Goal: Information Seeking & Learning: Find specific fact

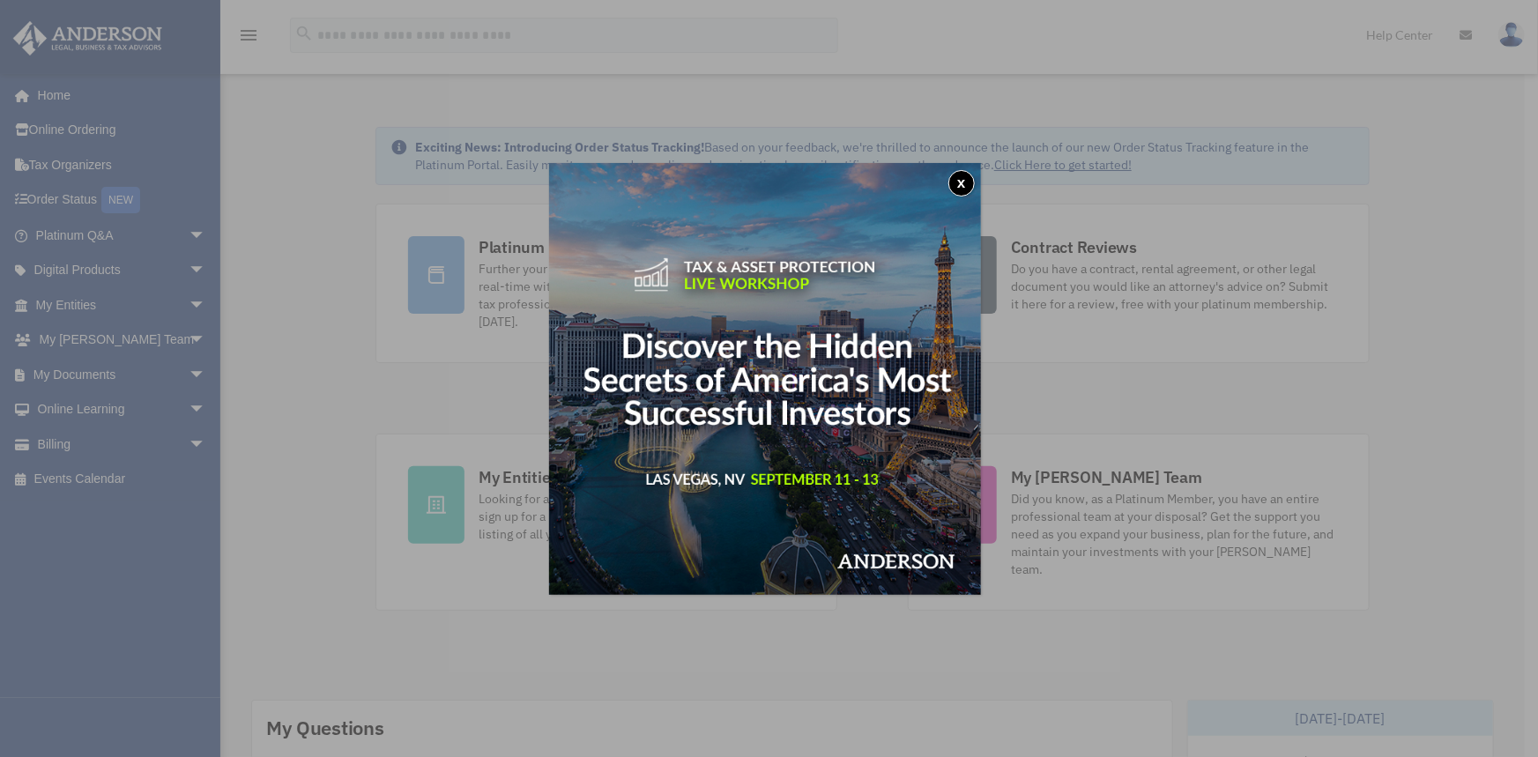
click at [962, 187] on button "x" at bounding box center [961, 183] width 26 height 26
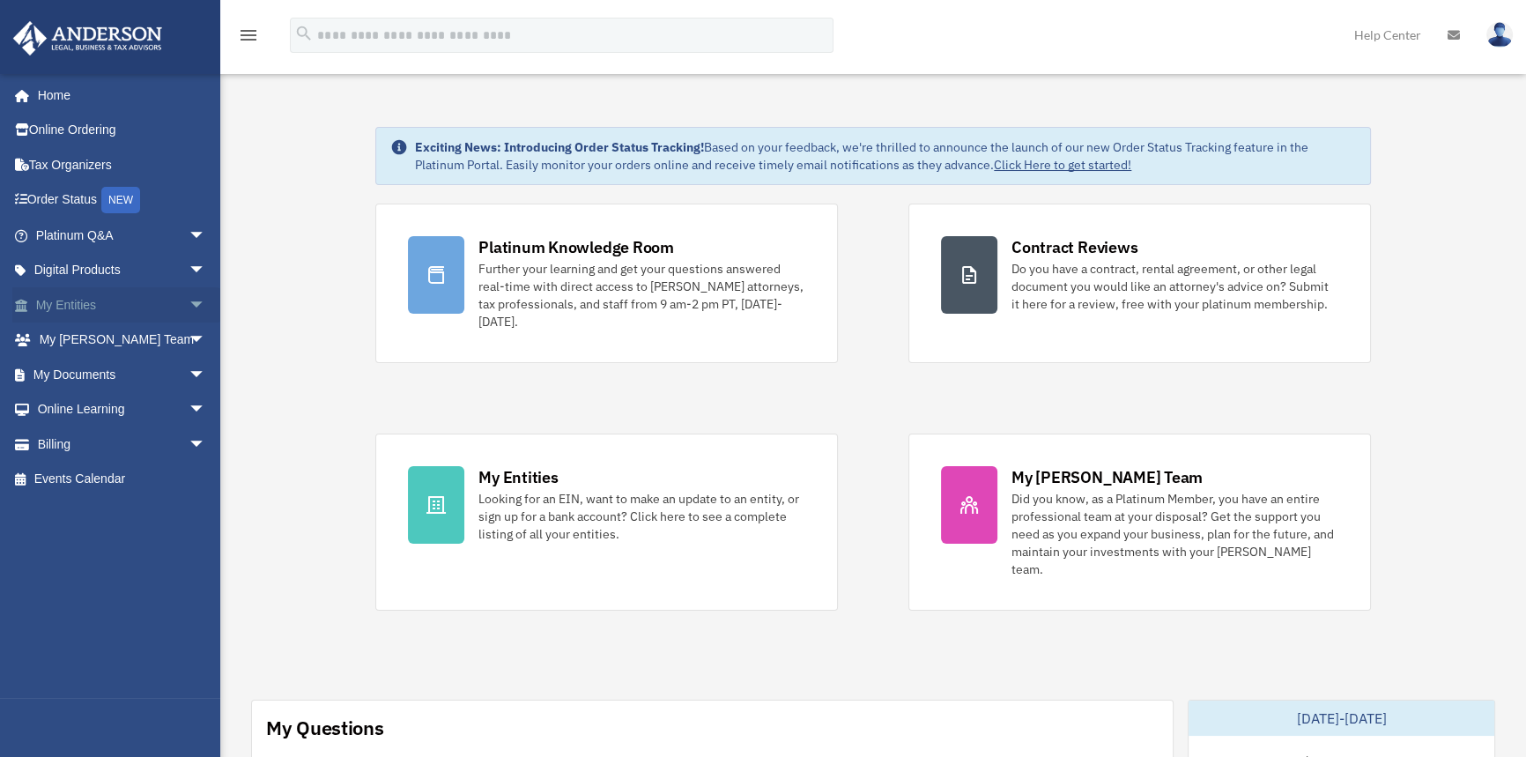
click at [104, 302] on link "My Entities arrow_drop_down" at bounding box center [122, 304] width 220 height 35
click at [189, 302] on span "arrow_drop_down" at bounding box center [206, 305] width 35 height 36
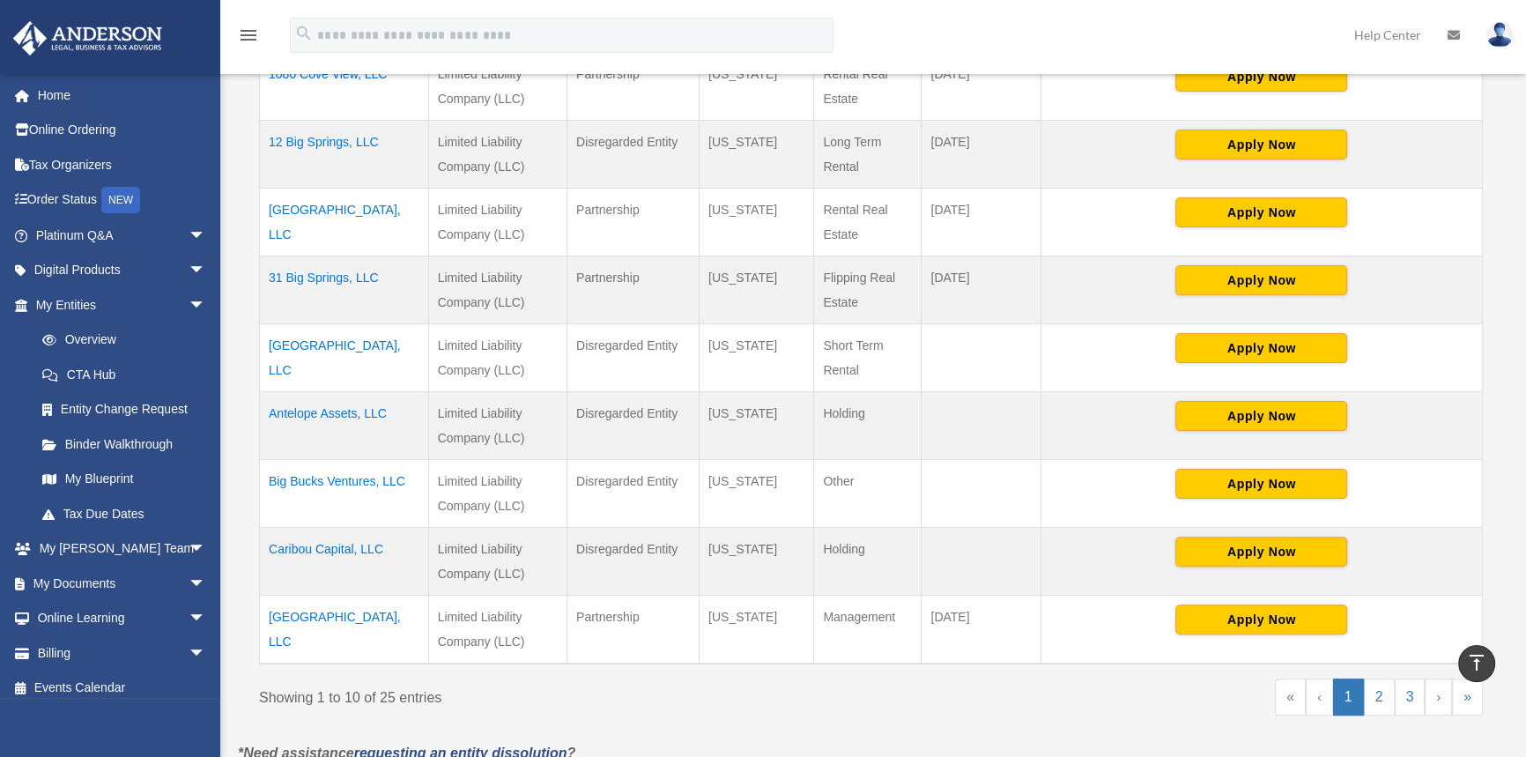
scroll to position [561, 0]
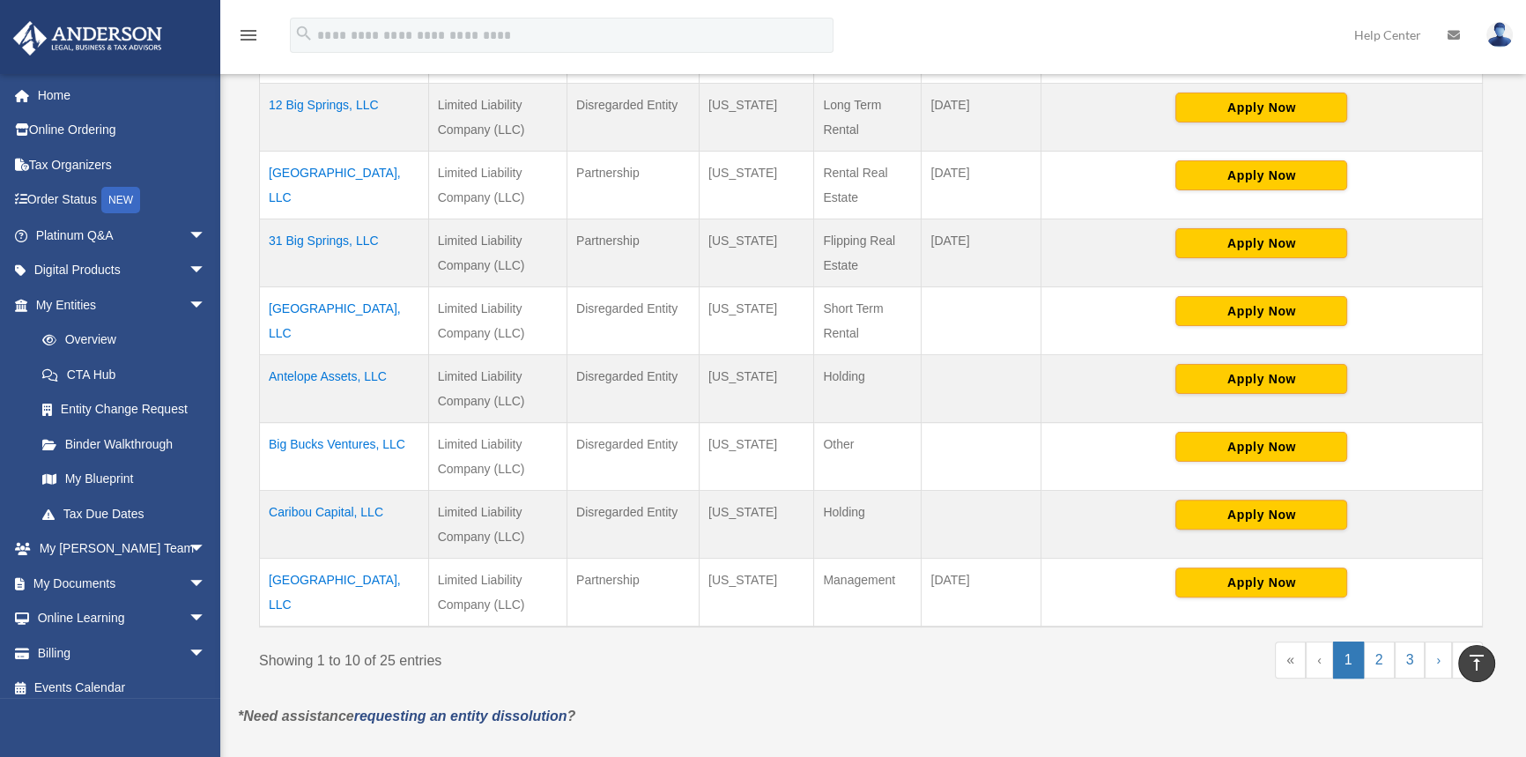
click at [346, 441] on td "Big Bucks Ventures, LLC" at bounding box center [344, 457] width 169 height 68
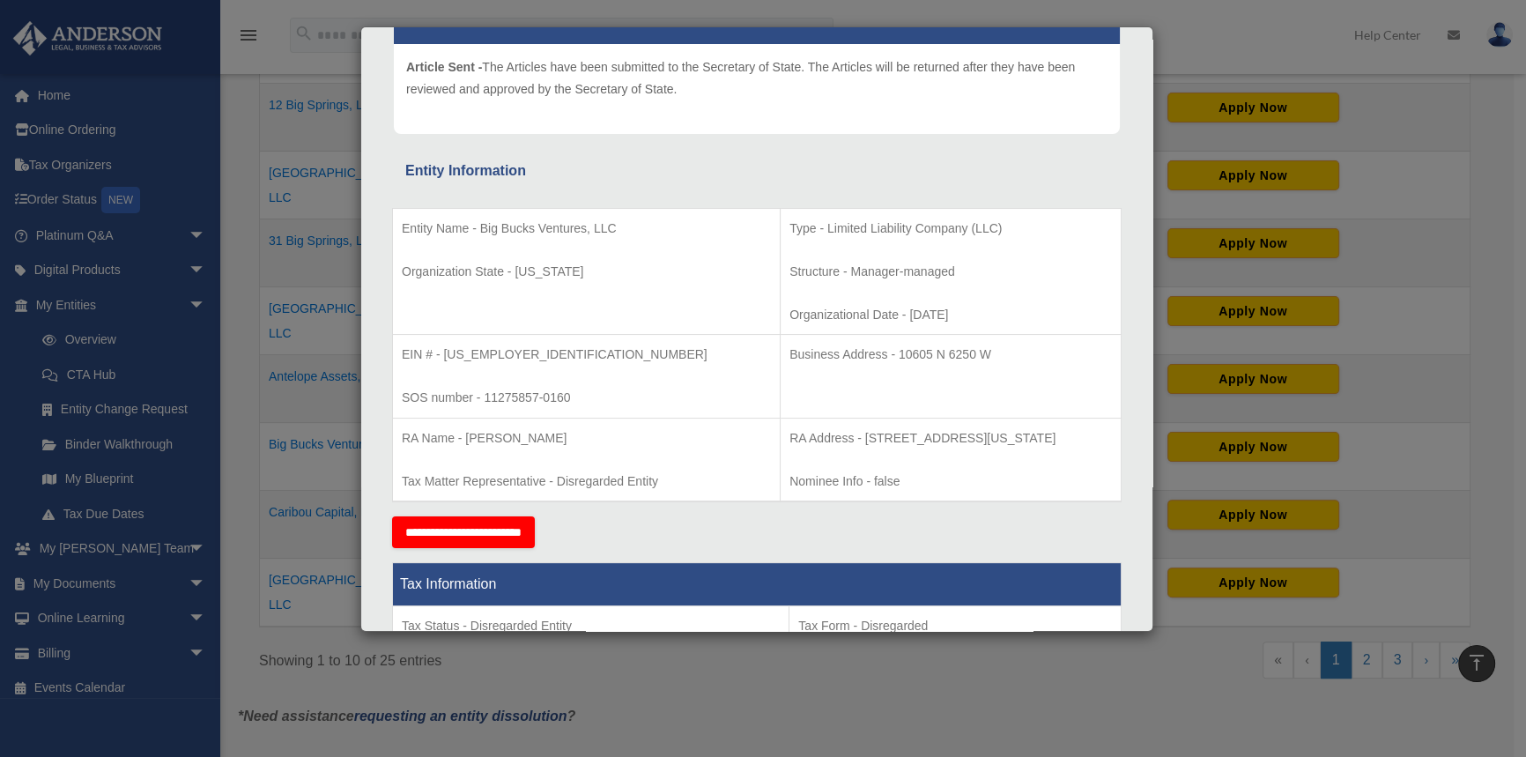
scroll to position [240, 0]
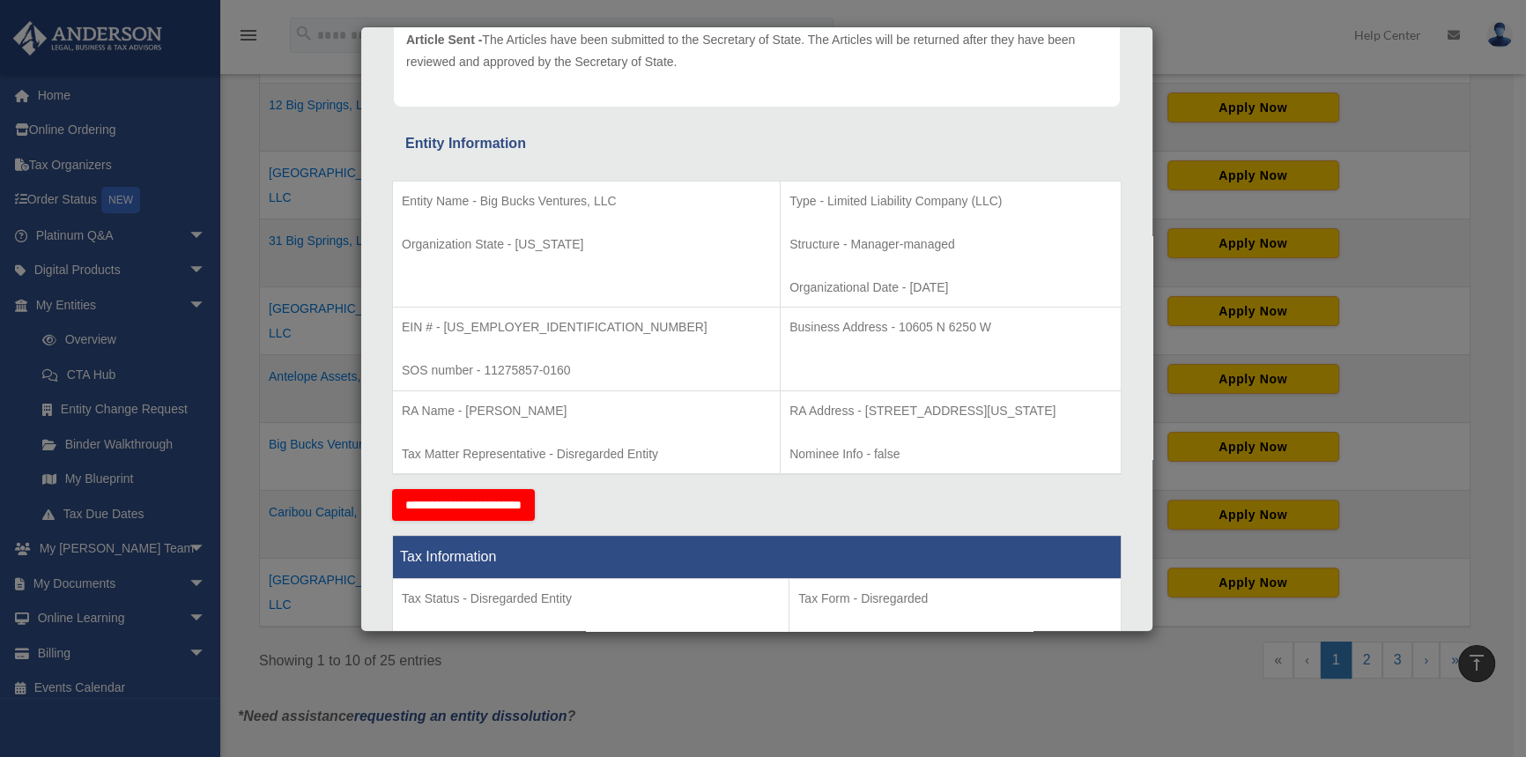
click at [1246, 35] on div "Details × Articles Sent Organizational Date" at bounding box center [763, 378] width 1526 height 757
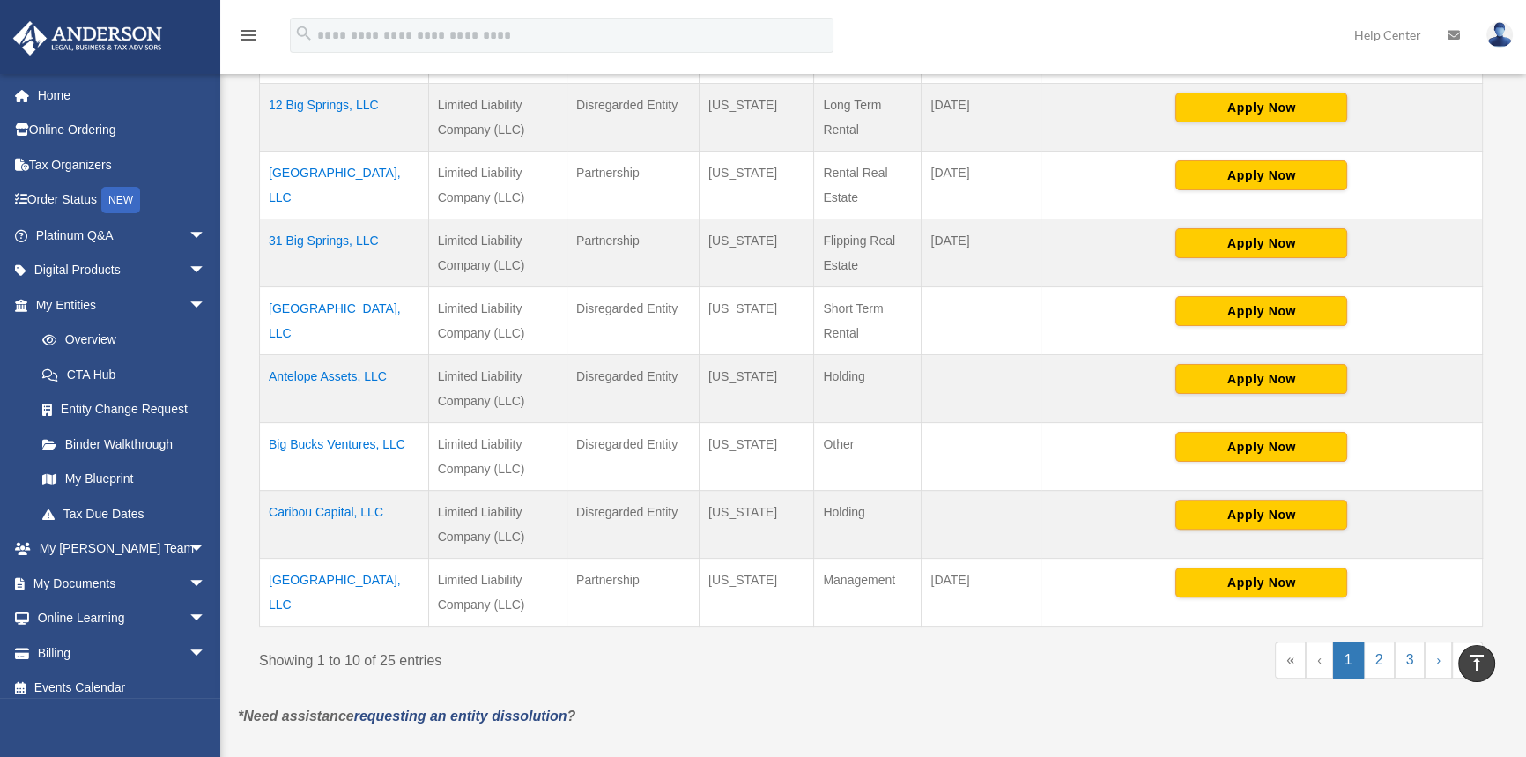
click at [344, 507] on td "Caribou Capital, LLC" at bounding box center [344, 525] width 169 height 68
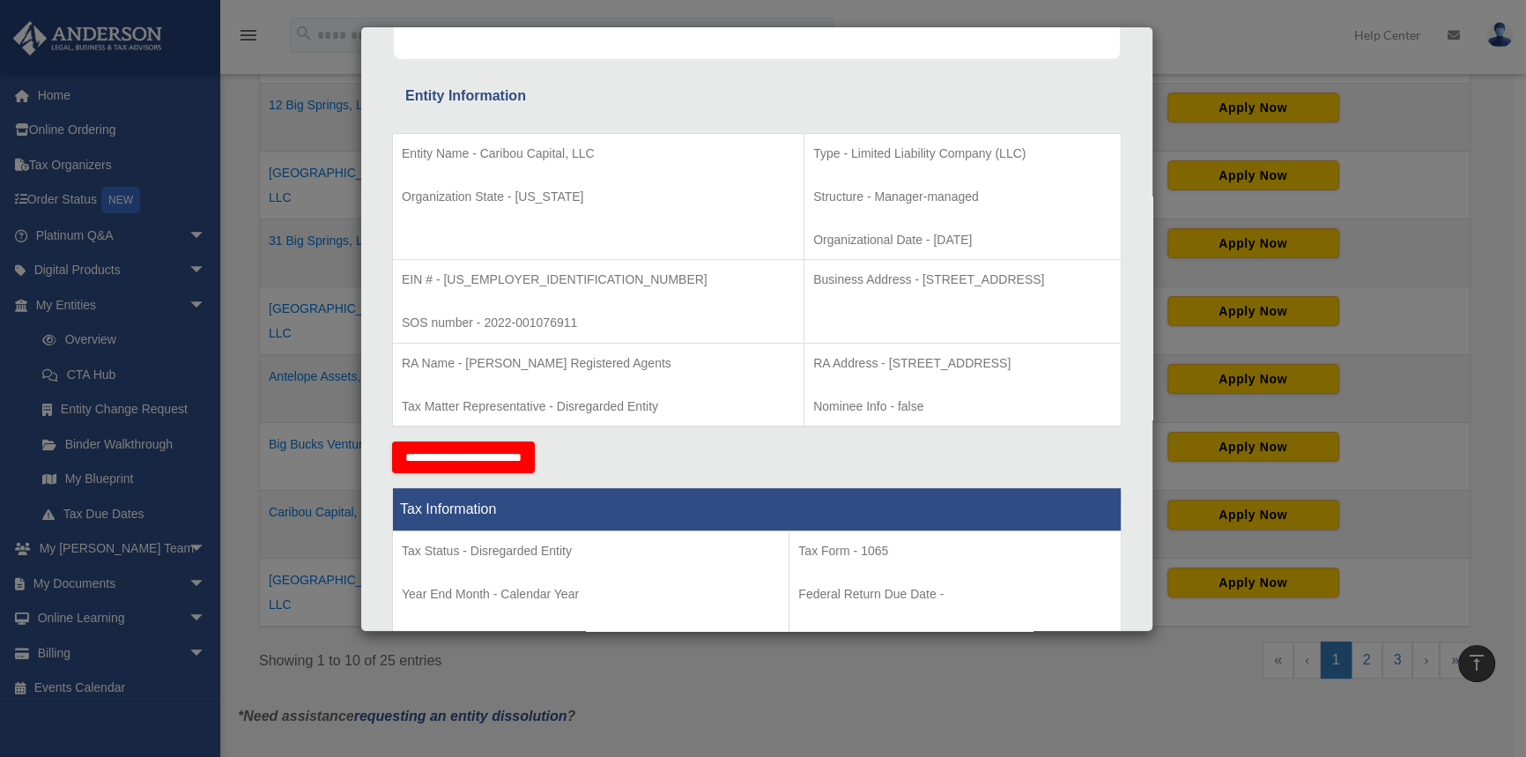
scroll to position [320, 0]
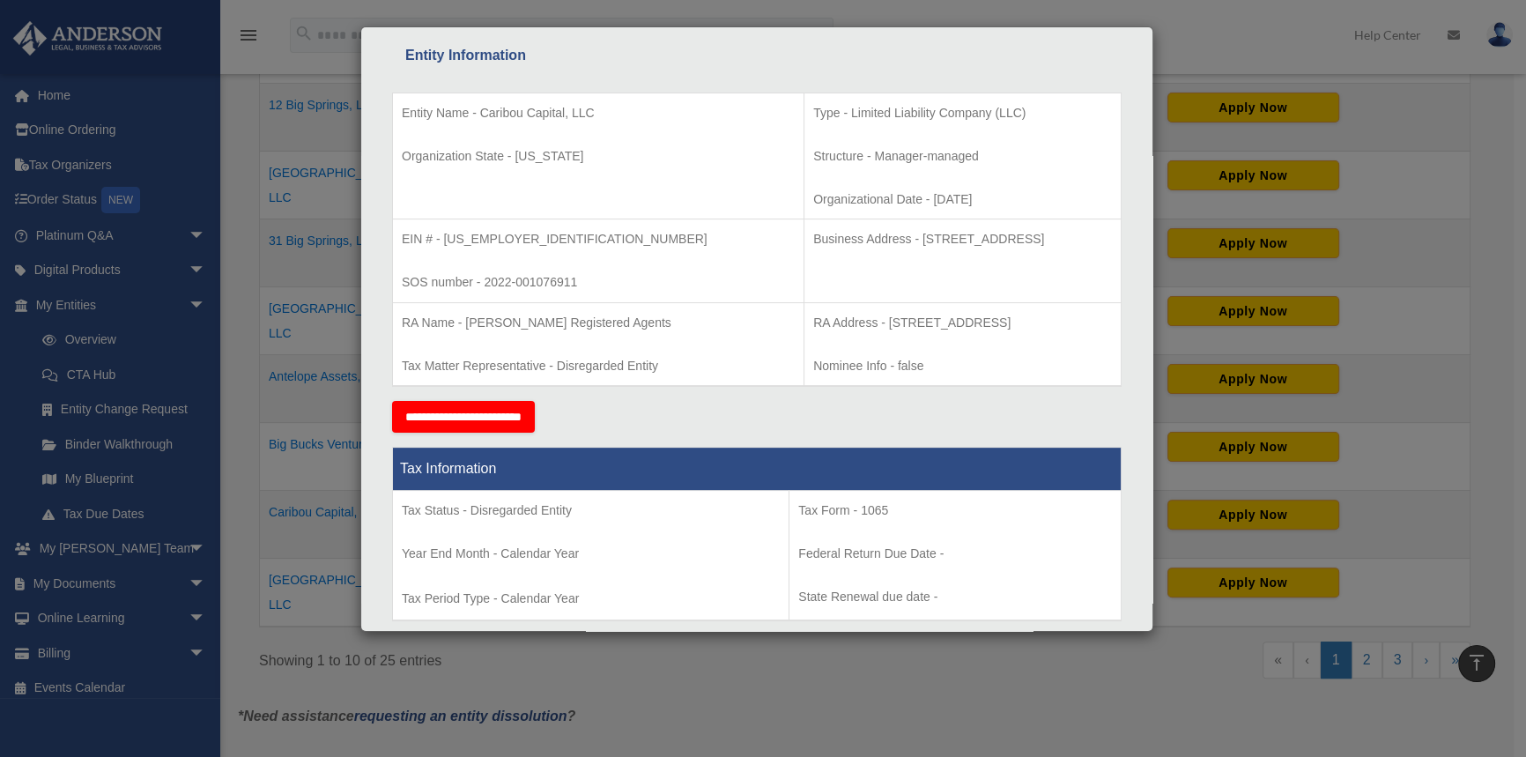
click at [1437, 156] on div "Details × Articles Sent Organizational Date" at bounding box center [763, 378] width 1526 height 757
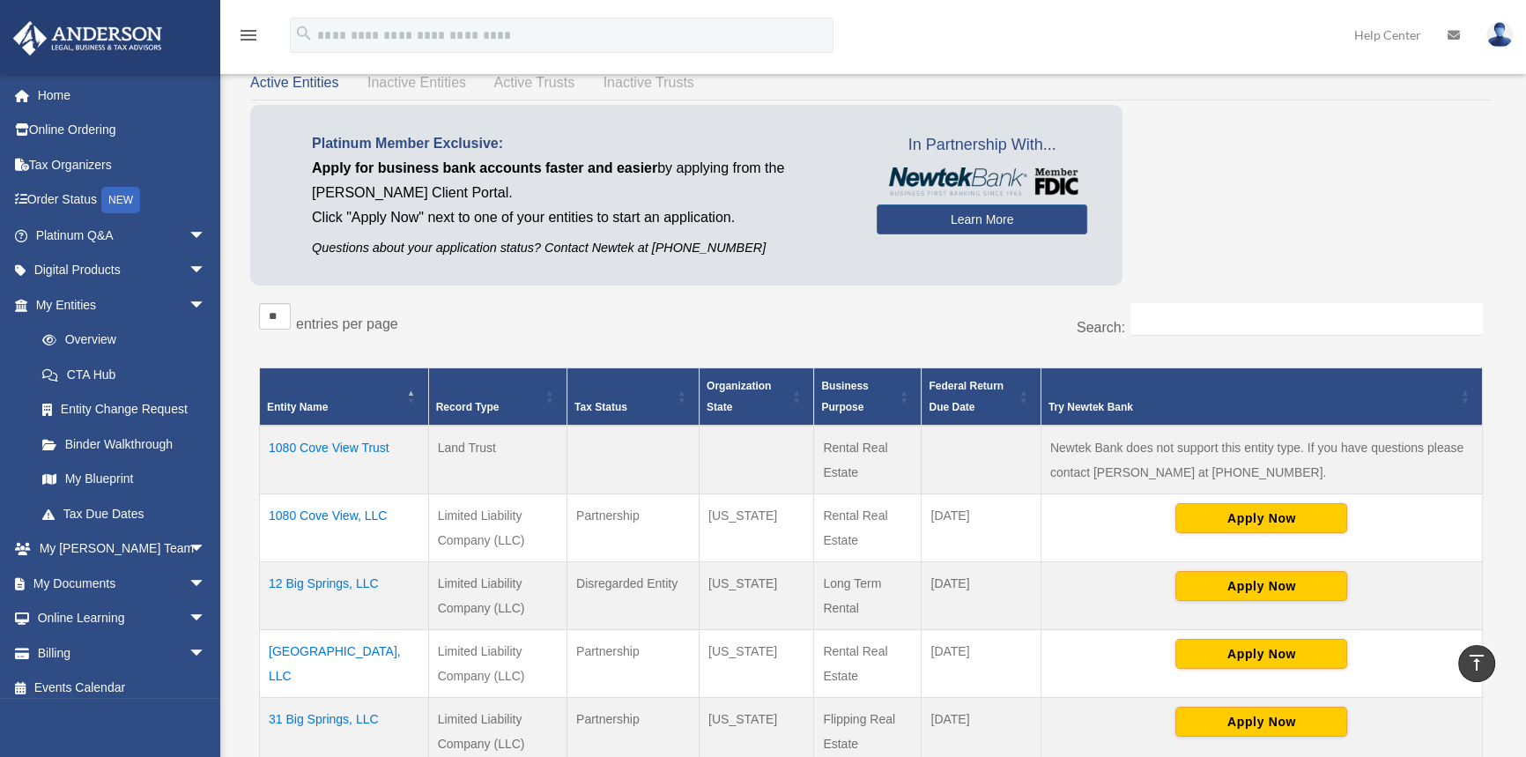
scroll to position [79, 0]
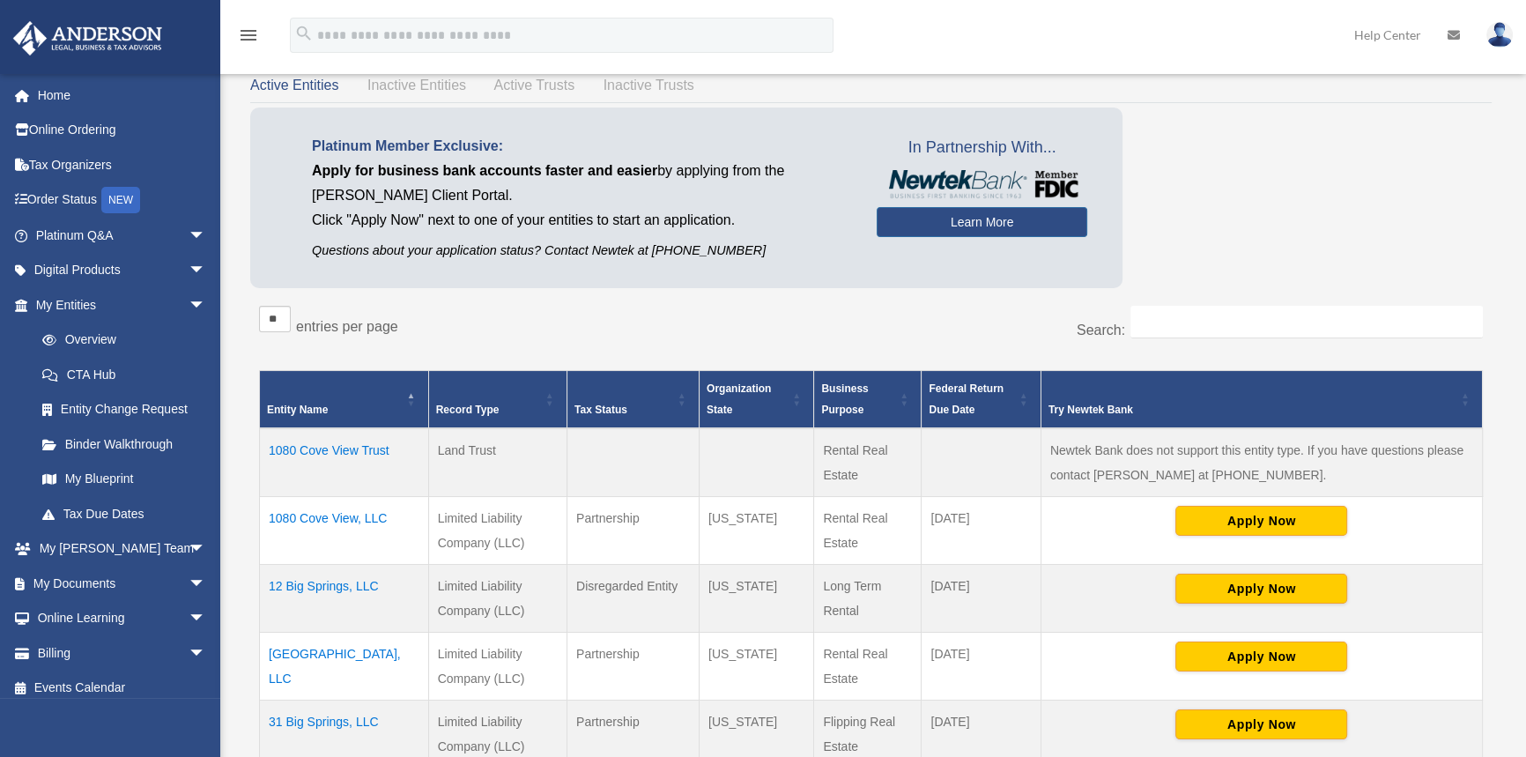
click at [361, 445] on td "1080 Cove View Trust" at bounding box center [344, 462] width 169 height 69
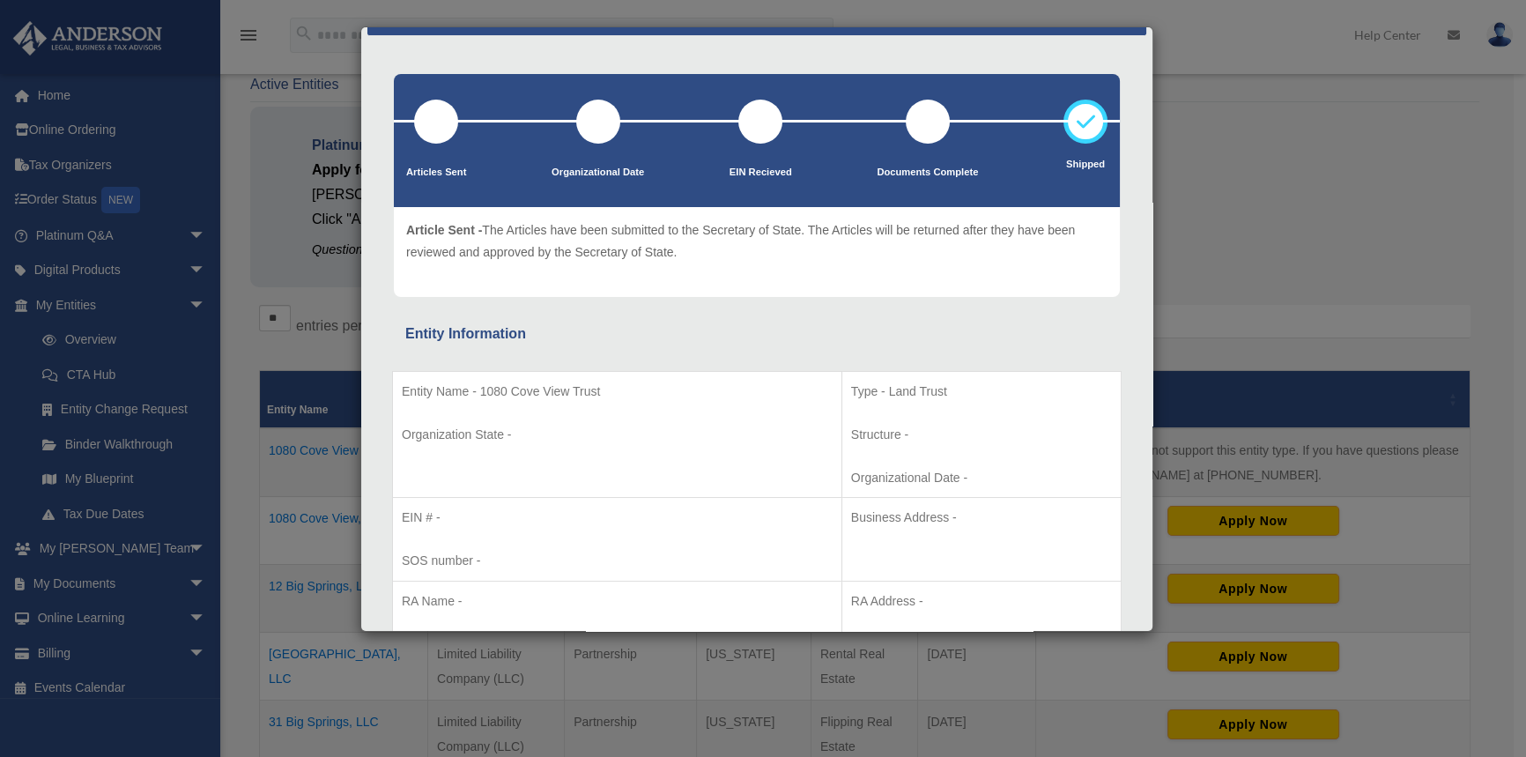
scroll to position [0, 0]
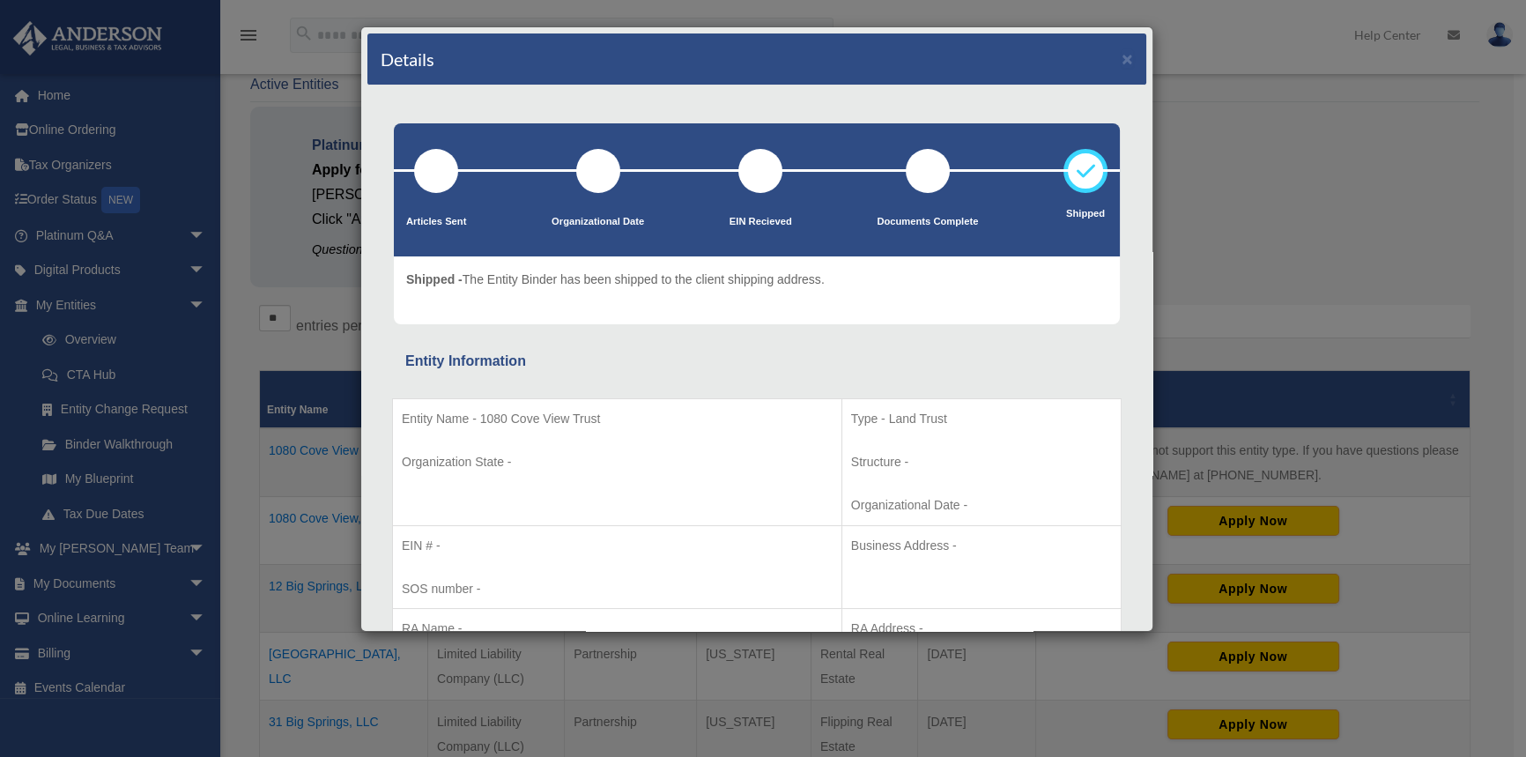
click at [1291, 128] on div "Details × Articles Sent Organizational Date" at bounding box center [763, 378] width 1526 height 757
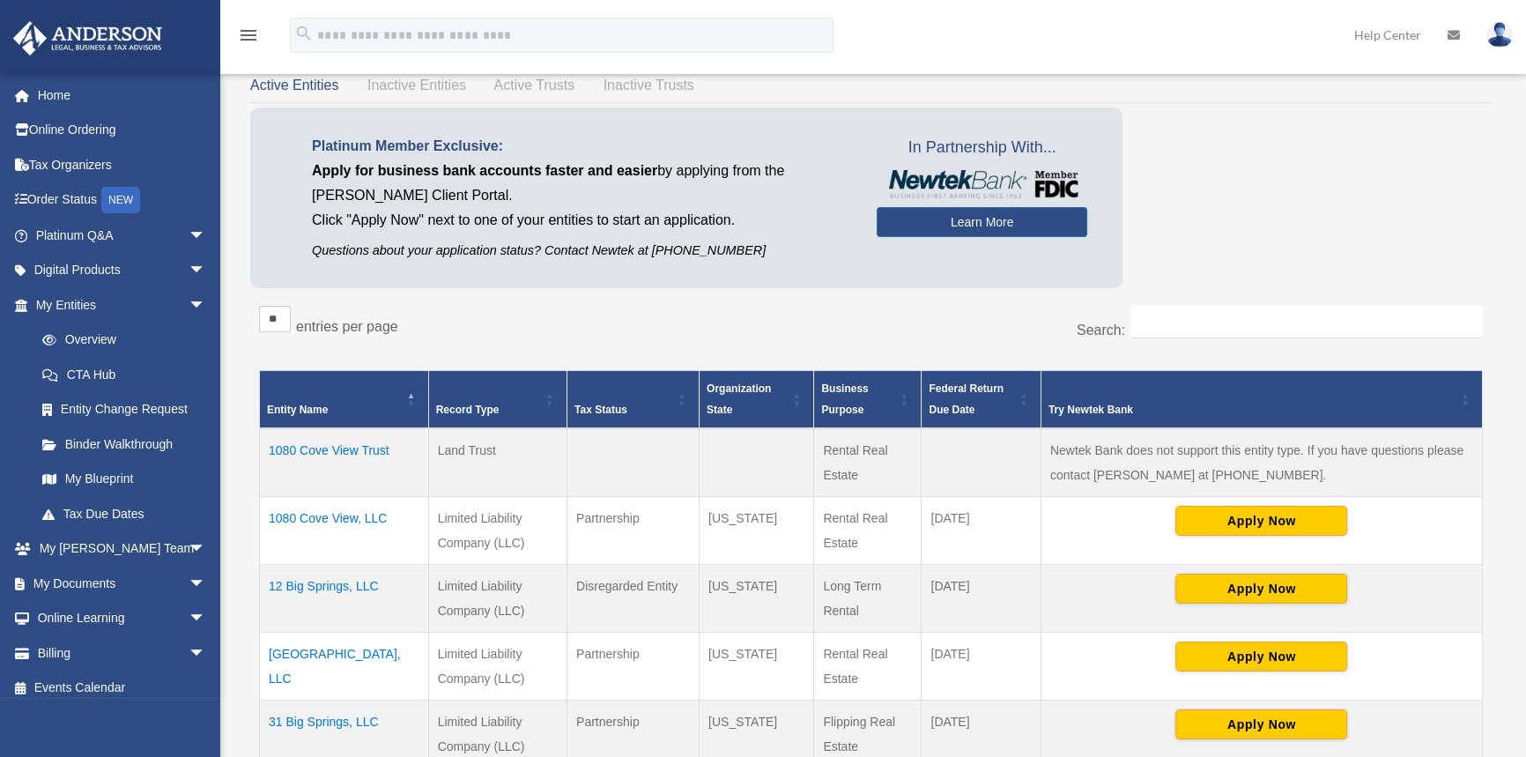
click at [321, 512] on td "1080 Cove View, LLC" at bounding box center [344, 531] width 169 height 68
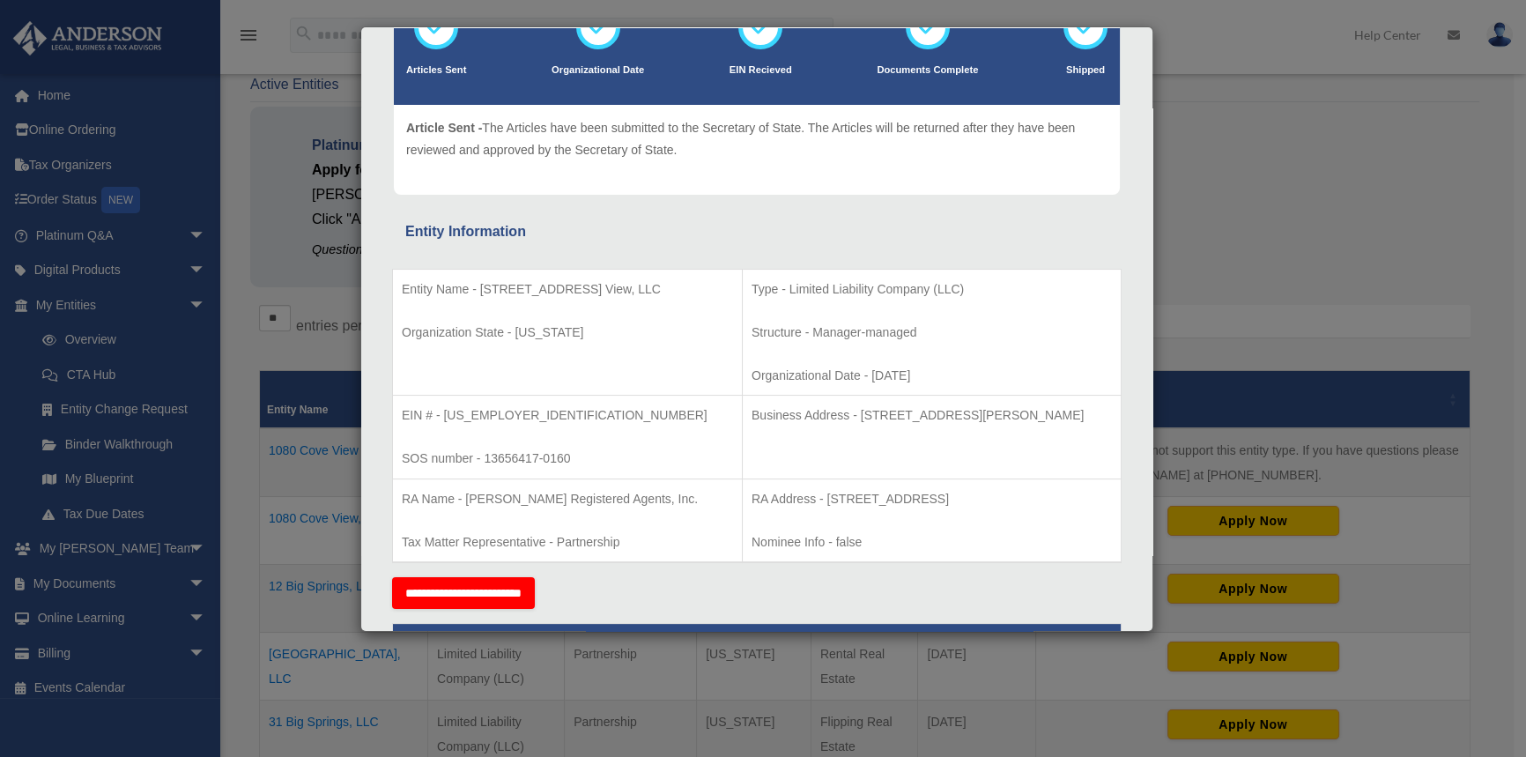
scroll to position [160, 0]
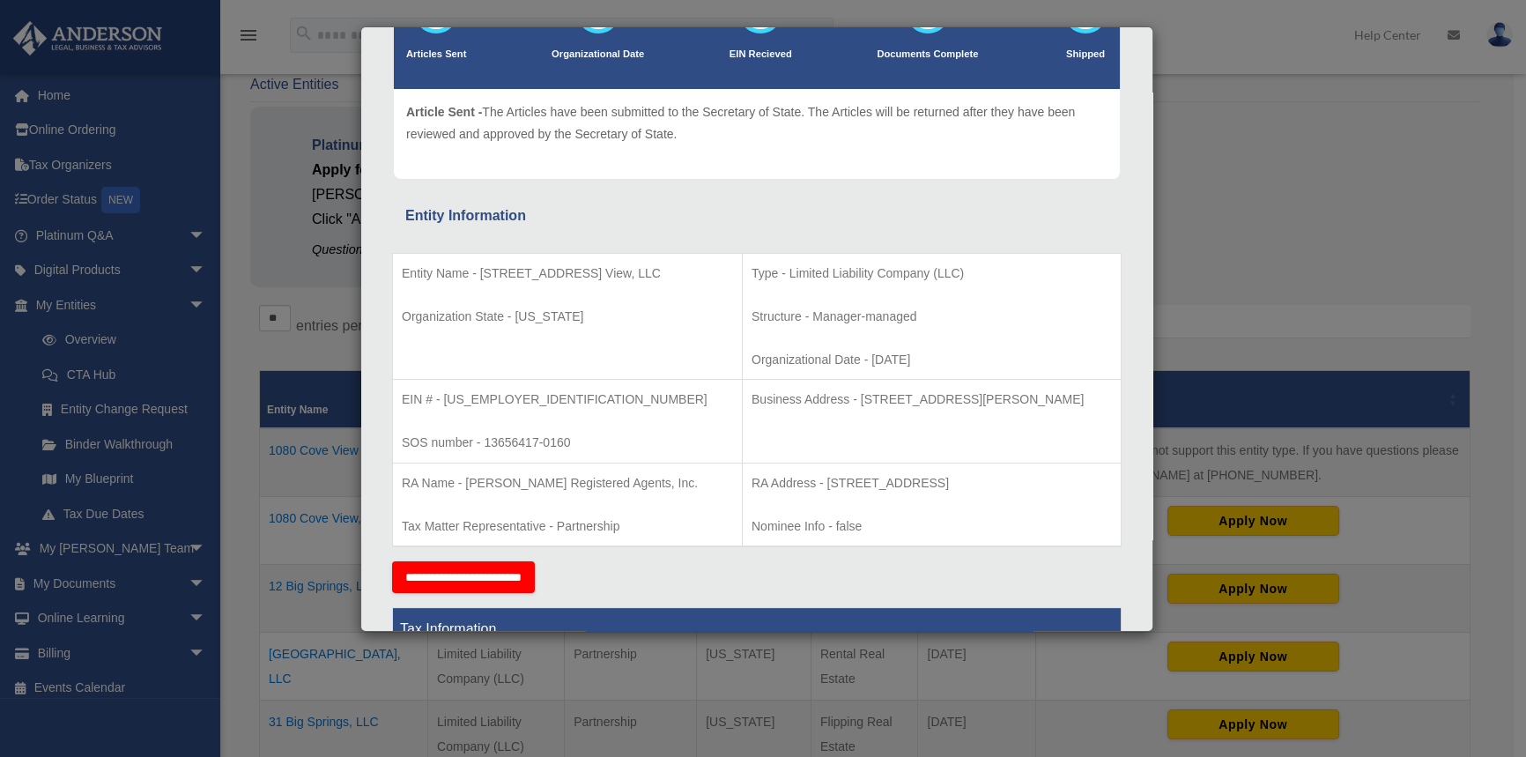
drag, startPoint x: 762, startPoint y: 481, endPoint x: 1088, endPoint y: 479, distance: 325.2
click at [1088, 479] on p "RA Address - [STREET_ADDRESS]" at bounding box center [932, 483] width 360 height 22
copy p "[STREET_ADDRESS]"
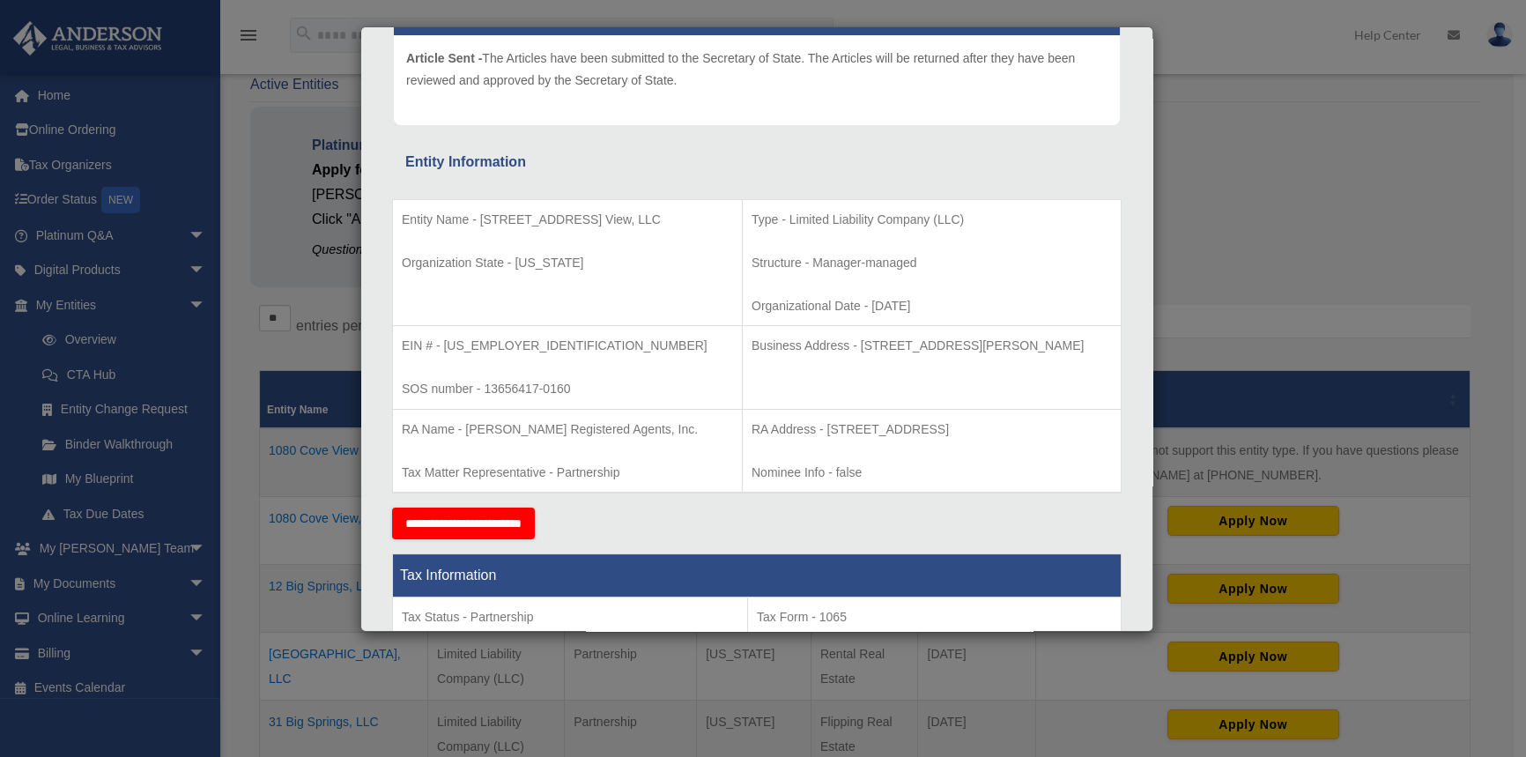
scroll to position [240, 0]
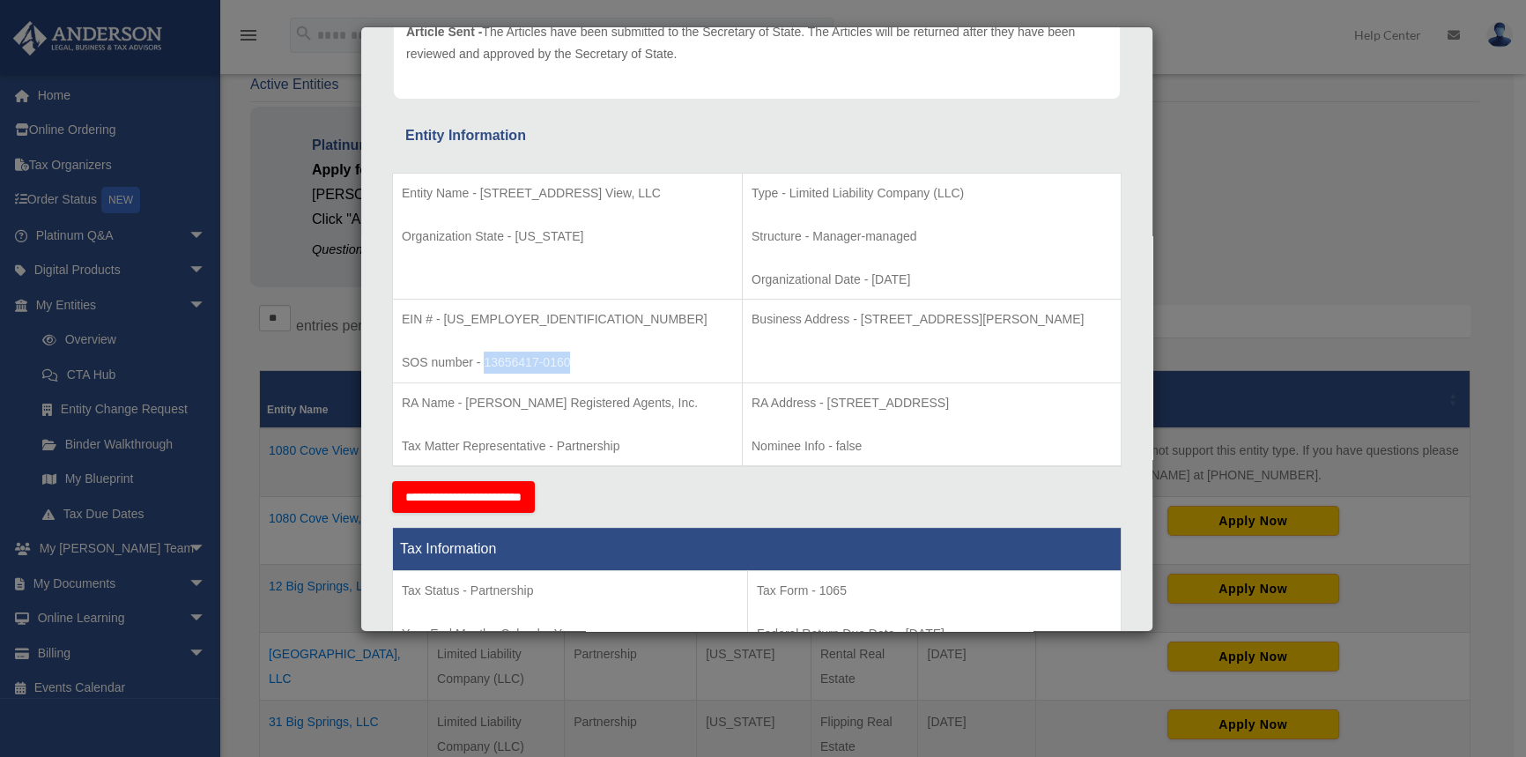
drag, startPoint x: 485, startPoint y: 359, endPoint x: 605, endPoint y: 363, distance: 120.8
click at [605, 363] on p "SOS number - 13656417-0160" at bounding box center [567, 363] width 331 height 22
copy p "13656417-0160"
drag, startPoint x: 796, startPoint y: 317, endPoint x: 1084, endPoint y: 310, distance: 288.3
click at [1084, 310] on p "Business Address - [STREET_ADDRESS][PERSON_NAME]" at bounding box center [932, 319] width 360 height 22
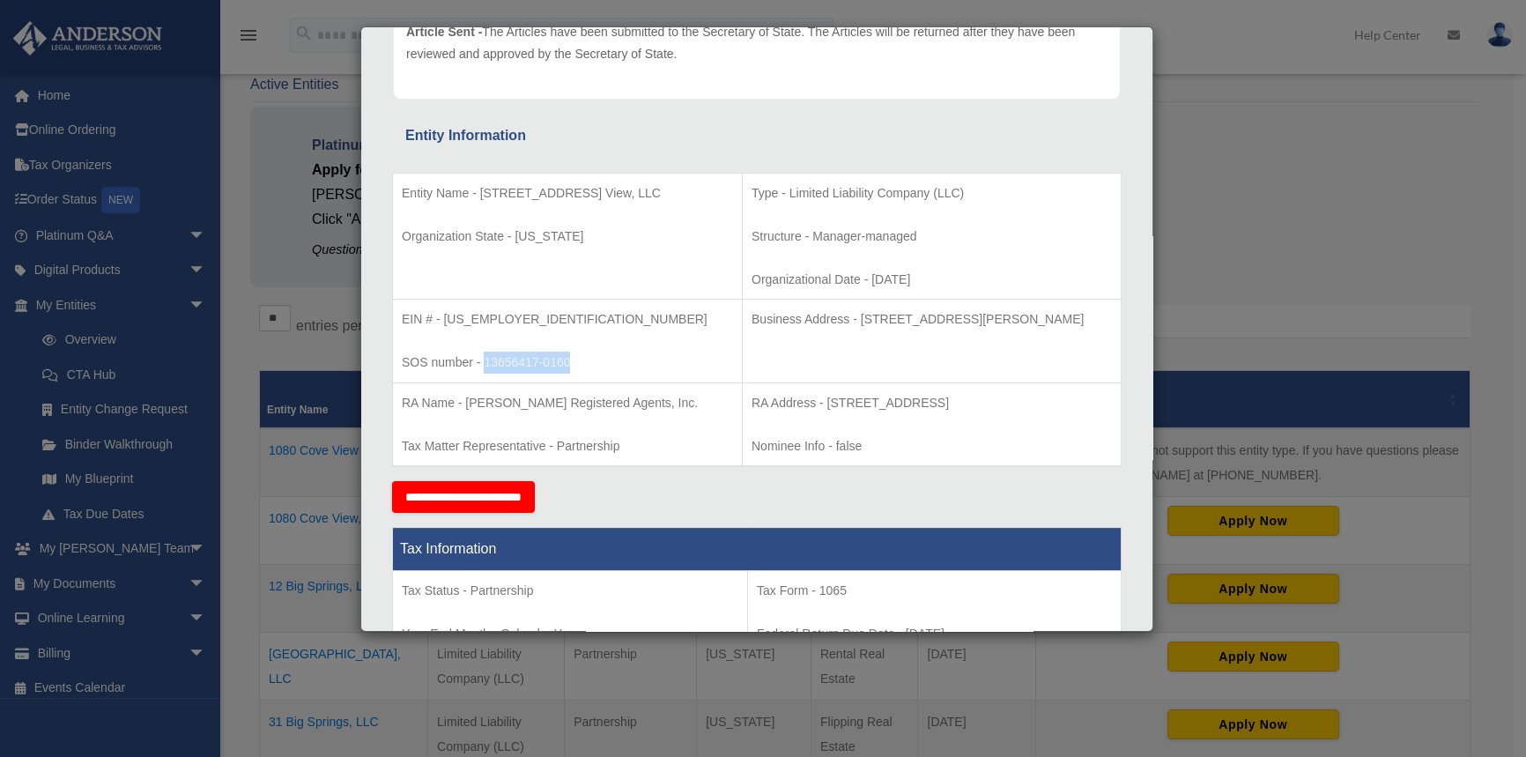
copy p "[STREET_ADDRESS][PERSON_NAME]"
drag, startPoint x: 444, startPoint y: 318, endPoint x: 548, endPoint y: 318, distance: 104.0
click at [548, 318] on p "EIN # - [US_EMPLOYER_IDENTIFICATION_NUMBER]" at bounding box center [567, 319] width 331 height 22
copy p "[US_EMPLOYER_IDENTIFICATION_NUMBER]"
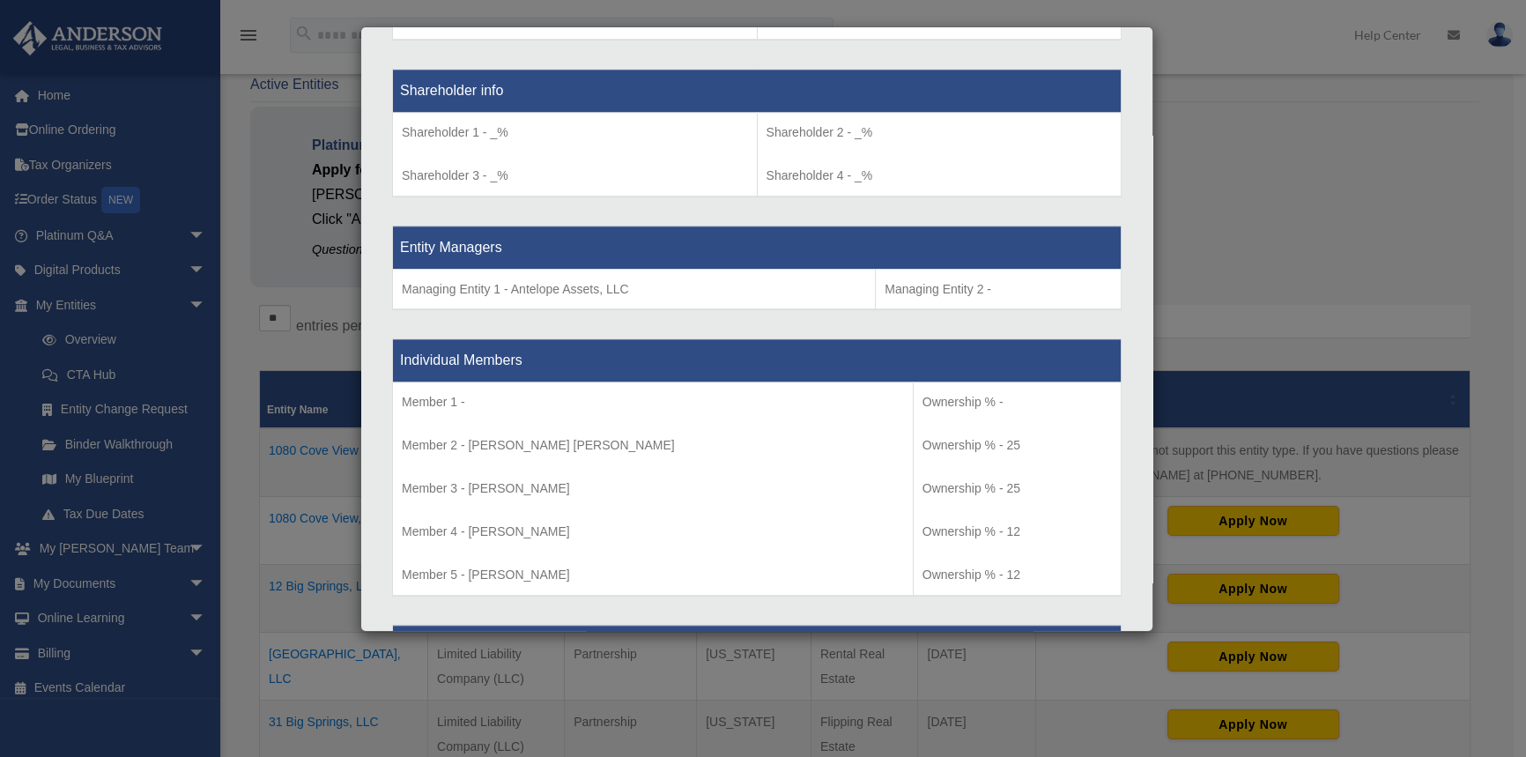
scroll to position [1522, 0]
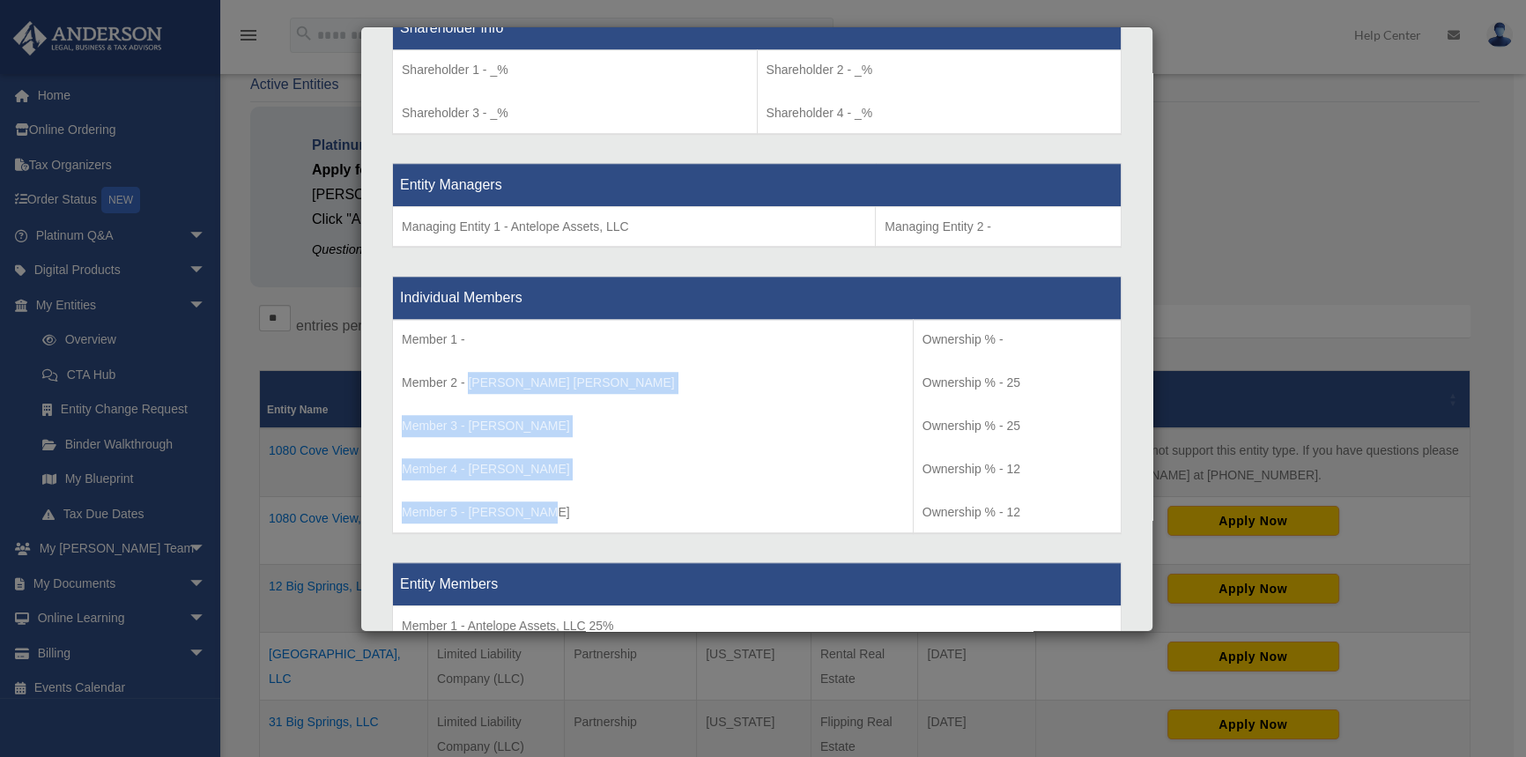
drag, startPoint x: 467, startPoint y: 379, endPoint x: 567, endPoint y: 501, distance: 157.2
click at [567, 501] on td "Member 1 - Member 2 - [PERSON_NAME] [PERSON_NAME] Member 3 - [PERSON_NAME] Memb…" at bounding box center [653, 426] width 521 height 213
click at [635, 353] on td "Member 1 - Member 2 - [PERSON_NAME] [PERSON_NAME] Member 3 - [PERSON_NAME] Memb…" at bounding box center [653, 426] width 521 height 213
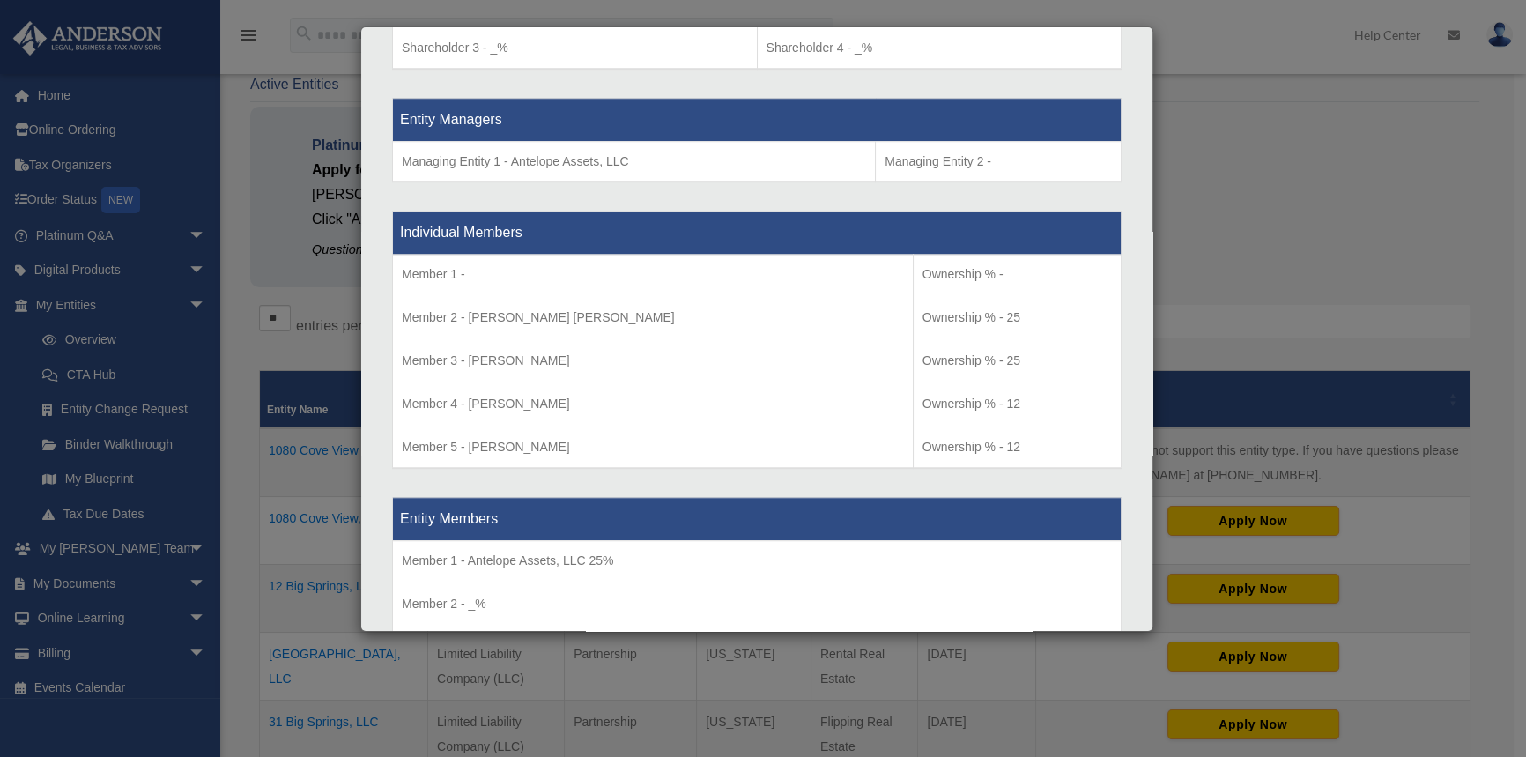
scroll to position [1682, 0]
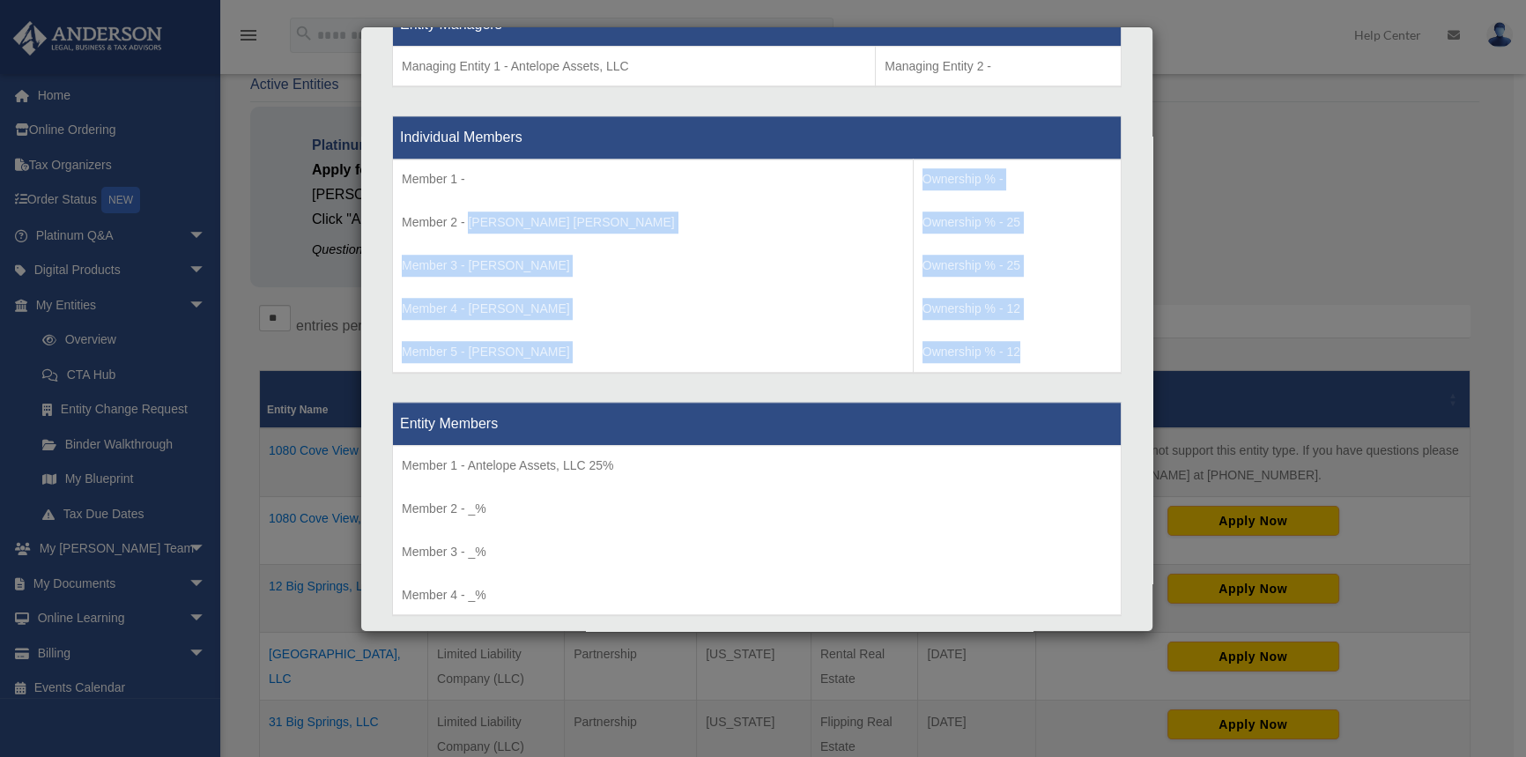
drag, startPoint x: 471, startPoint y: 217, endPoint x: 1046, endPoint y: 336, distance: 587.7
click at [1046, 336] on tr "Member 1 - Member 2 - [PERSON_NAME] [PERSON_NAME] Member 3 - [PERSON_NAME] Memb…" at bounding box center [757, 266] width 729 height 213
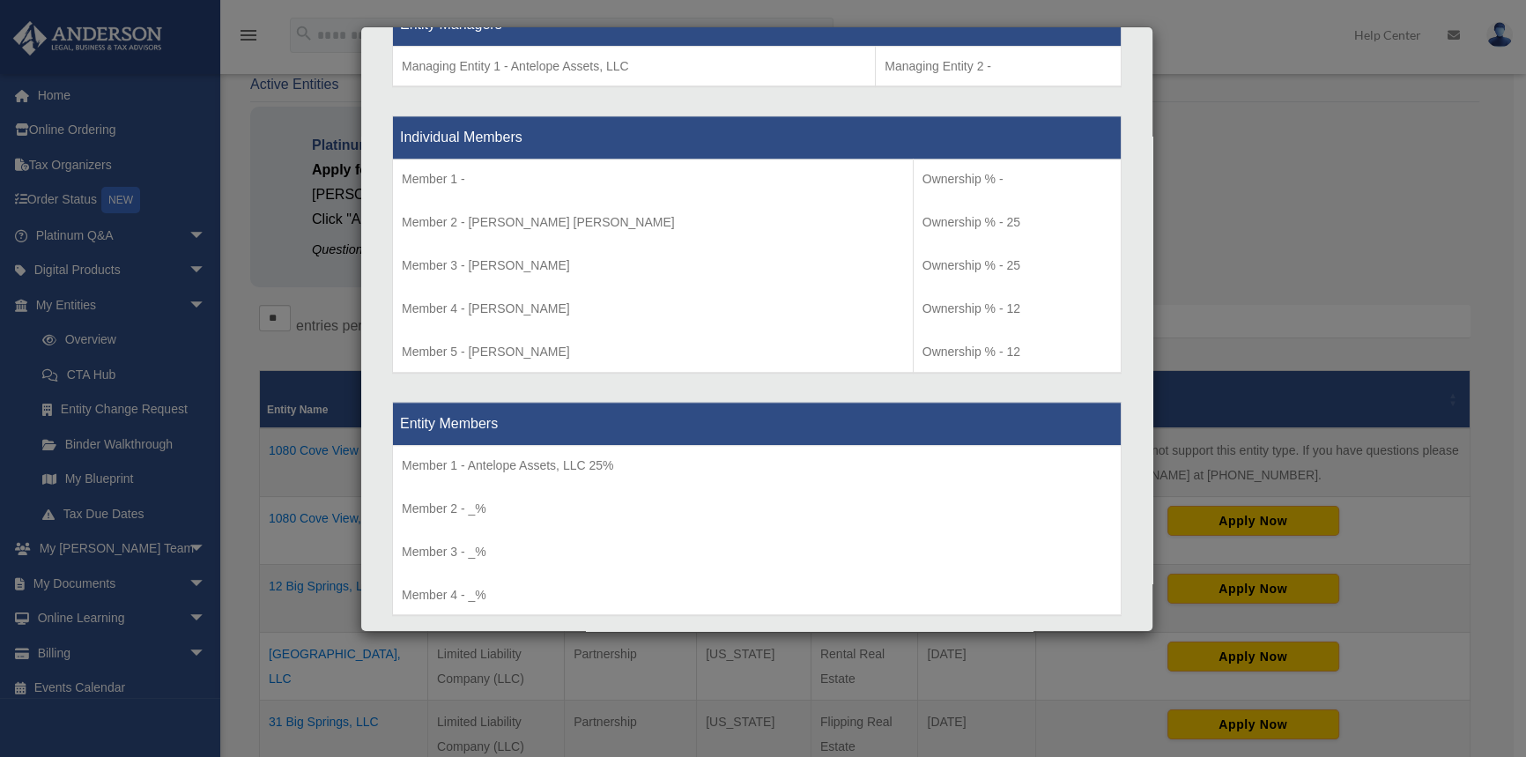
click at [1206, 194] on div "Details × Articles Sent Organizational Date" at bounding box center [763, 378] width 1526 height 757
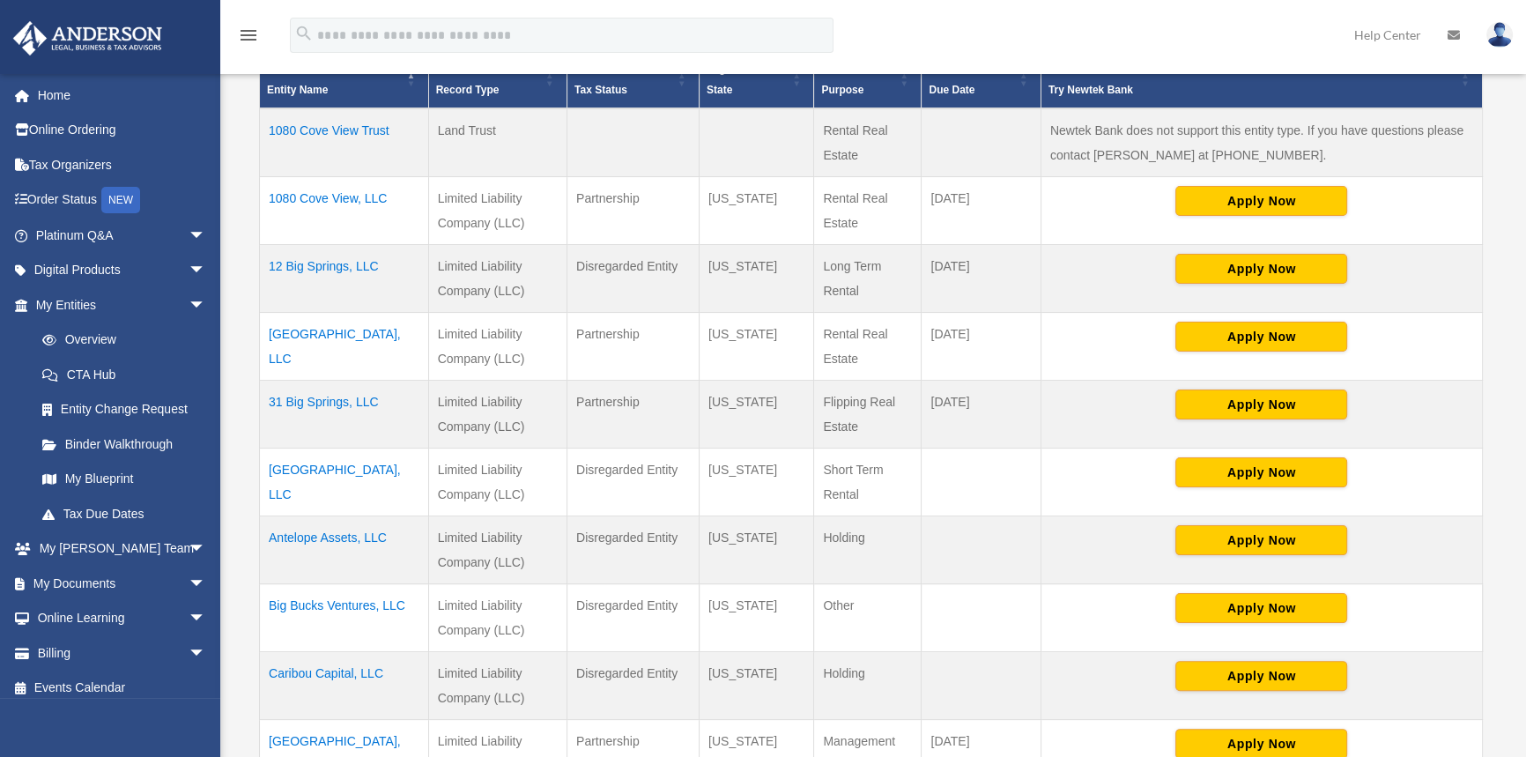
scroll to position [400, 0]
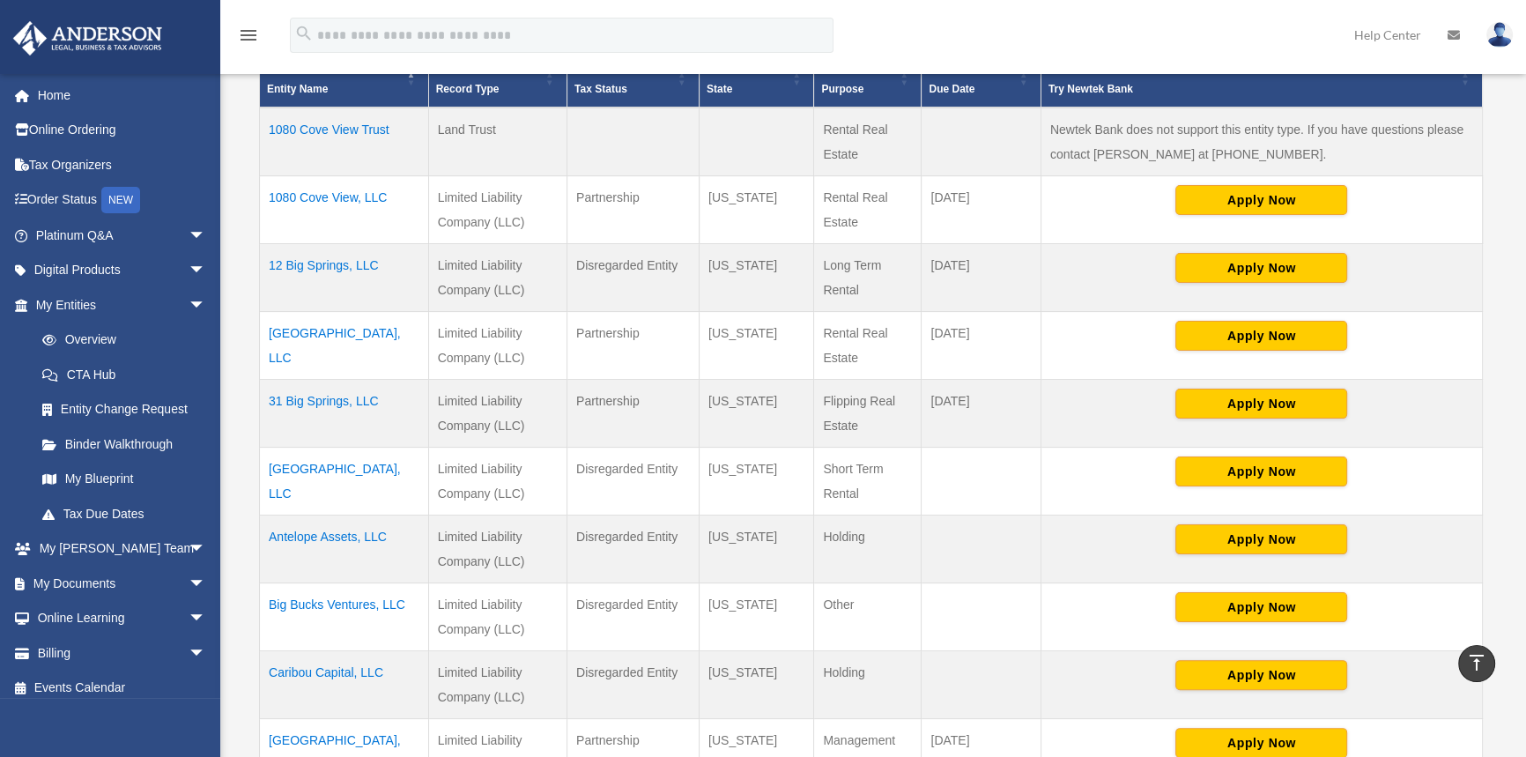
click at [360, 194] on td "1080 Cove View, LLC" at bounding box center [344, 210] width 169 height 68
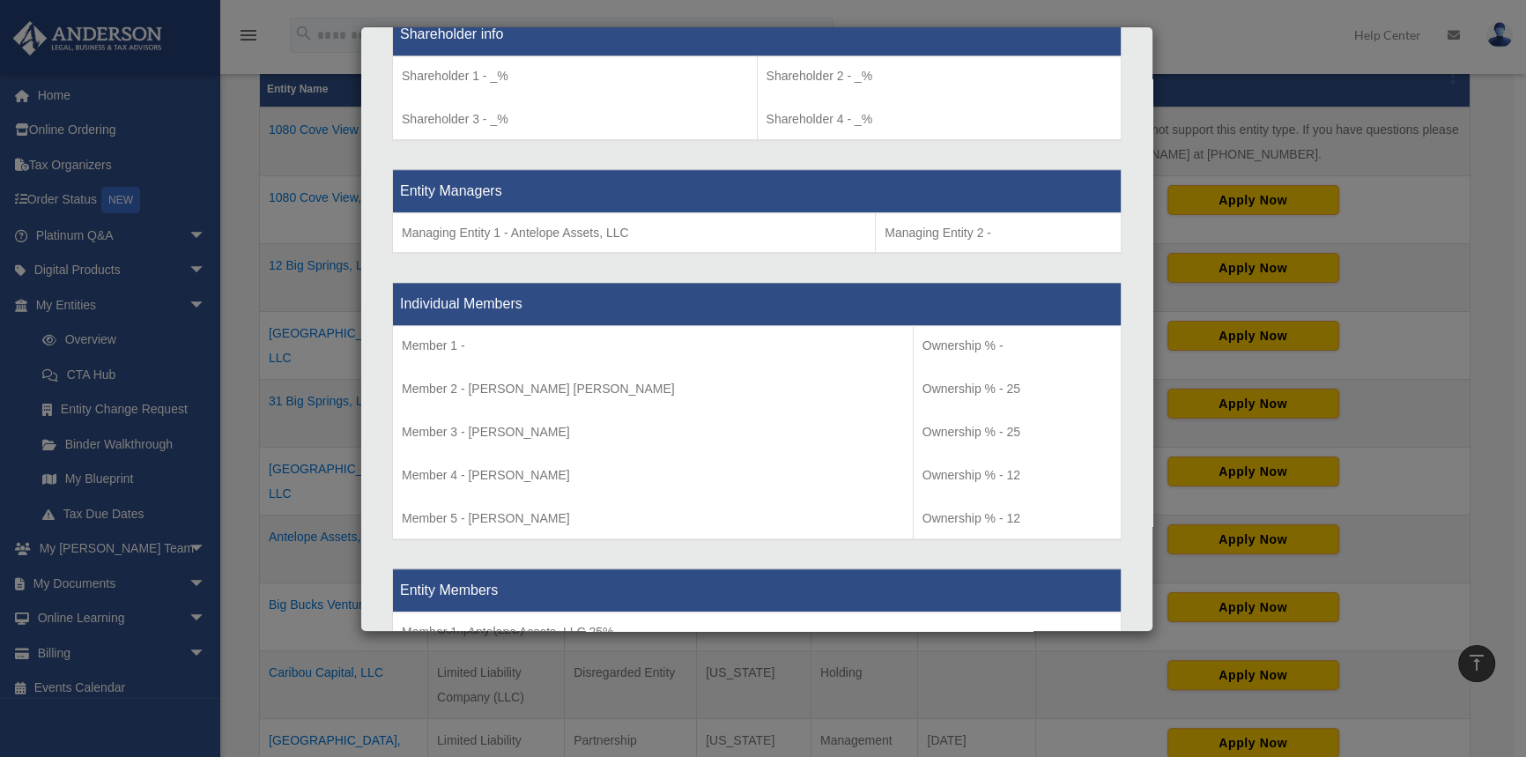
scroll to position [1522, 0]
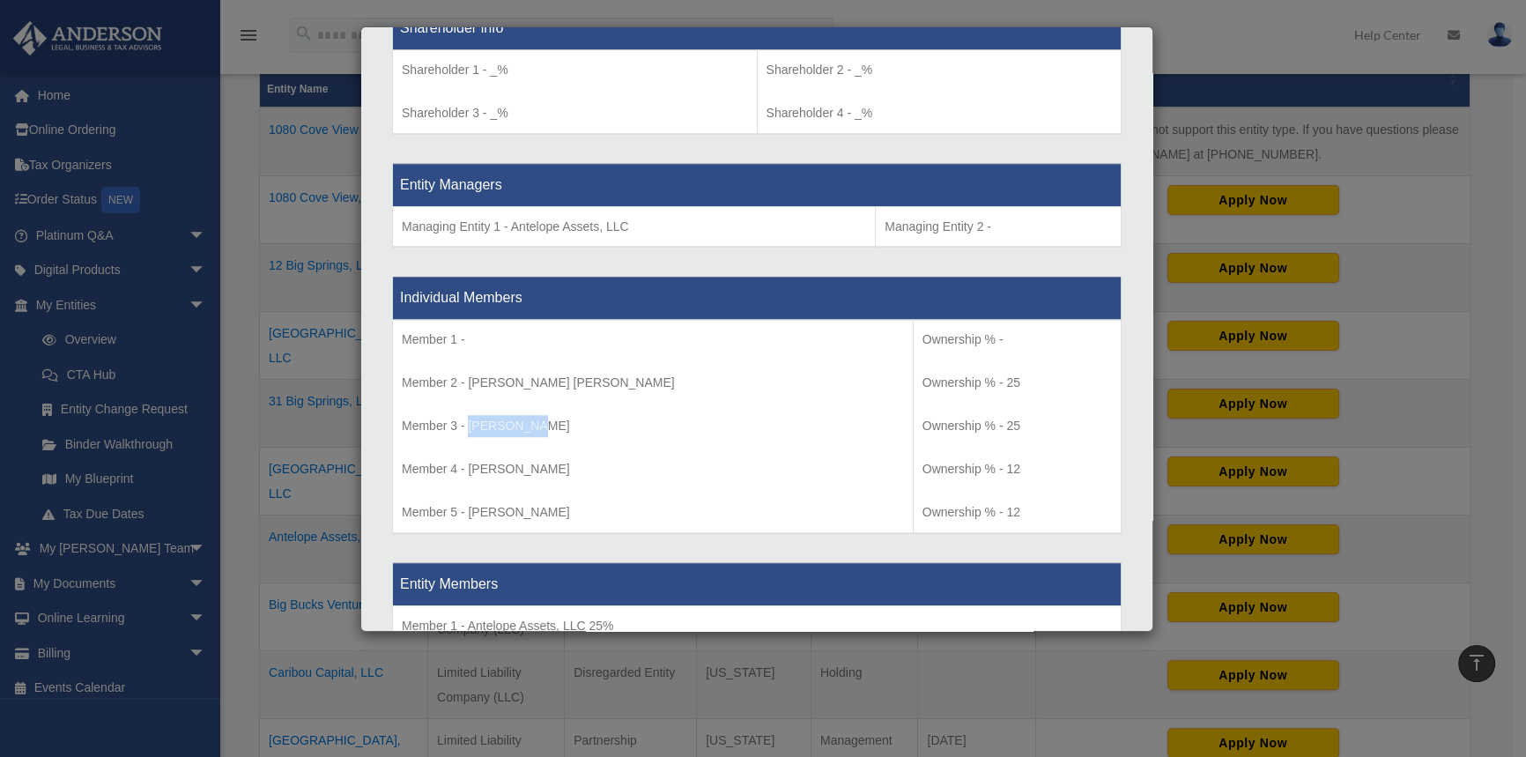
drag, startPoint x: 467, startPoint y: 419, endPoint x: 539, endPoint y: 424, distance: 72.5
click at [539, 424] on p "Member 3 - [PERSON_NAME]" at bounding box center [653, 426] width 502 height 22
copy p "[PERSON_NAME]"
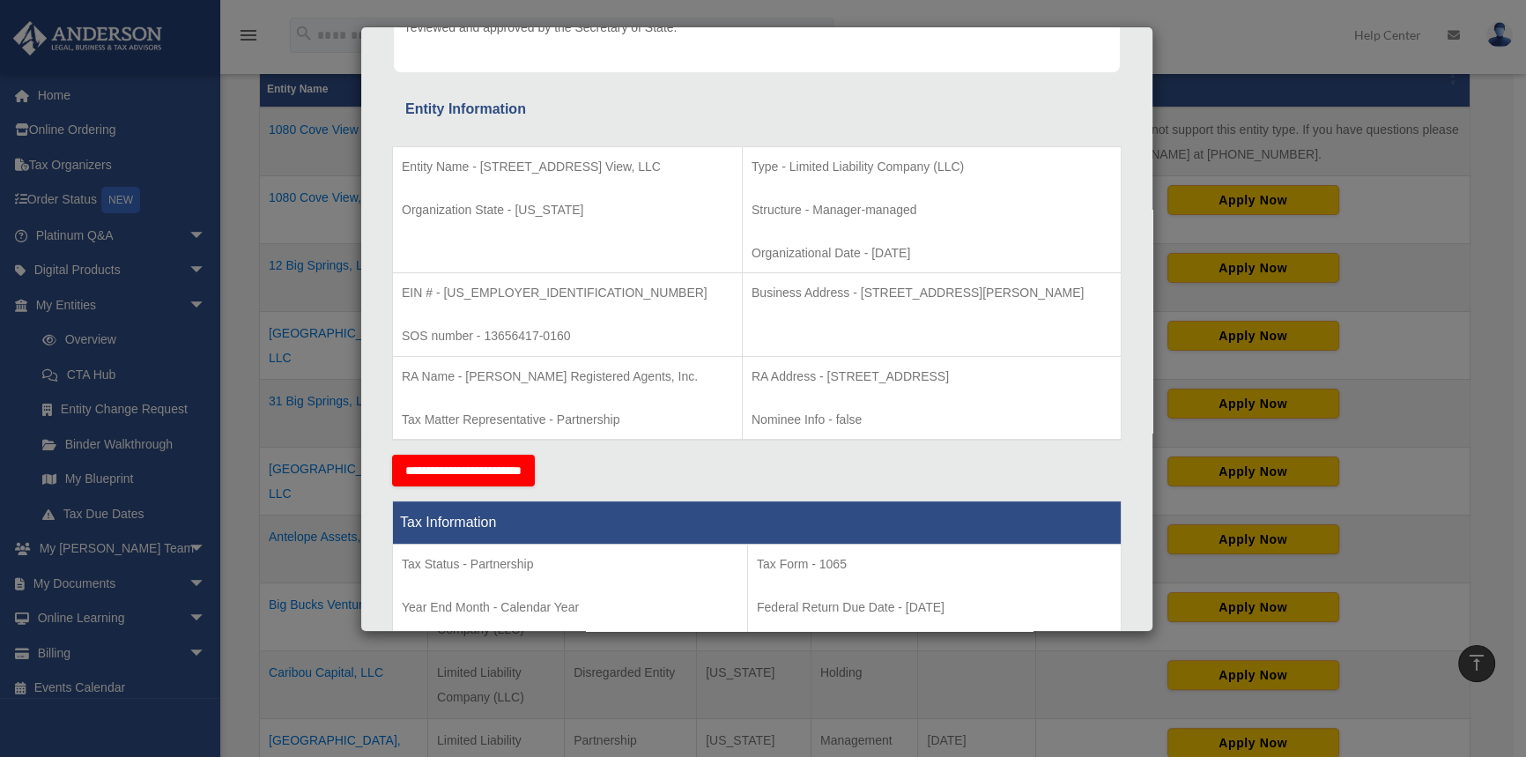
scroll to position [480, 0]
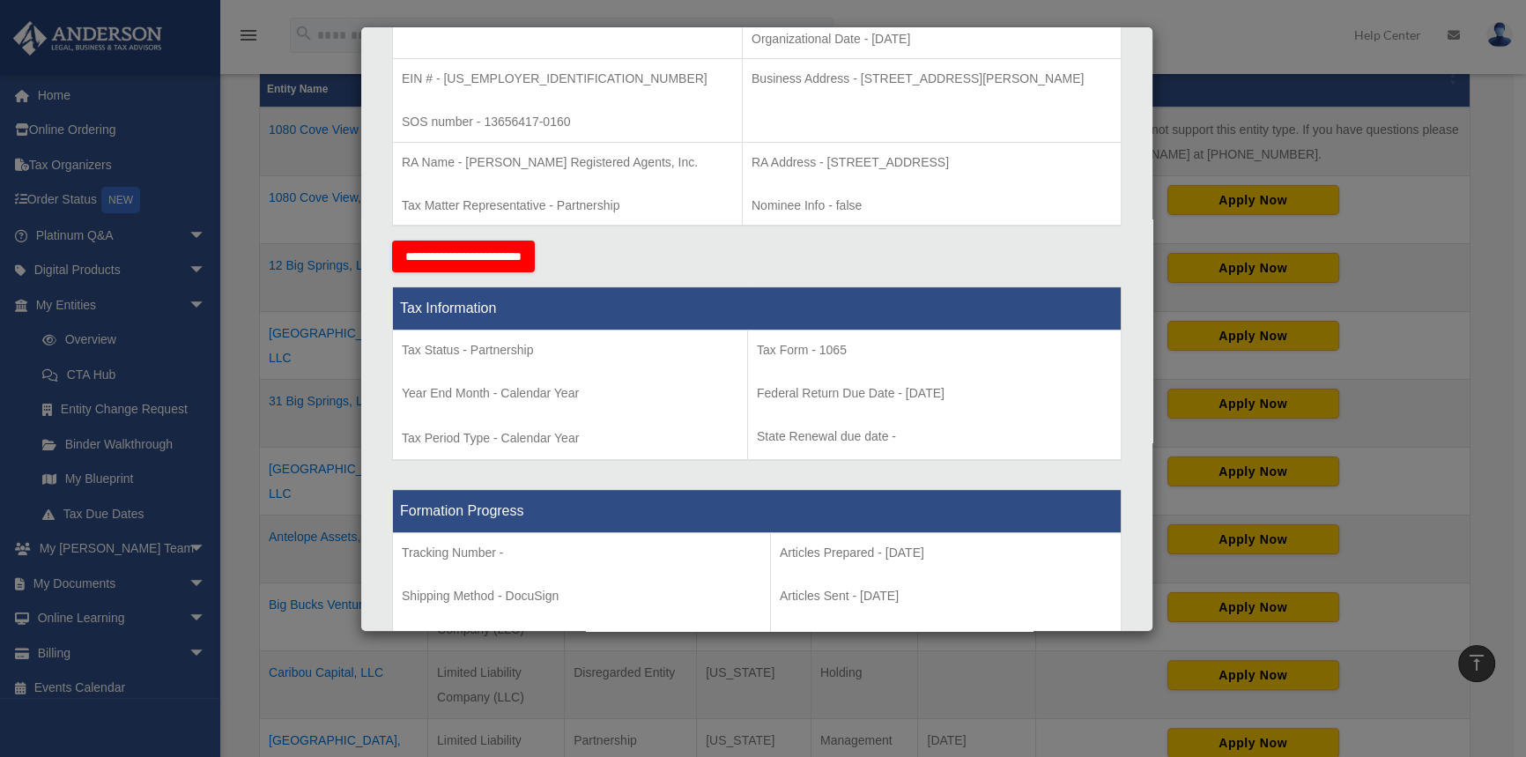
click at [1234, 51] on div "Details × Articles Sent Organizational Date" at bounding box center [763, 378] width 1526 height 757
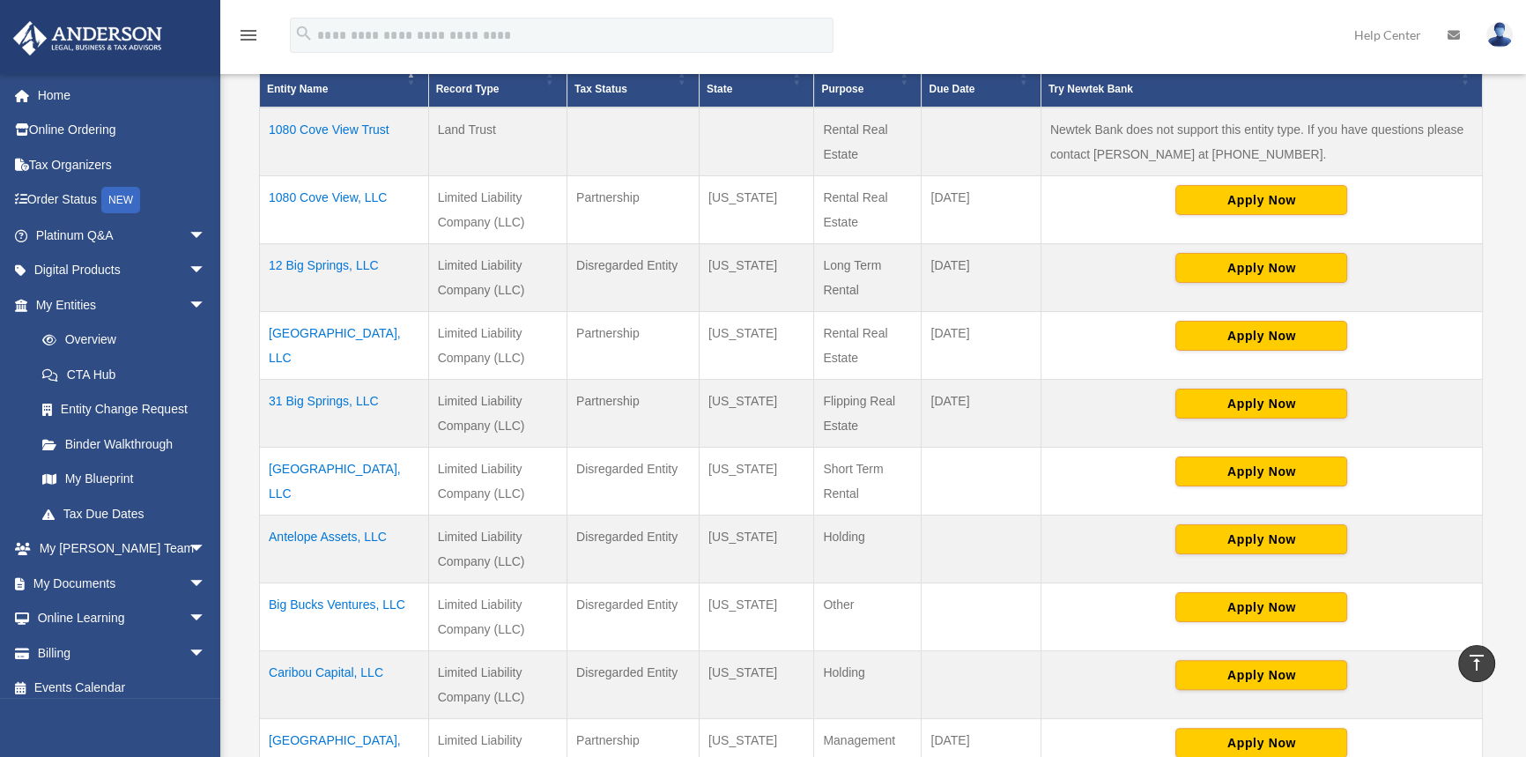
click at [292, 263] on td "12 Big Springs, LLC" at bounding box center [344, 278] width 169 height 68
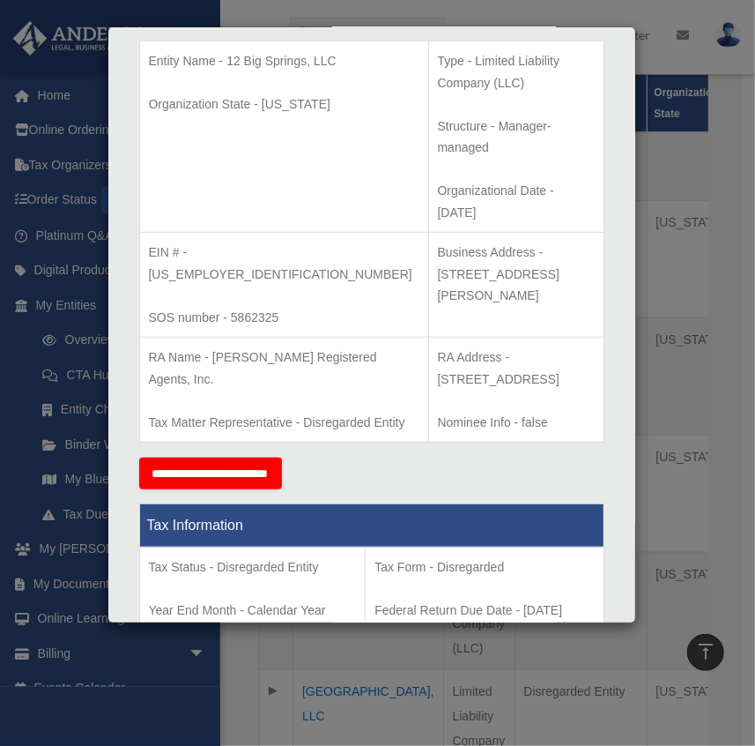
scroll to position [400, 0]
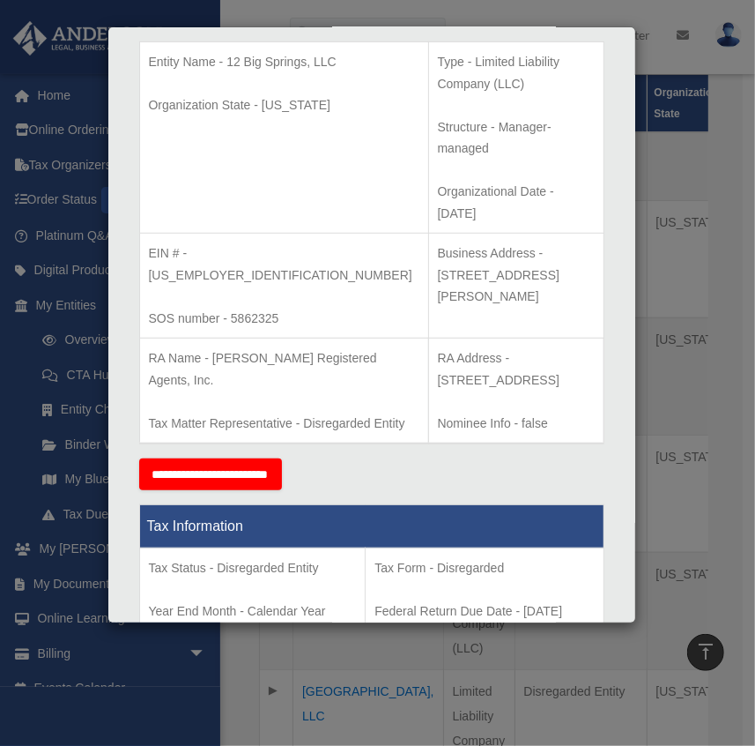
drag, startPoint x: 417, startPoint y: 270, endPoint x: 464, endPoint y: 298, distance: 54.6
click at [464, 347] on p "RA Address - [STREET_ADDRESS]" at bounding box center [516, 368] width 157 height 43
copy p "[STREET_ADDRESS]"
drag, startPoint x: 452, startPoint y: 183, endPoint x: 487, endPoint y: 202, distance: 39.8
click at [487, 242] on p "Business Address - [STREET_ADDRESS][PERSON_NAME]" at bounding box center [516, 274] width 157 height 65
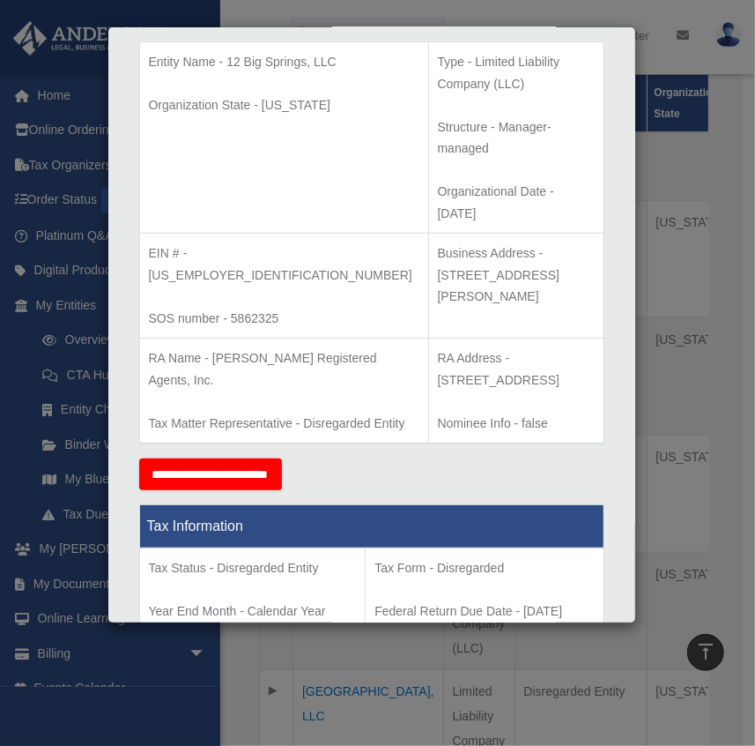
copy p "[STREET_ADDRESS][PERSON_NAME]"
drag, startPoint x: 197, startPoint y: 186, endPoint x: 256, endPoint y: 186, distance: 59.1
click at [256, 242] on p "EIN # - [US_EMPLOYER_IDENTIFICATION_NUMBER]" at bounding box center [284, 263] width 271 height 43
copy p "[US_EMPLOYER_IDENTIFICATION_NUMBER]"
drag, startPoint x: 232, startPoint y: 226, endPoint x: 284, endPoint y: 231, distance: 52.3
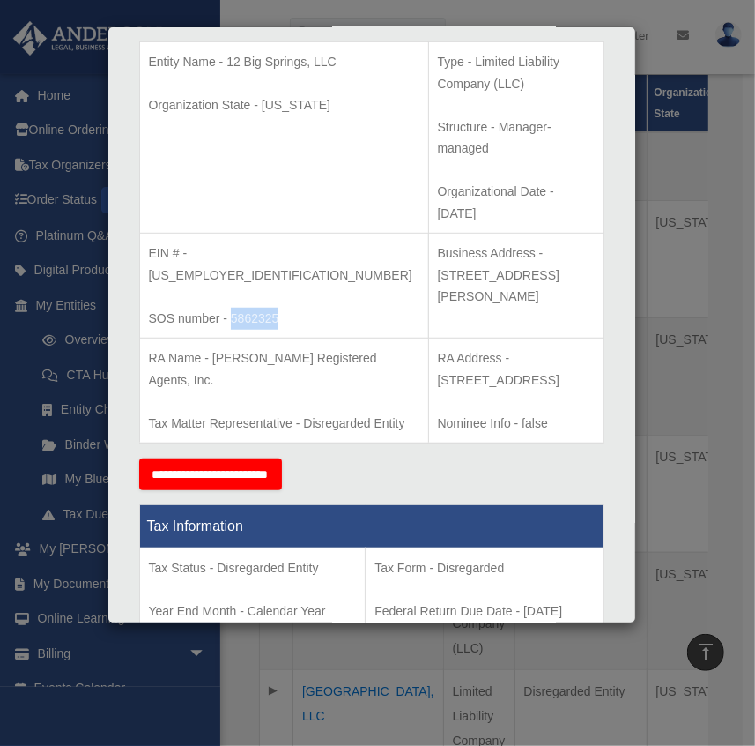
click at [284, 308] on p "SOS number - 5862325" at bounding box center [284, 319] width 271 height 22
copy p "5862325"
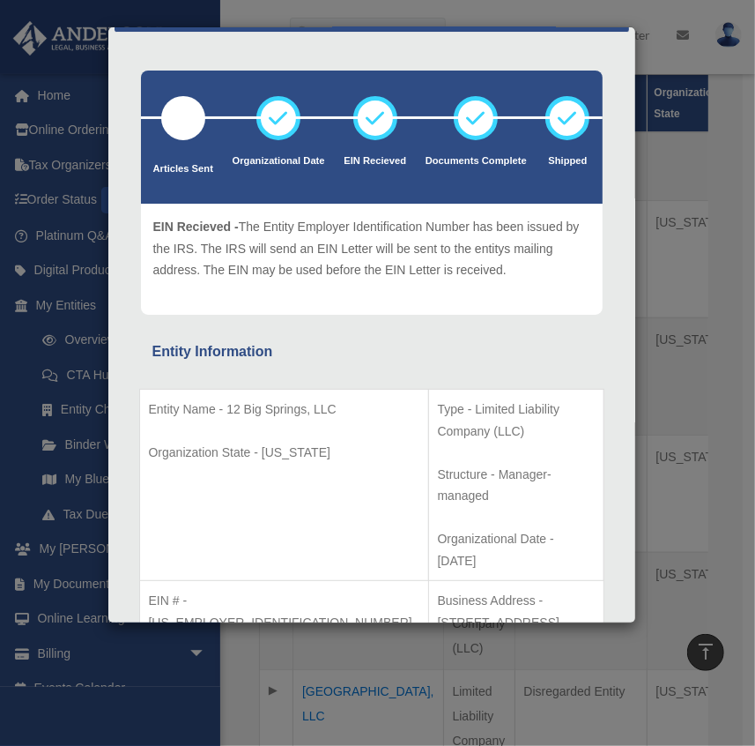
scroll to position [79, 0]
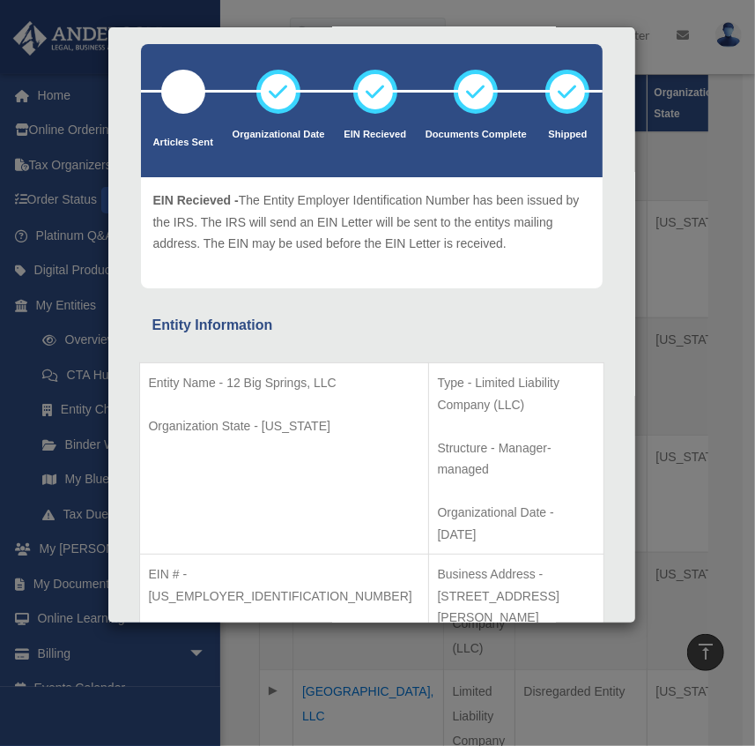
click at [693, 324] on div "Details × Articles Sent Organizational Date" at bounding box center [377, 373] width 755 height 746
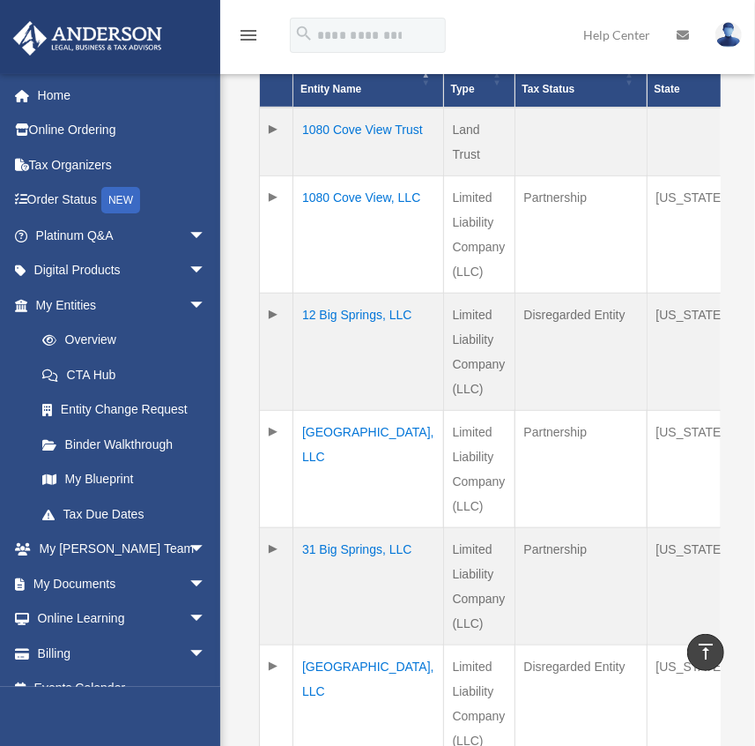
click at [341, 431] on td "[GEOGRAPHIC_DATA], LLC" at bounding box center [368, 469] width 151 height 117
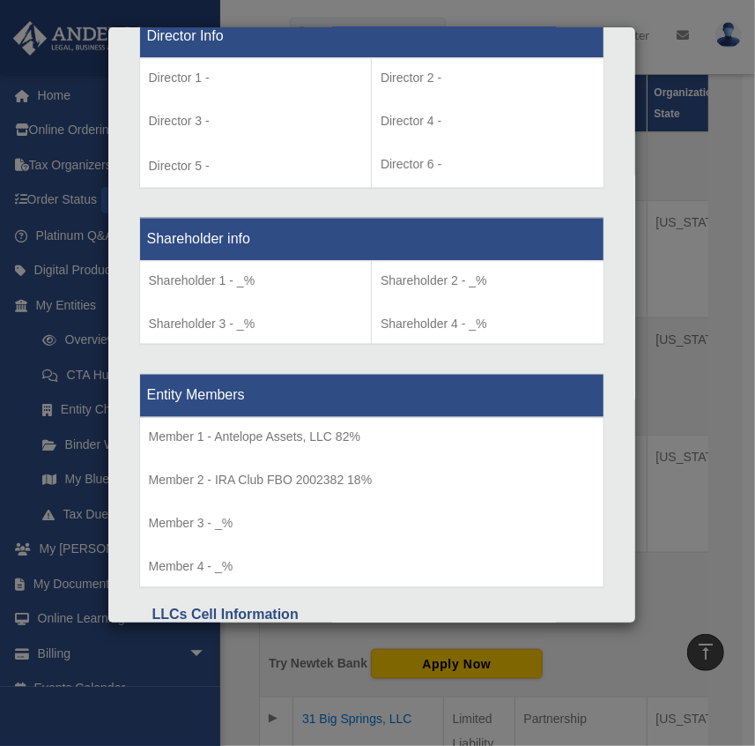
scroll to position [1342, 0]
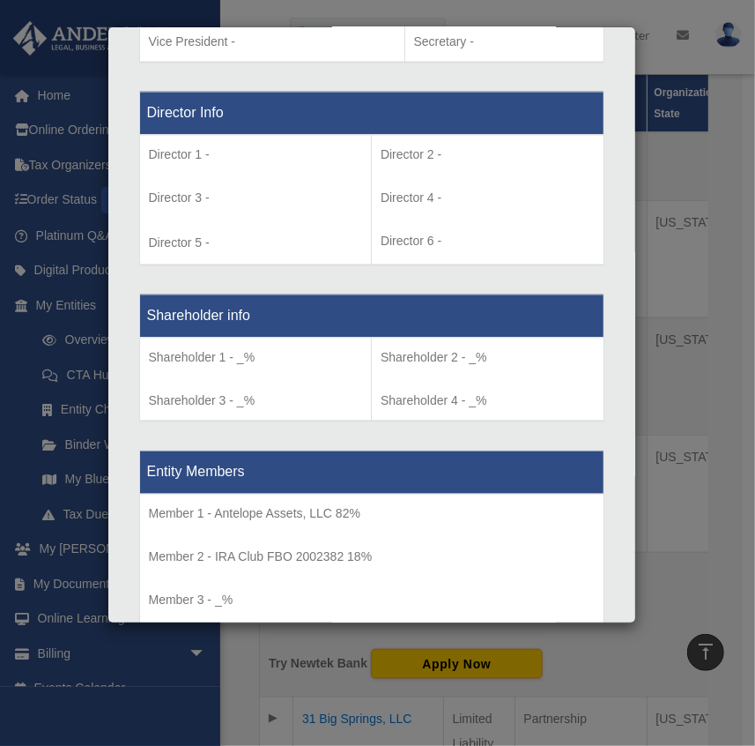
click at [714, 288] on div "Details × Articles Sent Organizational Date" at bounding box center [377, 373] width 755 height 746
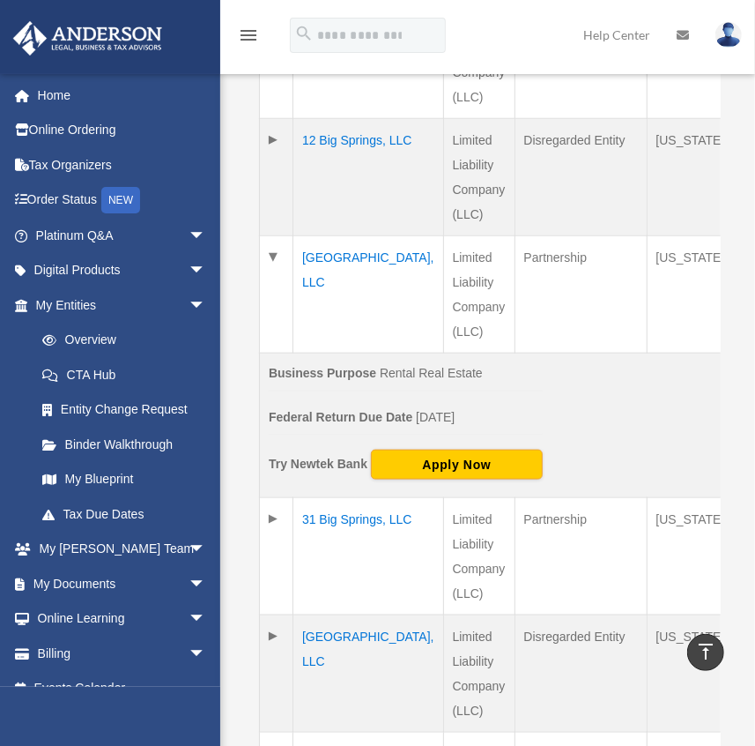
scroll to position [727, 0]
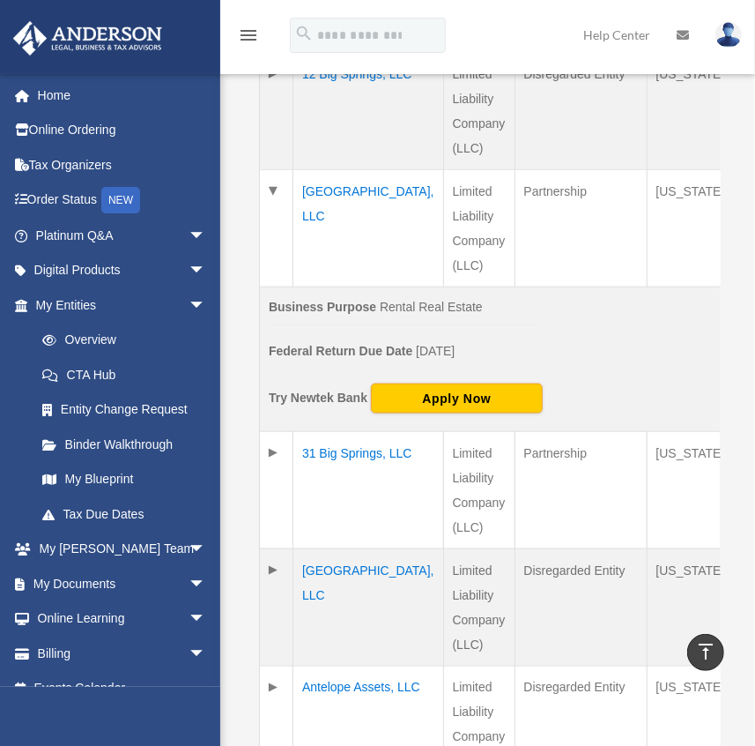
click at [370, 482] on td "31 Big Springs, LLC" at bounding box center [368, 490] width 151 height 117
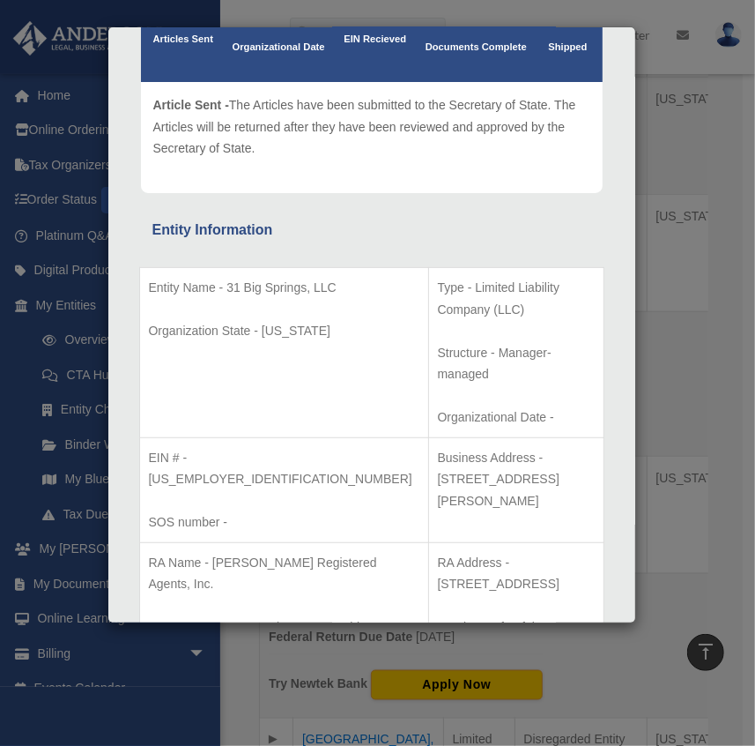
scroll to position [160, 0]
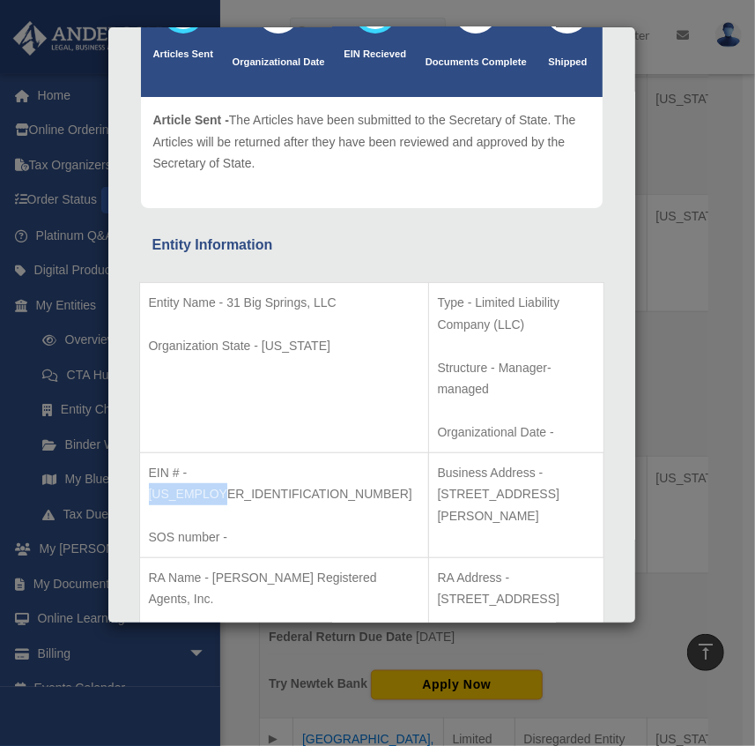
drag, startPoint x: 191, startPoint y: 428, endPoint x: 261, endPoint y: 431, distance: 69.7
click at [261, 462] on p "EIN # - [US_EMPLOYER_IDENTIFICATION_NUMBER]" at bounding box center [284, 483] width 271 height 43
copy p "[US_EMPLOYER_IDENTIFICATION_NUMBER]"
drag, startPoint x: 445, startPoint y: 429, endPoint x: 525, endPoint y: 443, distance: 81.4
click at [525, 462] on p "Business Address - [STREET_ADDRESS][PERSON_NAME]" at bounding box center [516, 494] width 157 height 65
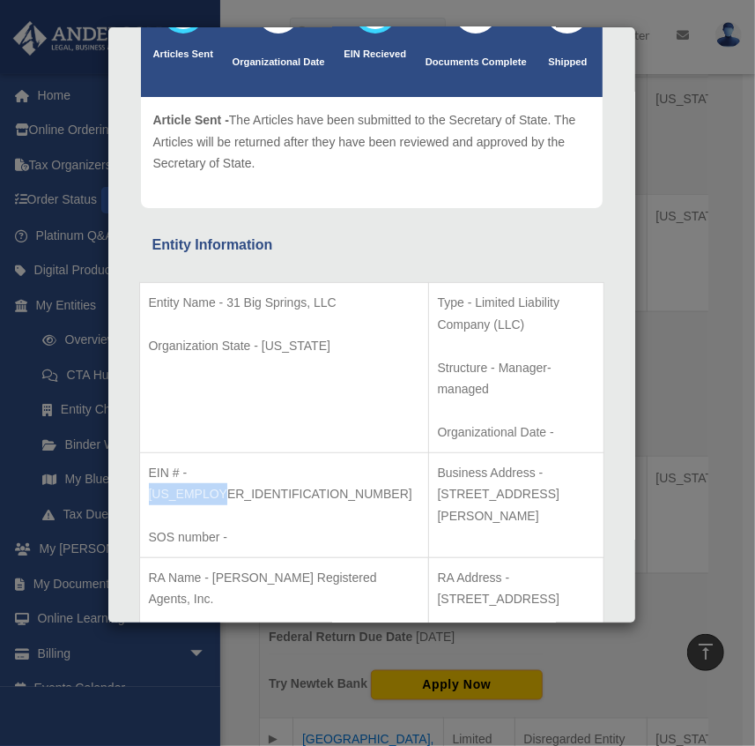
drag, startPoint x: 413, startPoint y: 509, endPoint x: 457, endPoint y: 528, distance: 47.8
click at [457, 567] on p "RA Address - [STREET_ADDRESS]" at bounding box center [516, 588] width 157 height 43
click at [287, 402] on td "Entity Name - 31 Big Springs, LLC Organization State - [US_STATE]" at bounding box center [283, 368] width 289 height 170
click at [682, 291] on div "Details × Articles Sent Organizational Date" at bounding box center [377, 373] width 755 height 746
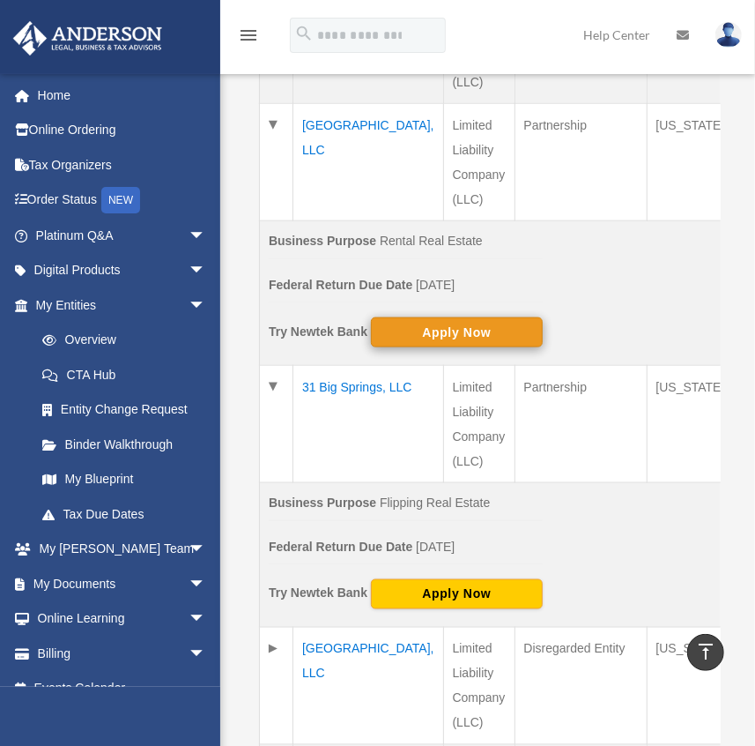
scroll to position [968, 0]
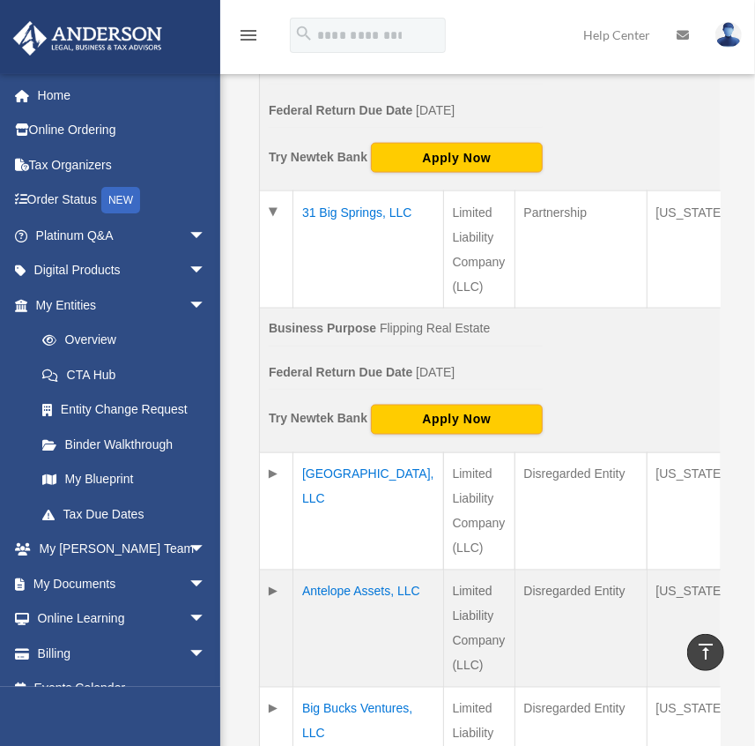
click at [338, 501] on td "[GEOGRAPHIC_DATA], LLC" at bounding box center [368, 511] width 151 height 117
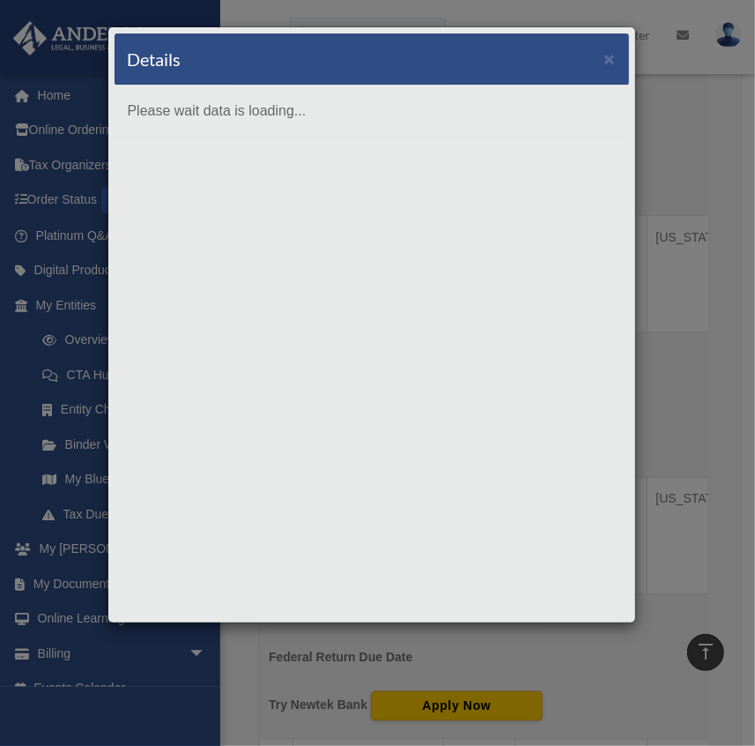
scroll to position [0, 0]
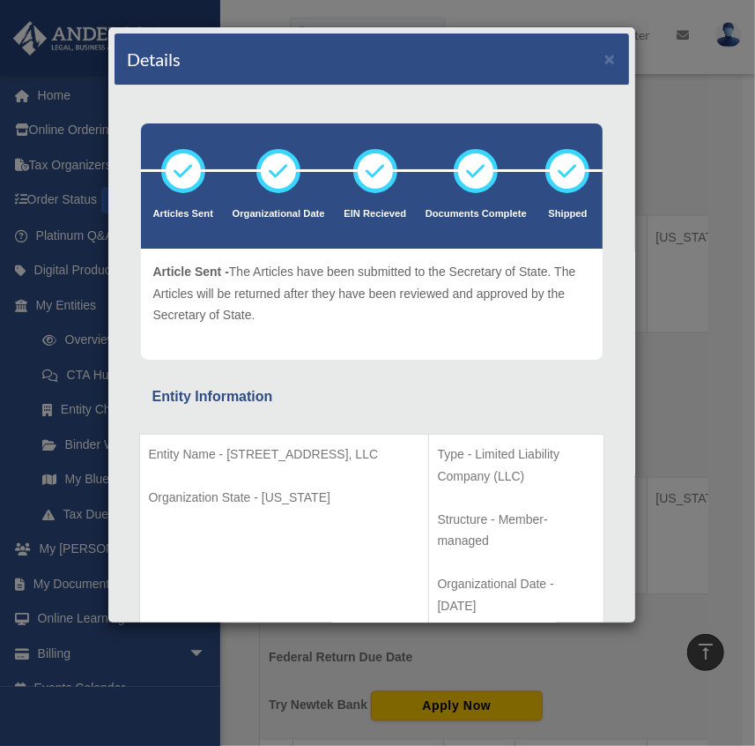
click at [697, 372] on div "Details × Articles Sent Organizational Date" at bounding box center [377, 373] width 755 height 746
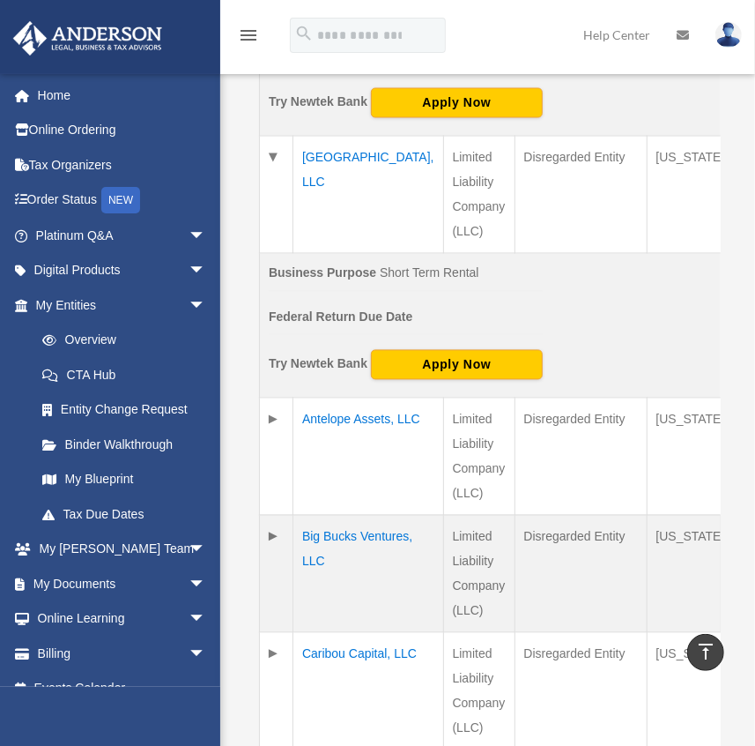
scroll to position [1288, 0]
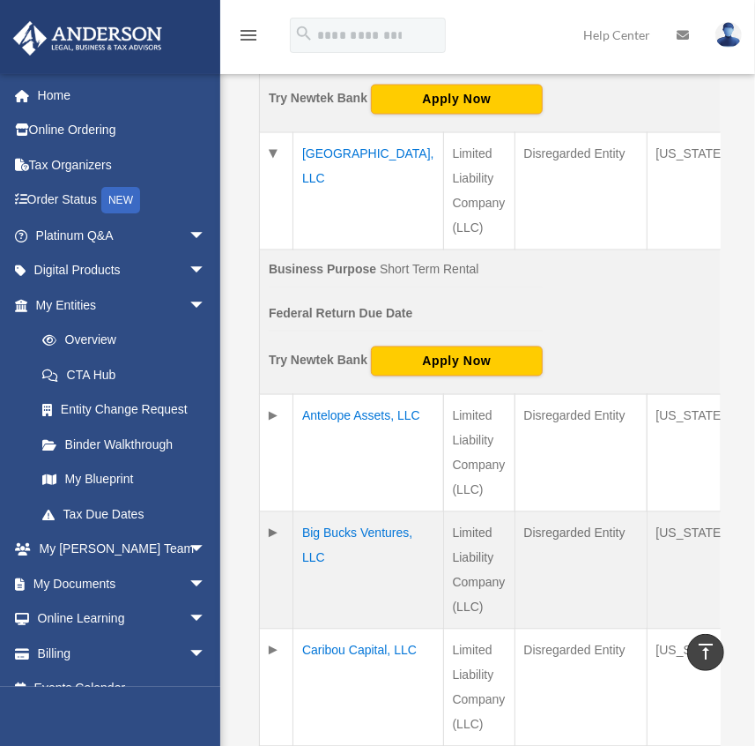
click at [319, 412] on td "Antelope Assets, LLC" at bounding box center [368, 453] width 151 height 117
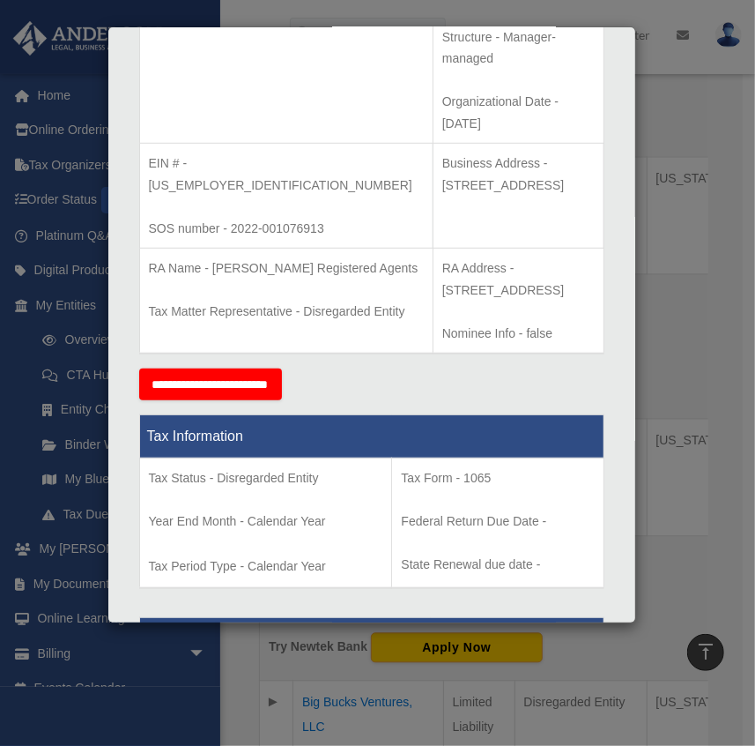
scroll to position [400, 0]
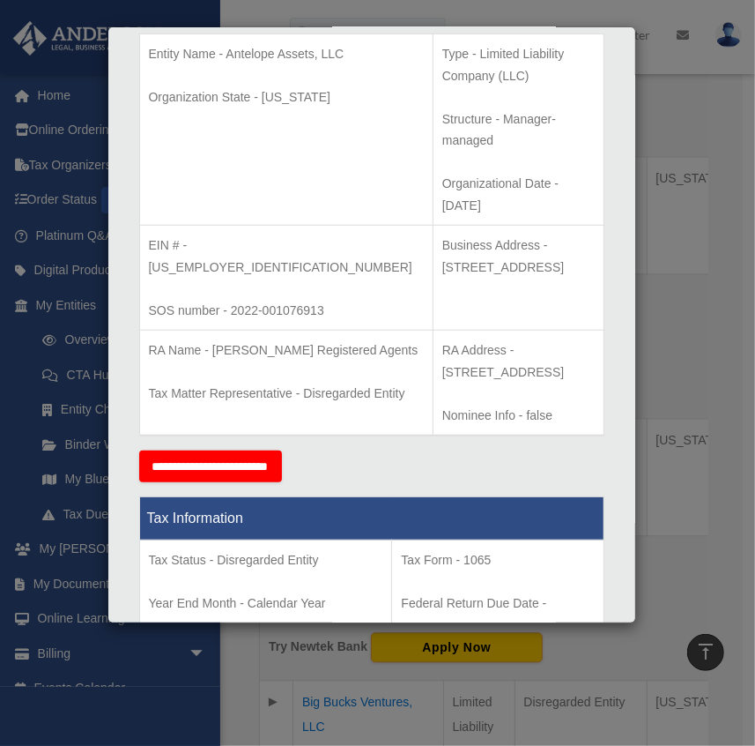
click at [666, 399] on div "Details × Articles Sent Organizational Date" at bounding box center [377, 373] width 755 height 746
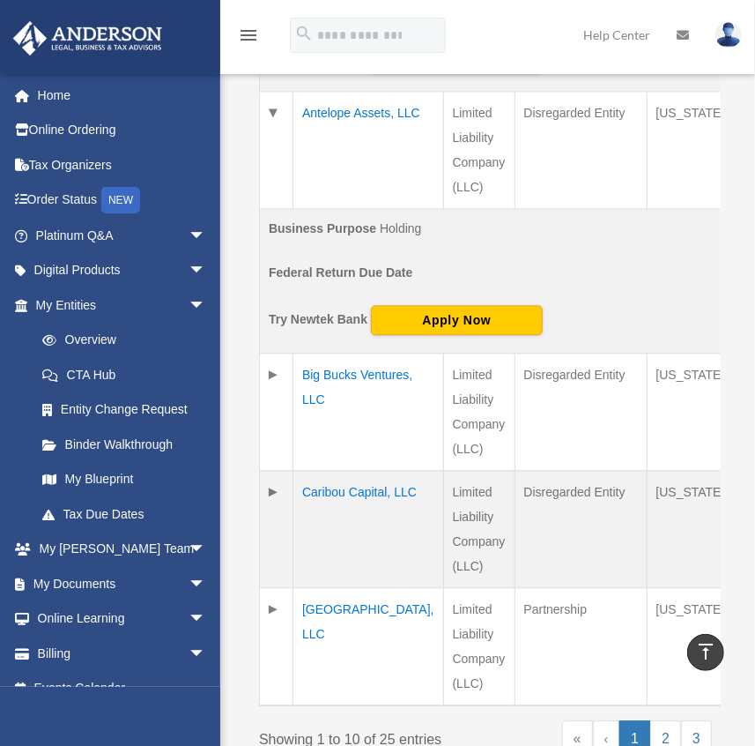
scroll to position [1608, 0]
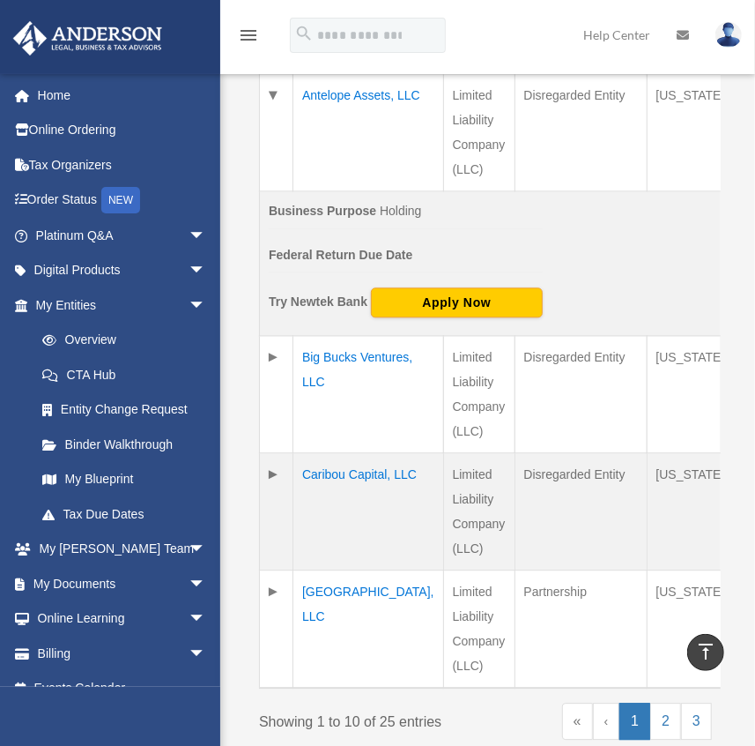
click at [330, 367] on td "Big Bucks Ventures, LLC" at bounding box center [368, 394] width 151 height 117
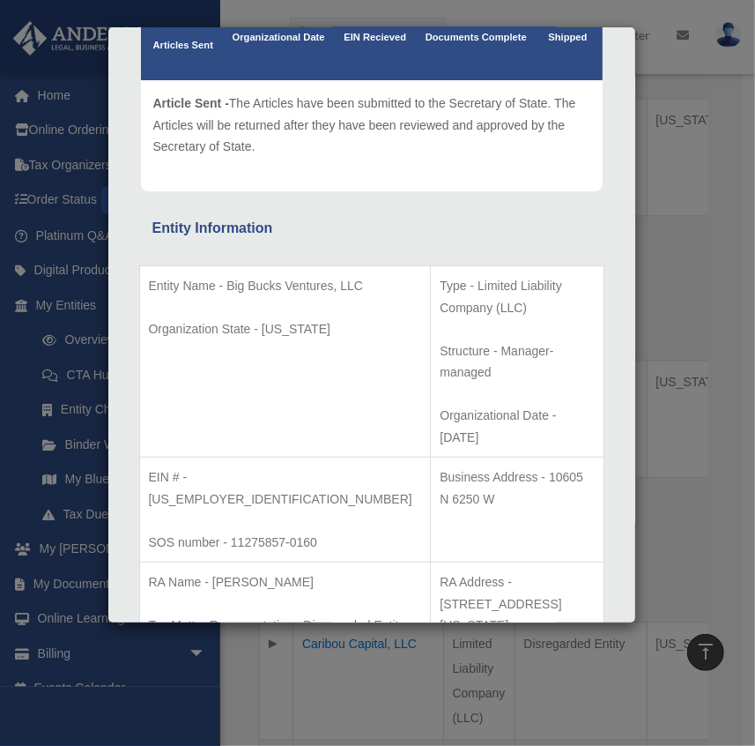
scroll to position [240, 0]
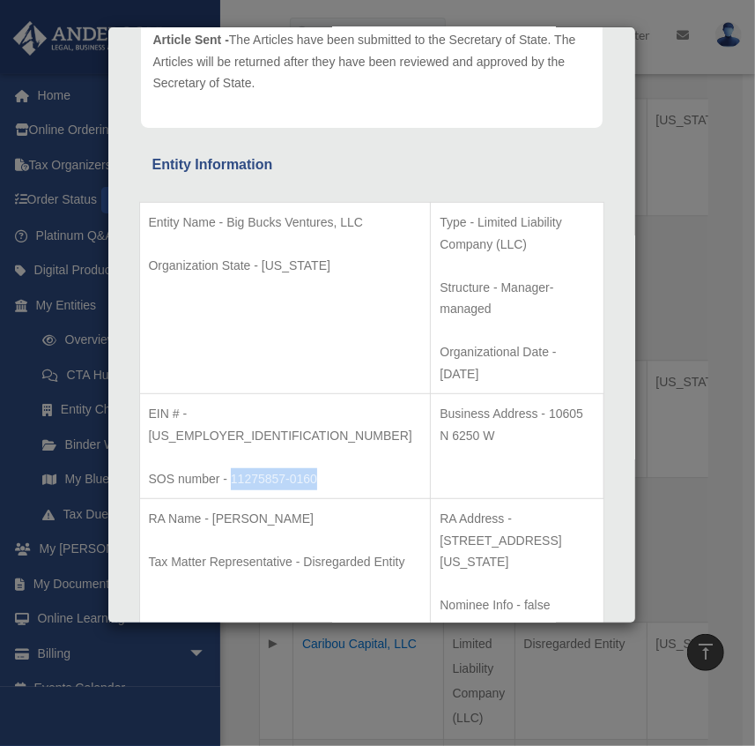
drag, startPoint x: 232, startPoint y: 389, endPoint x: 315, endPoint y: 389, distance: 82.8
click at [315, 468] on p "SOS number - 11275857-0160" at bounding box center [285, 479] width 273 height 22
click at [680, 399] on div "Details × Articles Sent Organizational Date" at bounding box center [377, 373] width 755 height 746
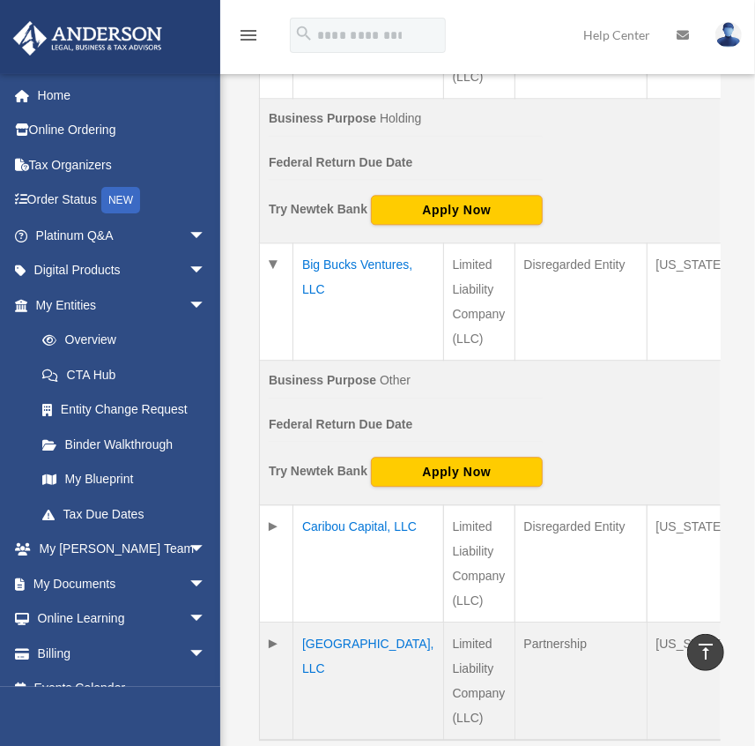
scroll to position [1769, 0]
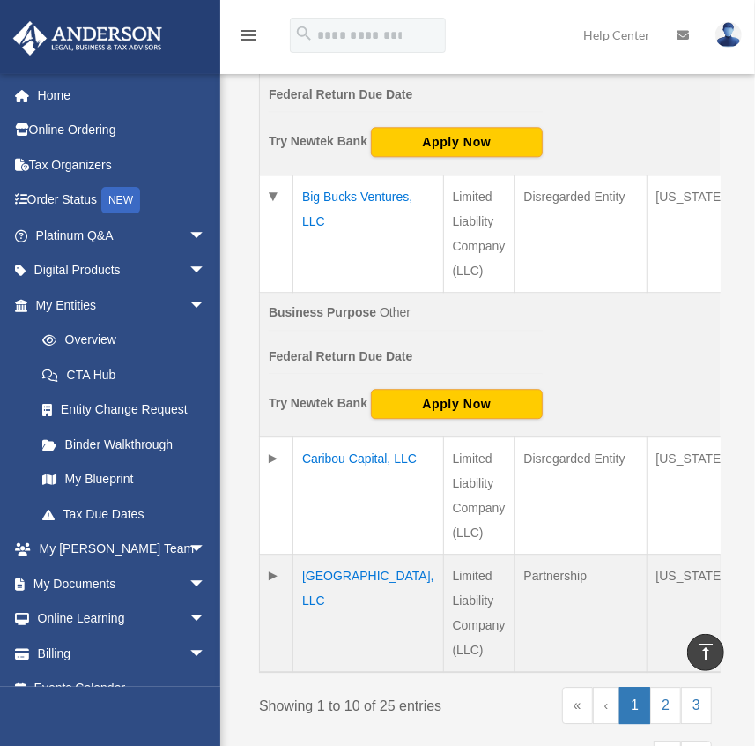
click at [314, 575] on td "[GEOGRAPHIC_DATA], LLC" at bounding box center [368, 613] width 151 height 118
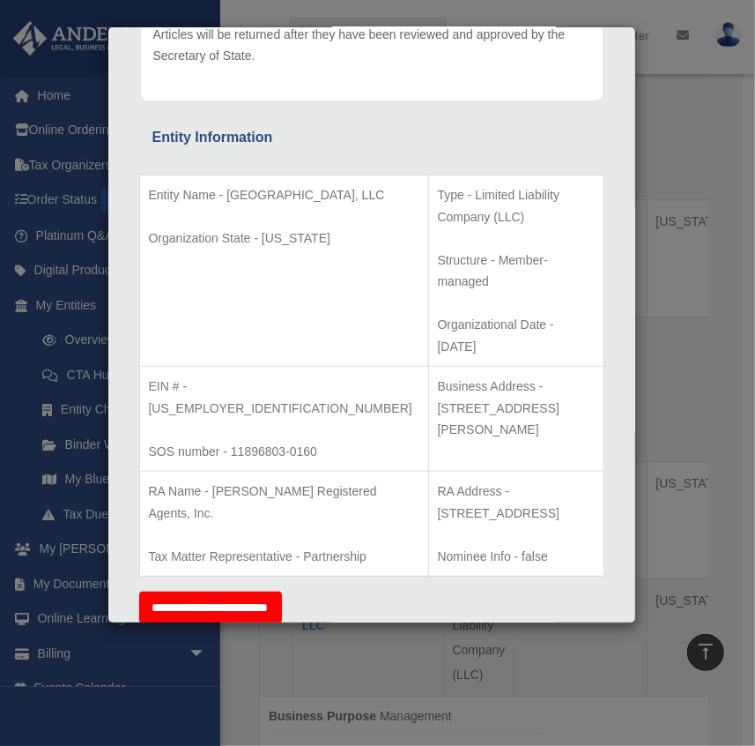
scroll to position [320, 0]
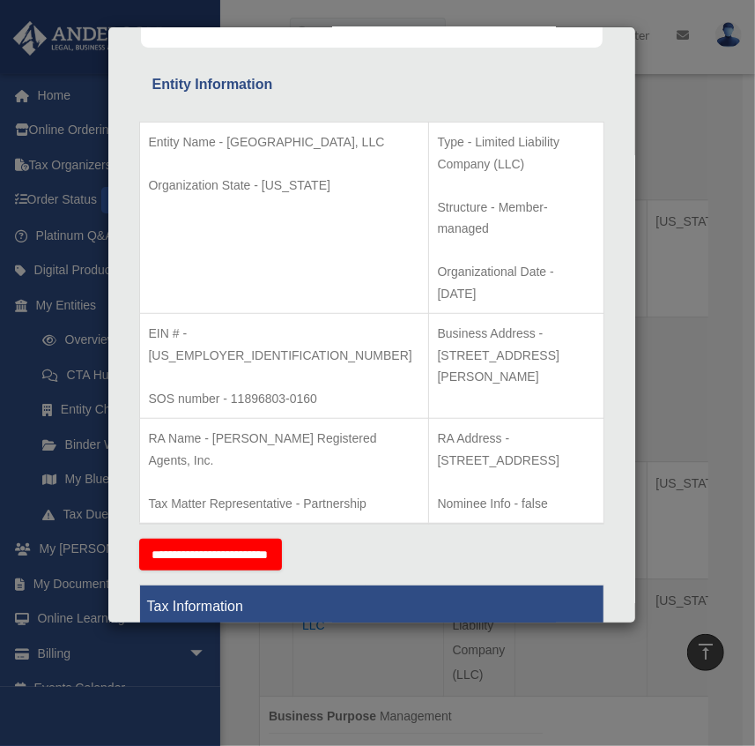
click at [664, 433] on div "Details × Articles Sent Organizational Date" at bounding box center [377, 373] width 755 height 746
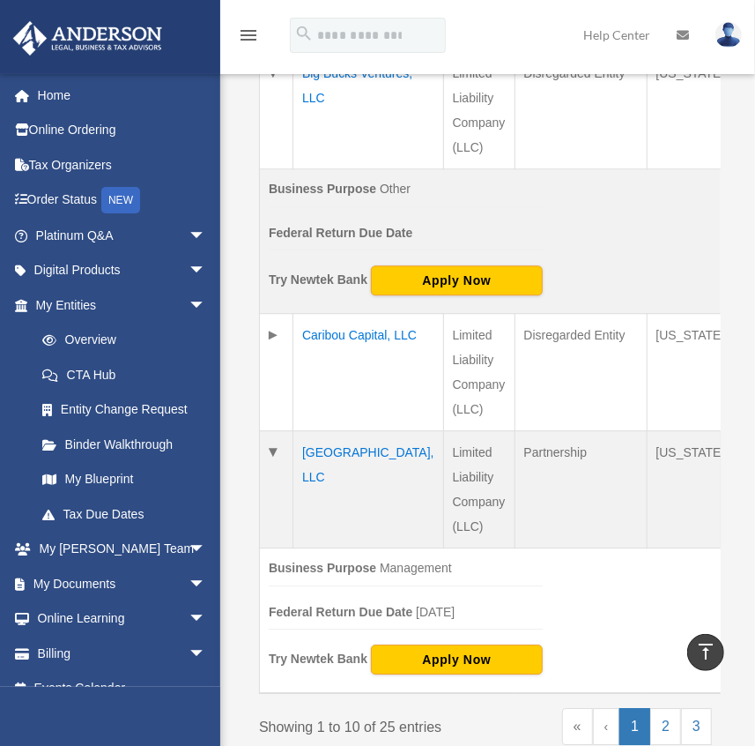
scroll to position [2009, 0]
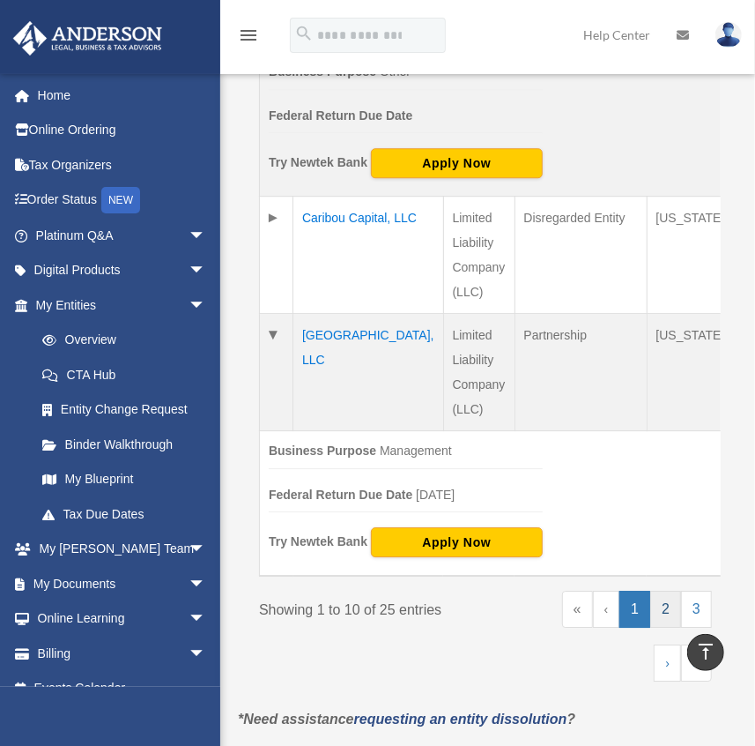
click at [668, 597] on link "2" at bounding box center [665, 609] width 31 height 37
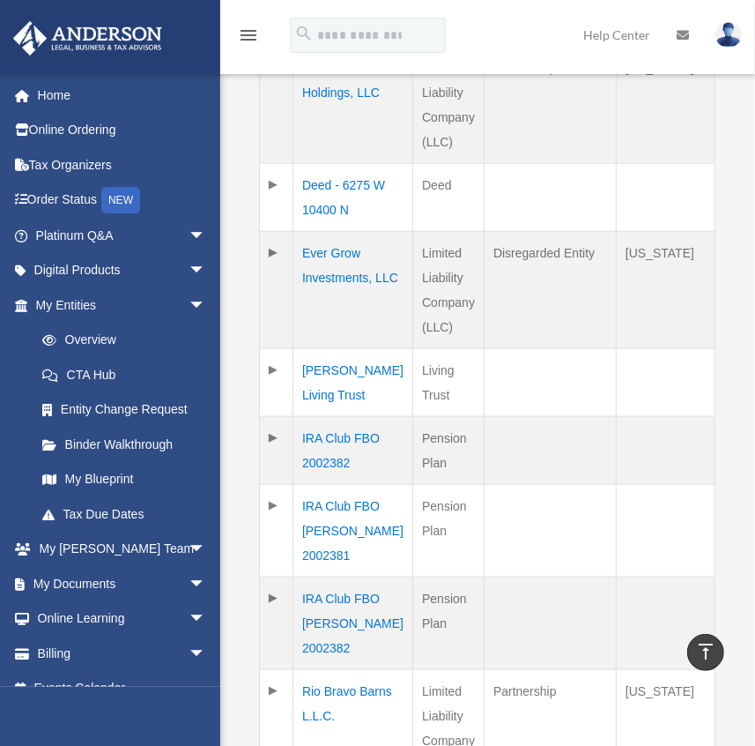
scroll to position [494, 0]
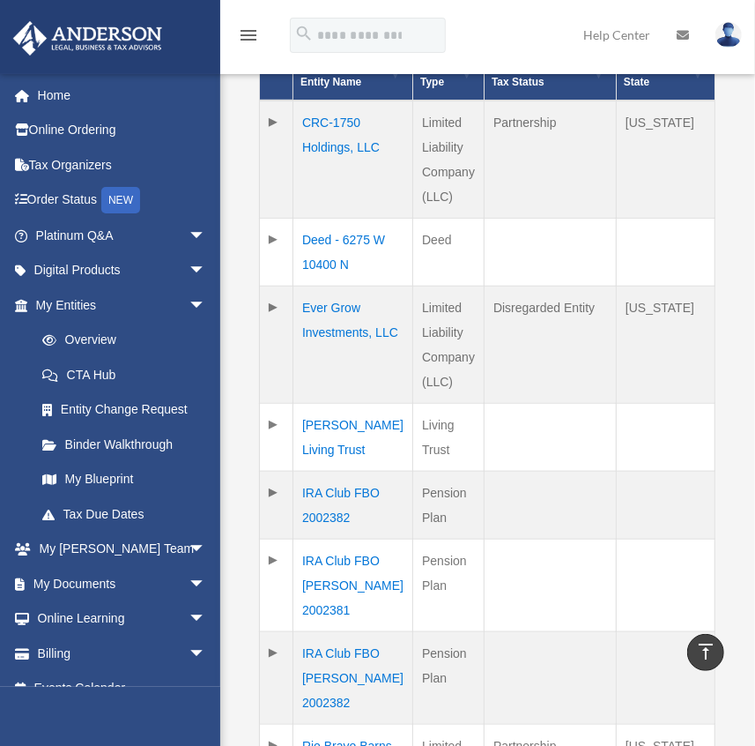
click at [341, 120] on td "CRC-1750 Holdings, LLC" at bounding box center [353, 159] width 120 height 118
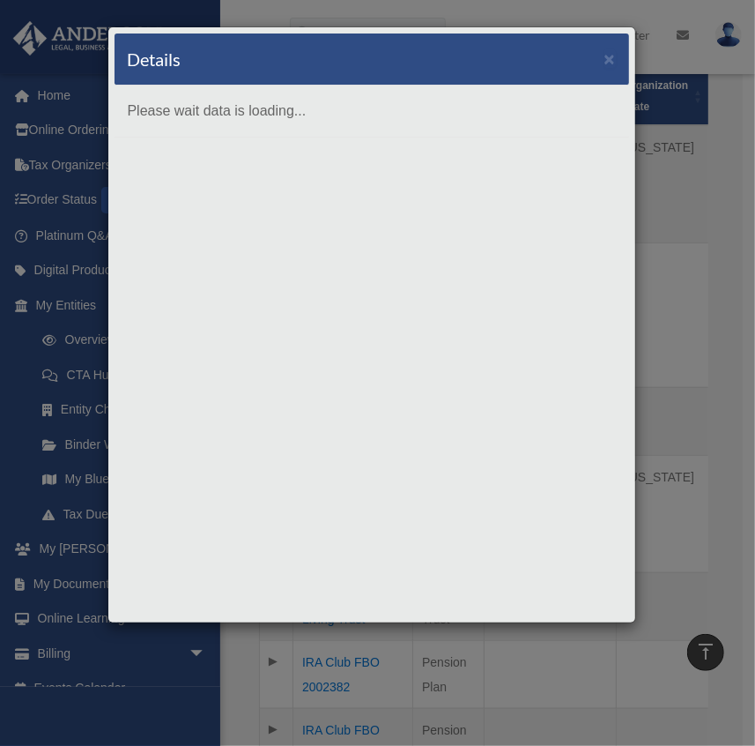
scroll to position [0, 0]
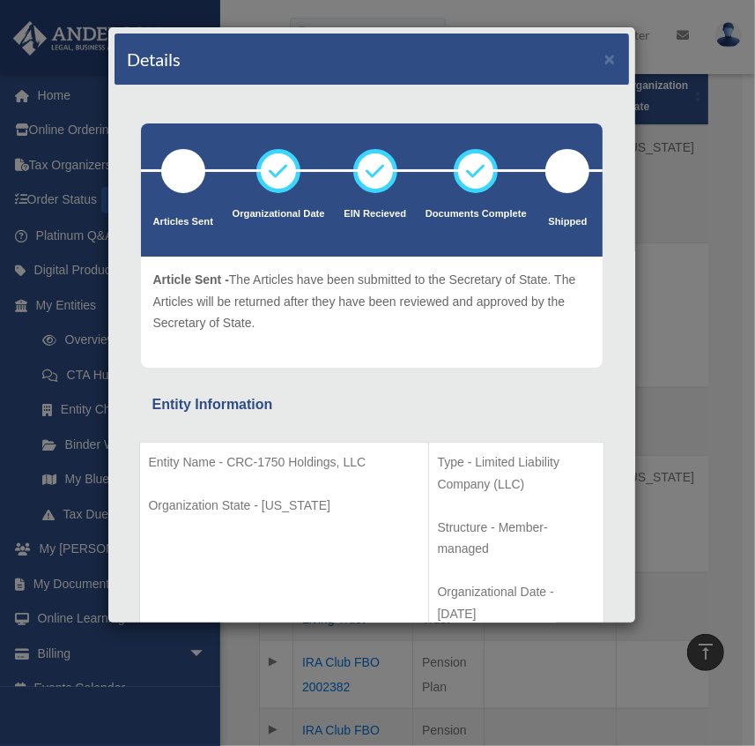
click at [678, 300] on div "Details × Articles Sent Organizational Date" at bounding box center [377, 373] width 755 height 746
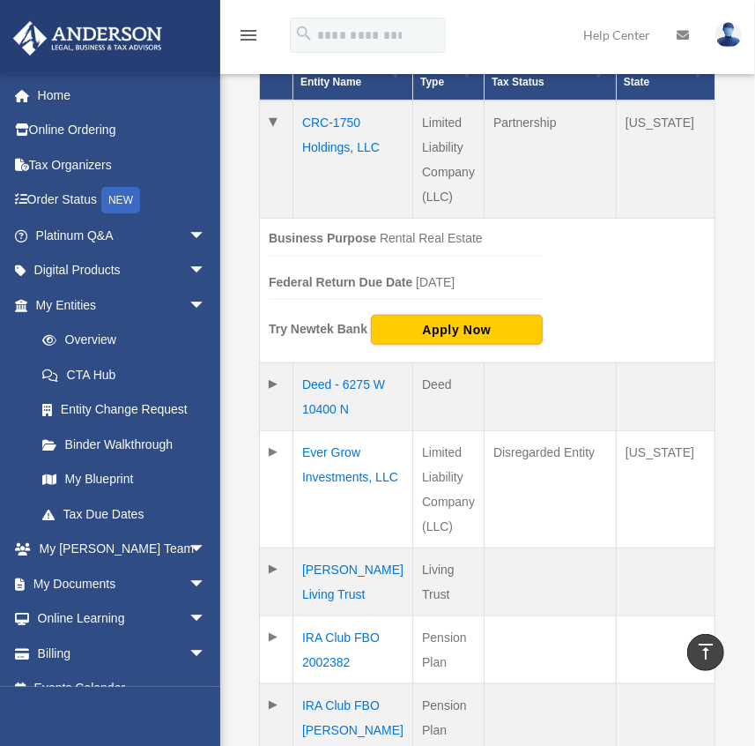
click at [340, 389] on td "Deed - 6275 W 10400 N" at bounding box center [353, 397] width 120 height 68
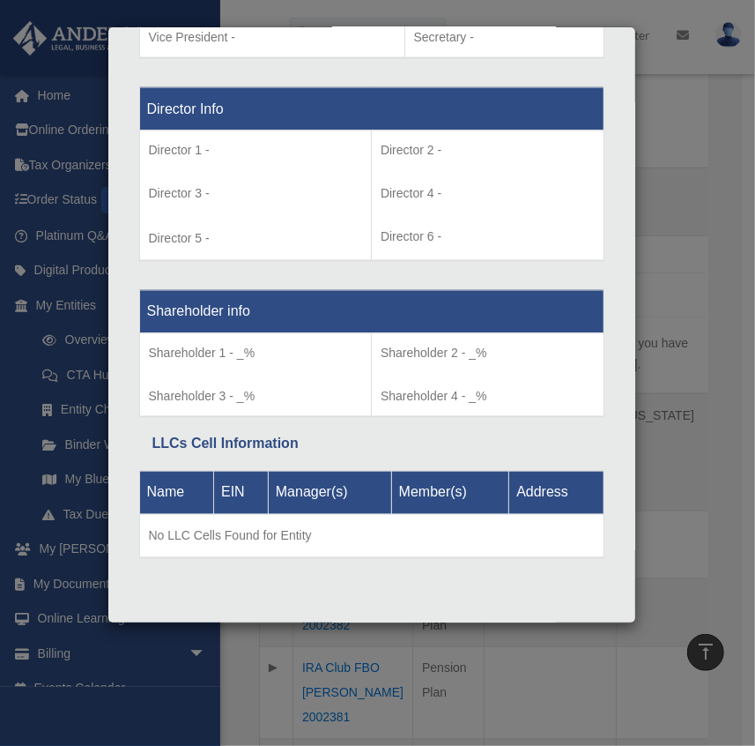
scroll to position [733, 0]
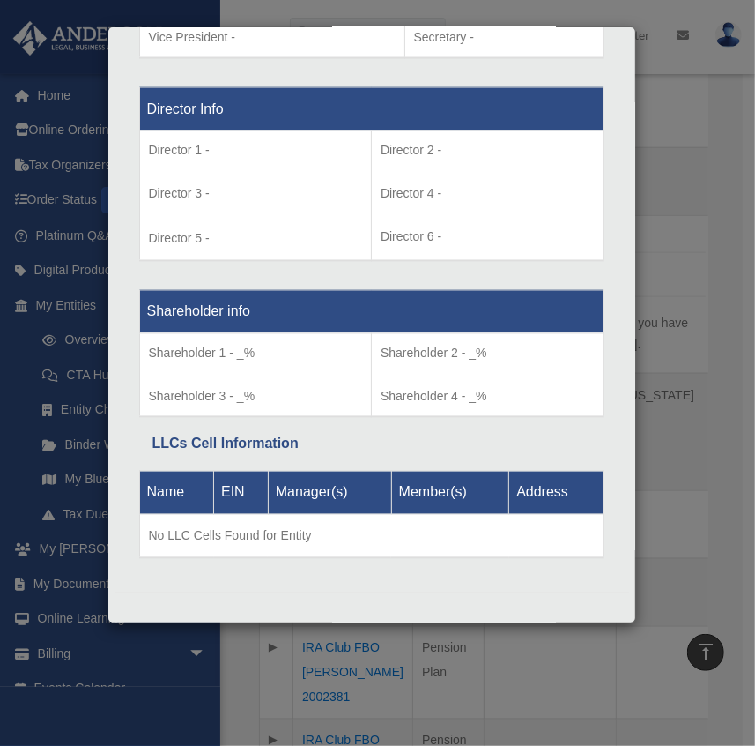
click at [676, 433] on div "Details × Articles Sent Organizational Date" at bounding box center [377, 373] width 755 height 746
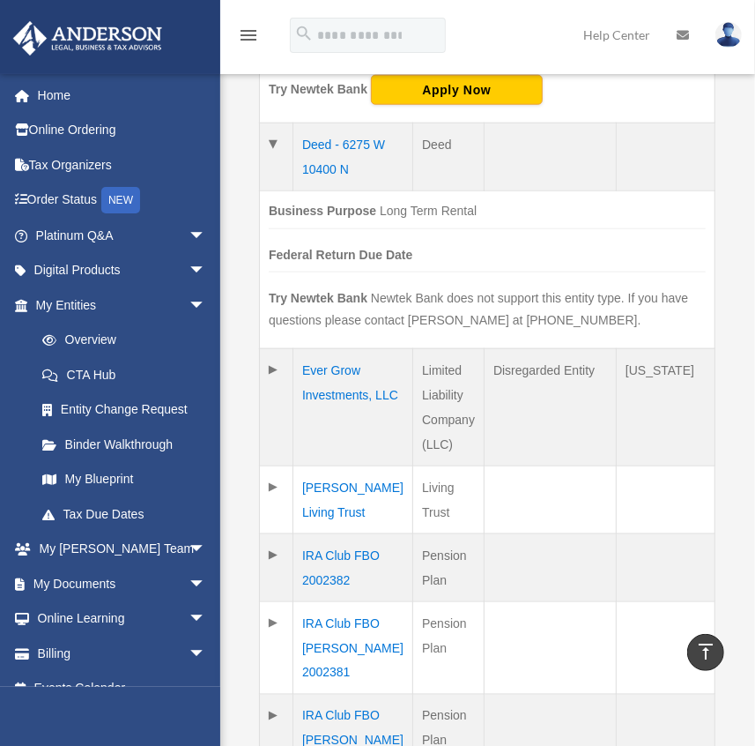
click at [352, 366] on td "Ever Grow Investments, LLC" at bounding box center [353, 407] width 120 height 117
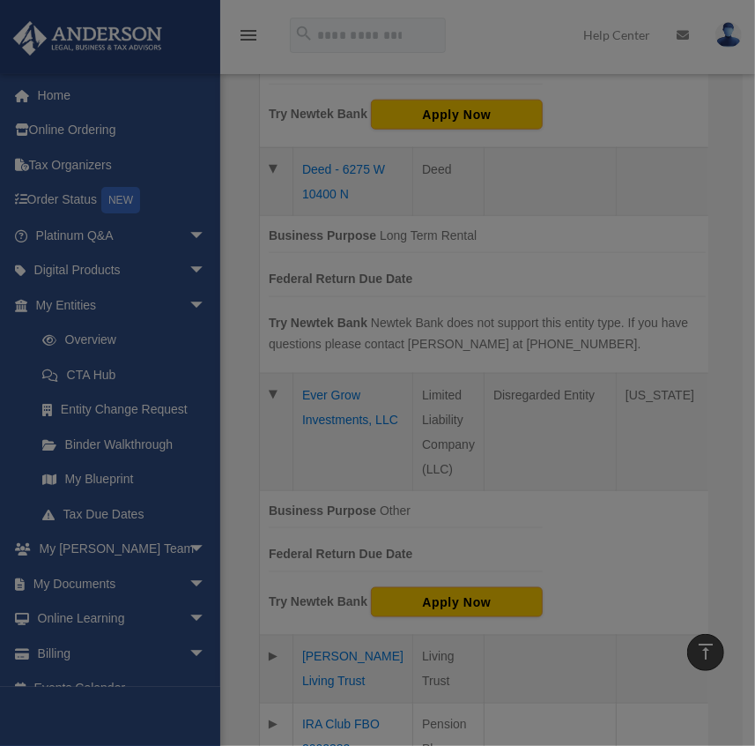
scroll to position [0, 0]
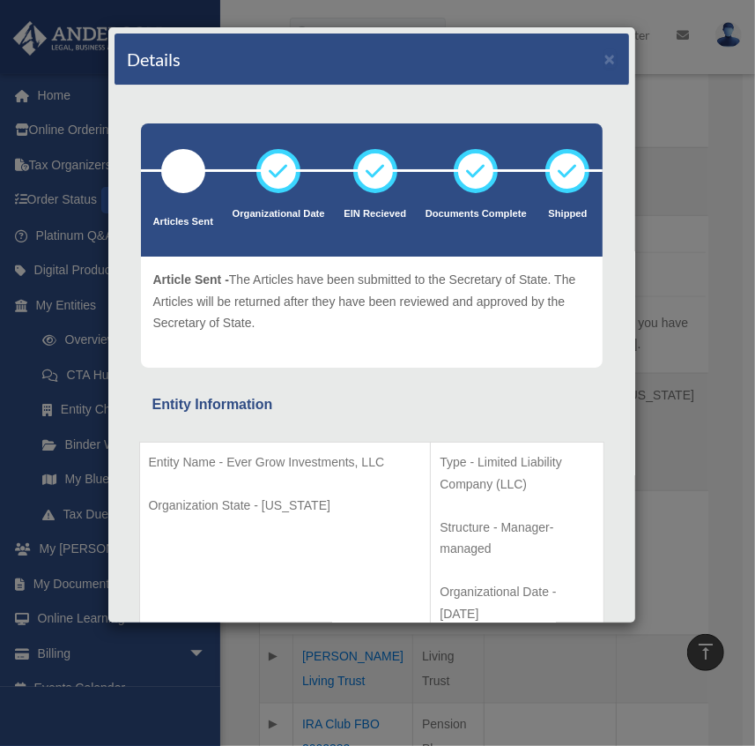
click at [672, 453] on div "Details × Articles Sent Organizational Date" at bounding box center [377, 373] width 755 height 746
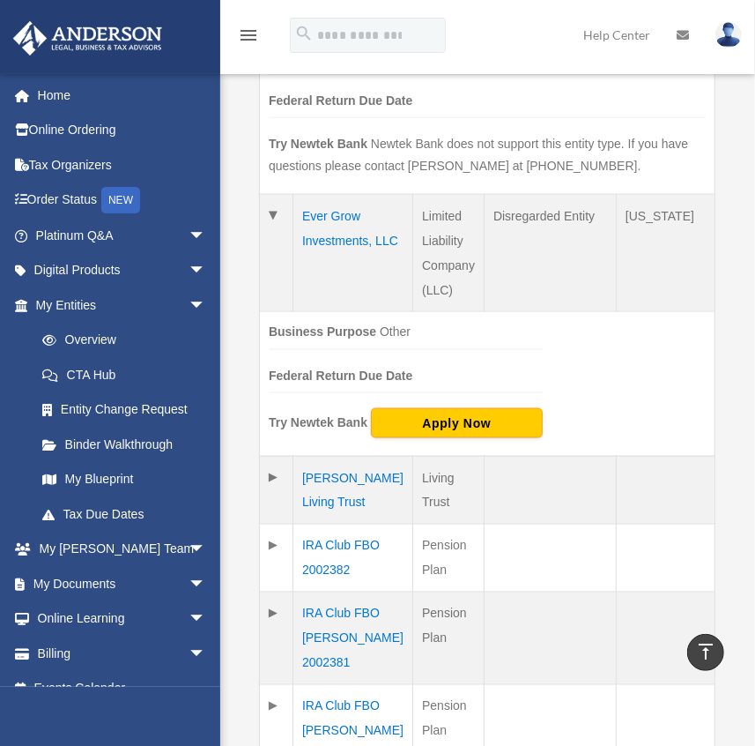
scroll to position [894, 0]
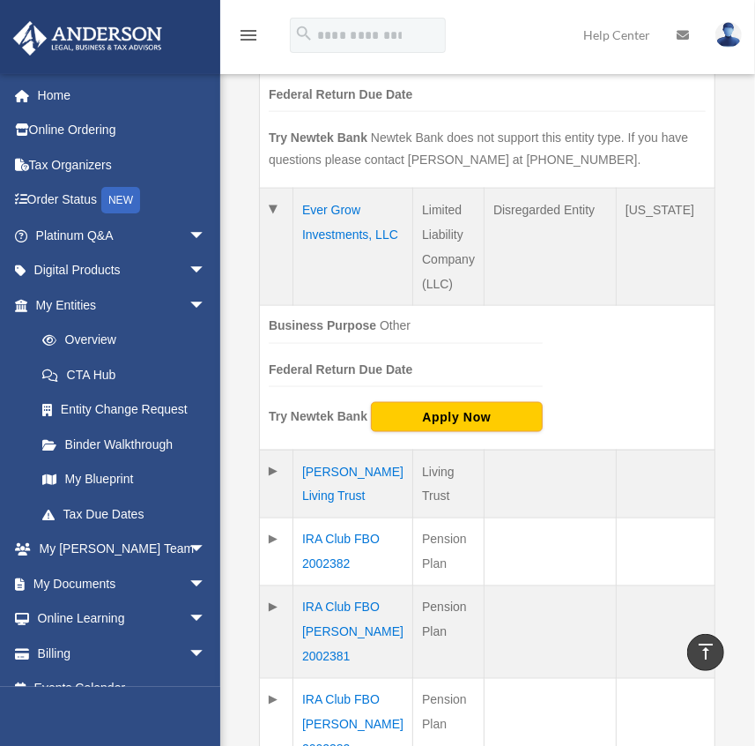
click at [343, 467] on td "[PERSON_NAME] Living Trust" at bounding box center [353, 484] width 120 height 68
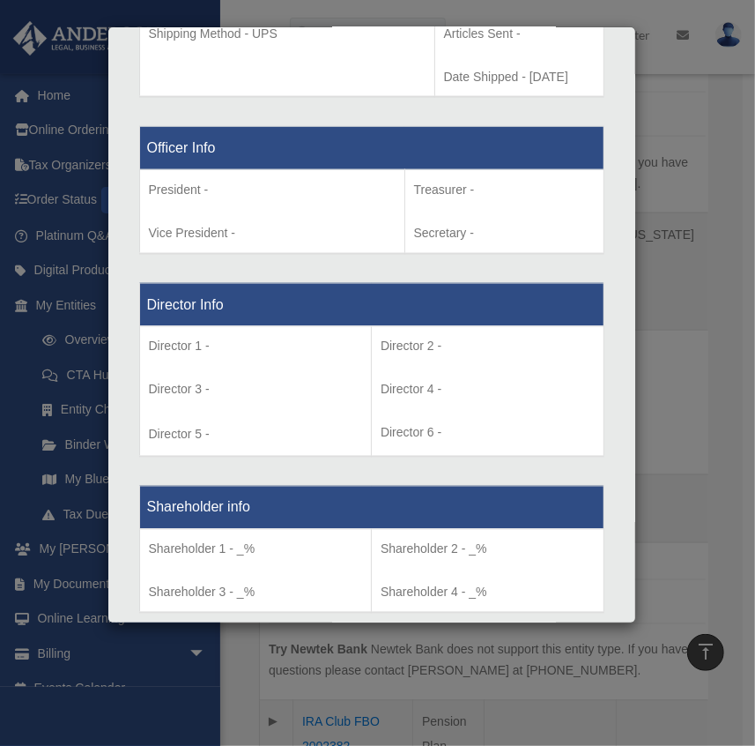
scroll to position [1121, 0]
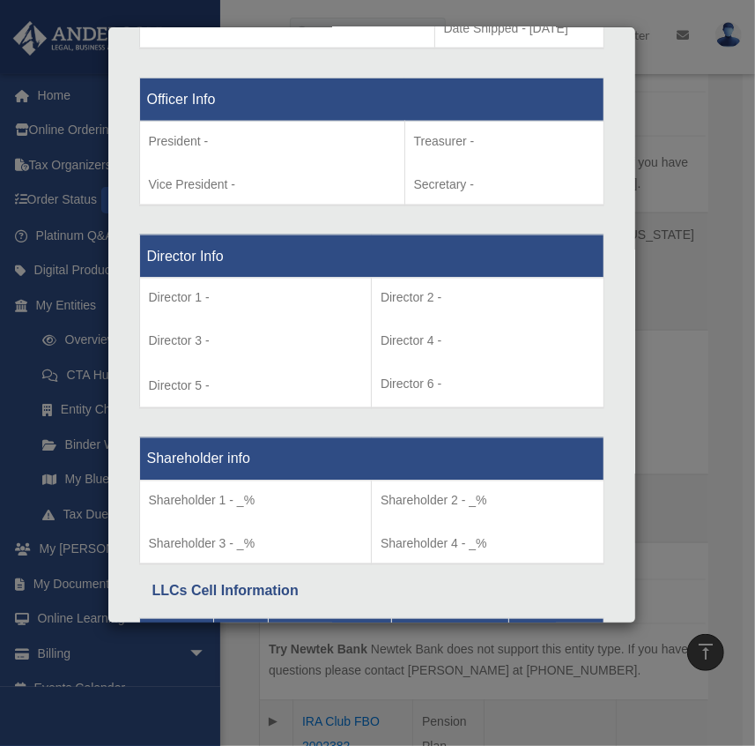
click at [672, 519] on div "Details × Articles Sent Organizational Date" at bounding box center [377, 373] width 755 height 746
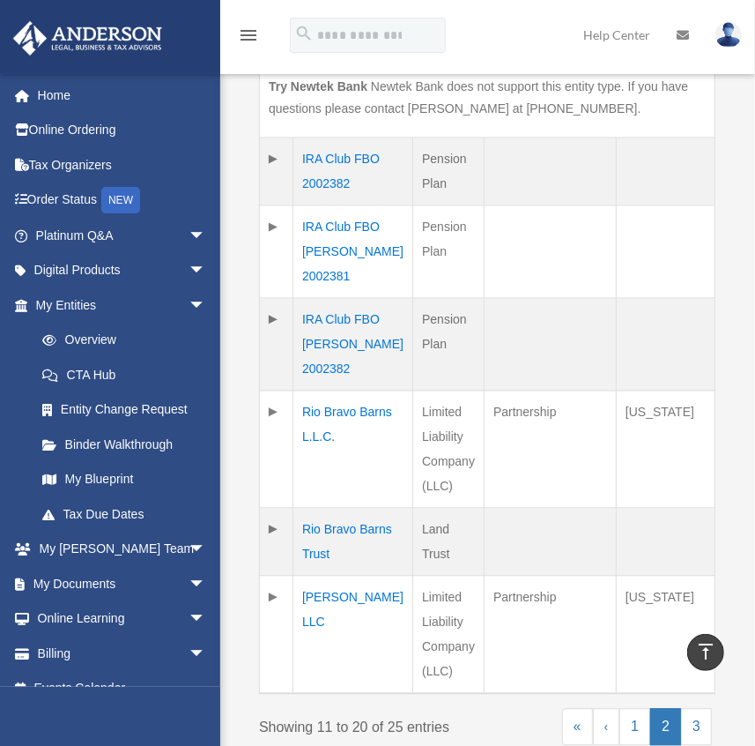
scroll to position [1454, 0]
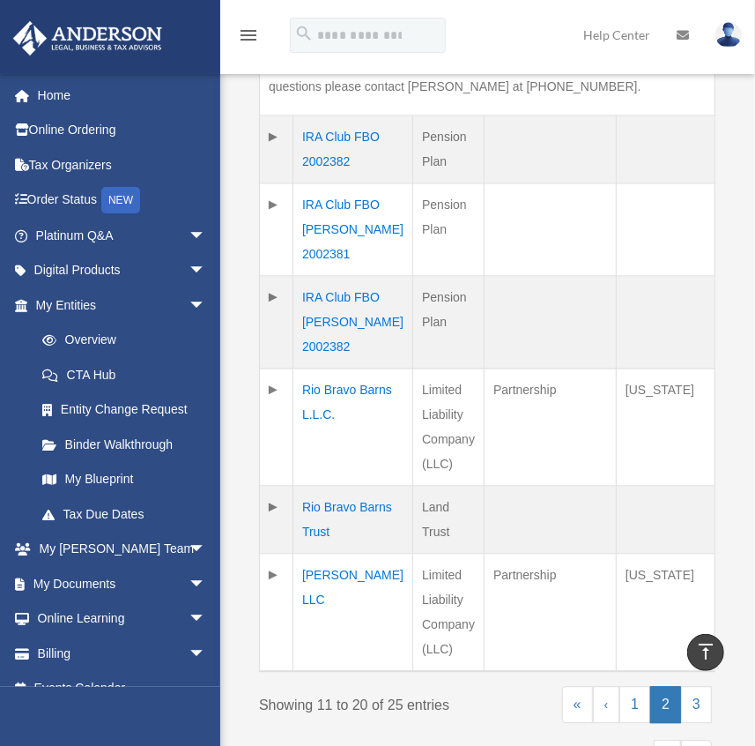
click at [336, 464] on td "Rio Bravo Barns L.L.C." at bounding box center [353, 426] width 120 height 117
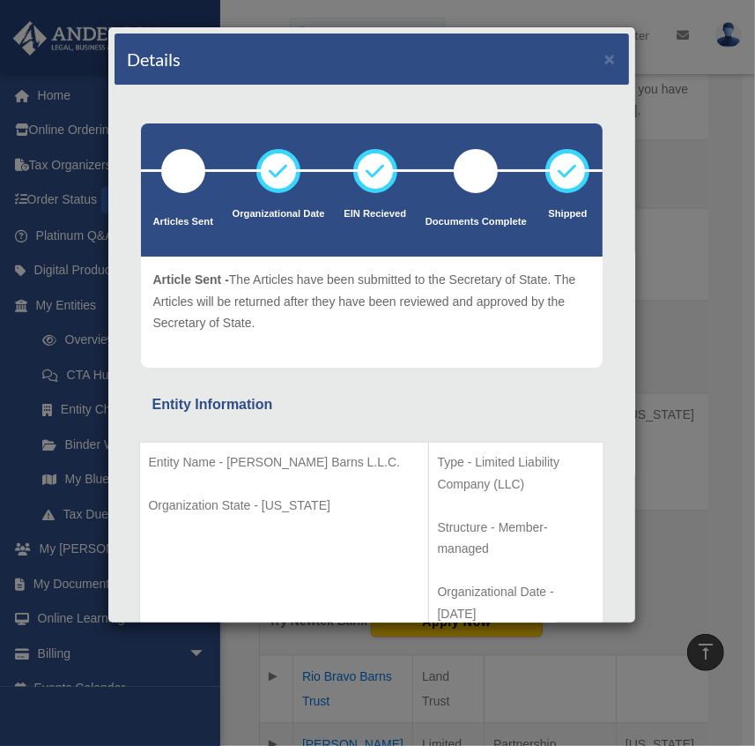
scroll to position [79, 0]
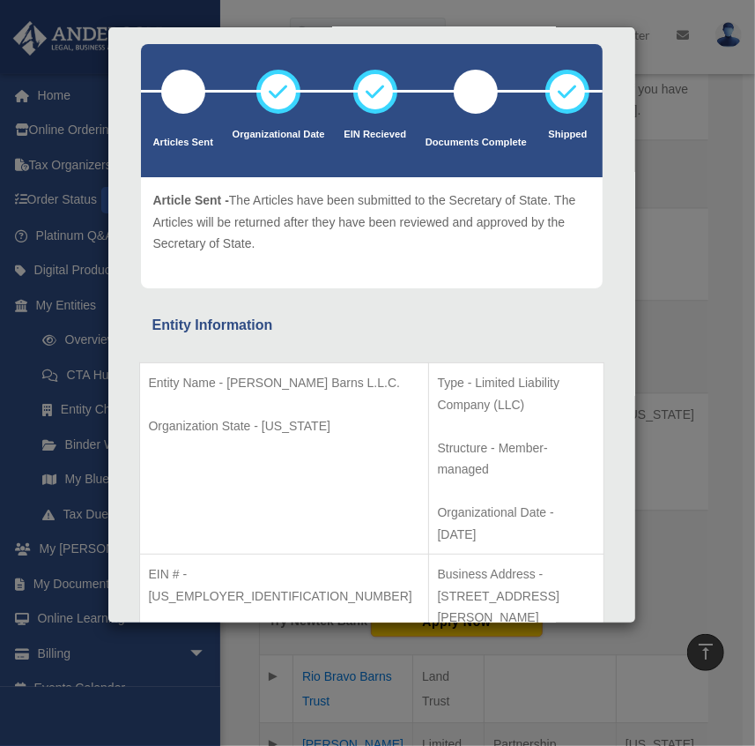
click at [637, 397] on div "Details × Articles Sent Organizational Date" at bounding box center [377, 373] width 755 height 746
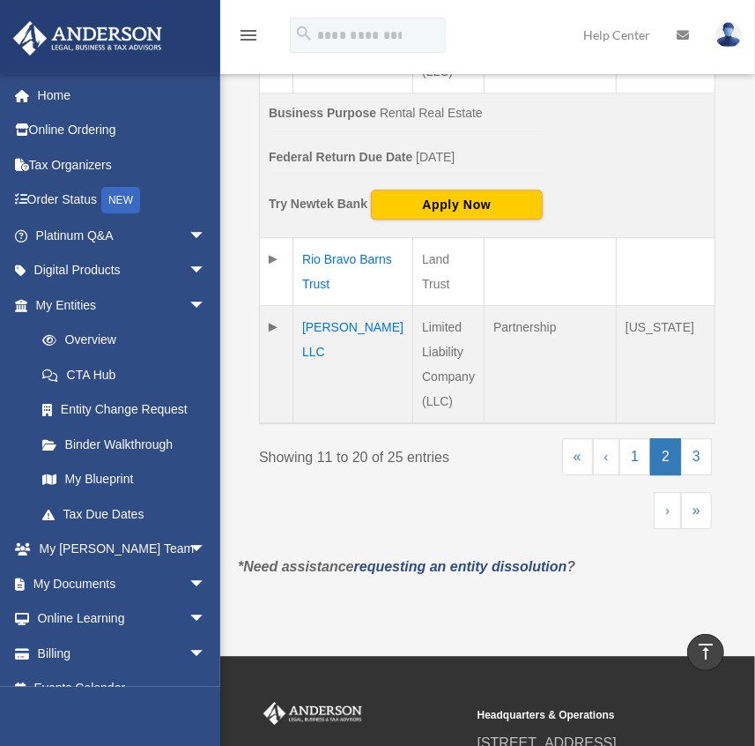
scroll to position [1855, 0]
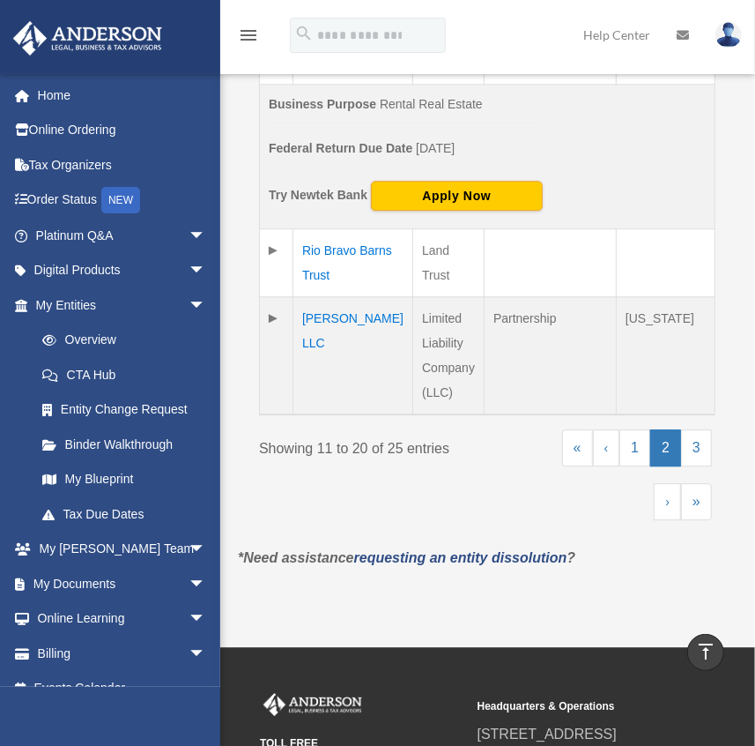
click at [345, 387] on td "[PERSON_NAME] LLC" at bounding box center [353, 356] width 120 height 118
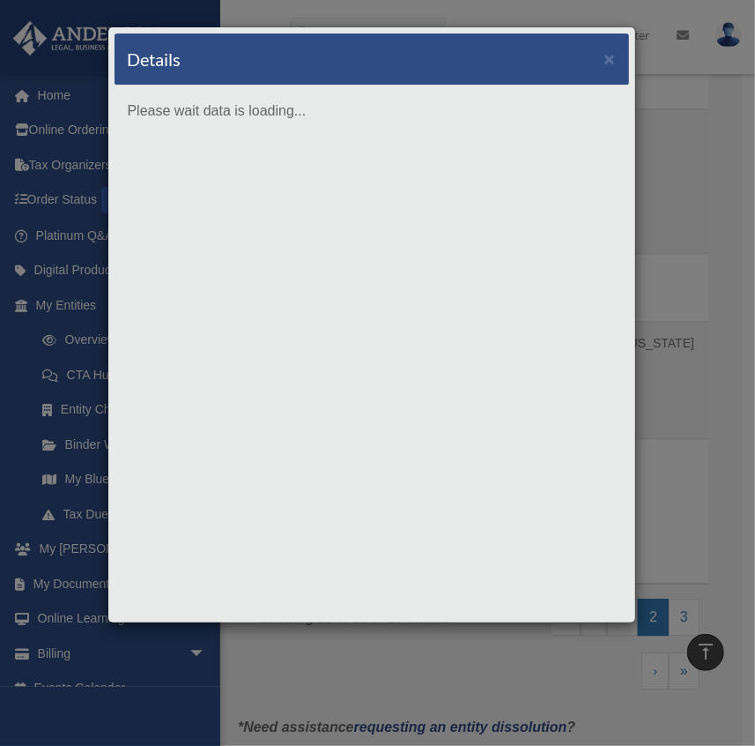
scroll to position [0, 0]
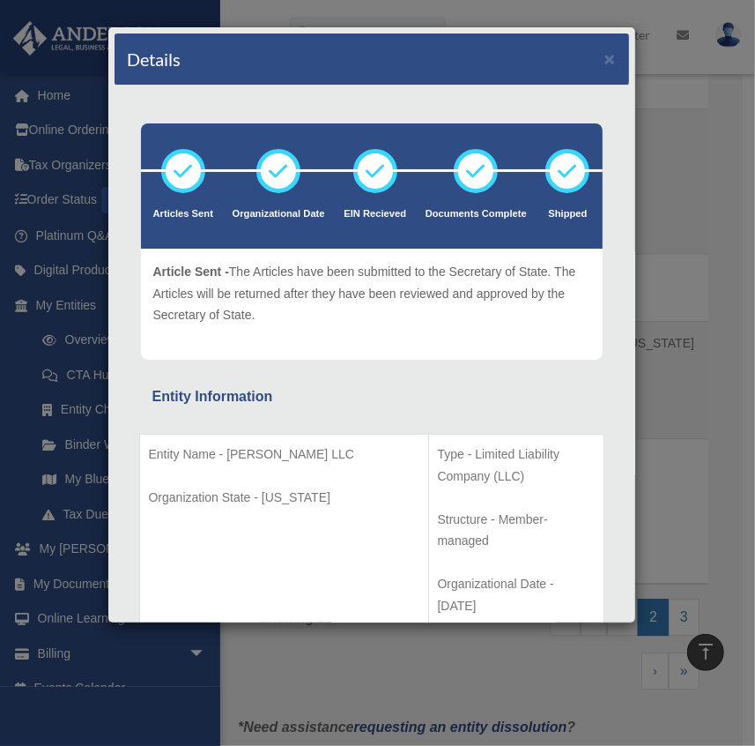
click at [682, 424] on div "Details × Articles Sent Organizational Date" at bounding box center [377, 373] width 755 height 746
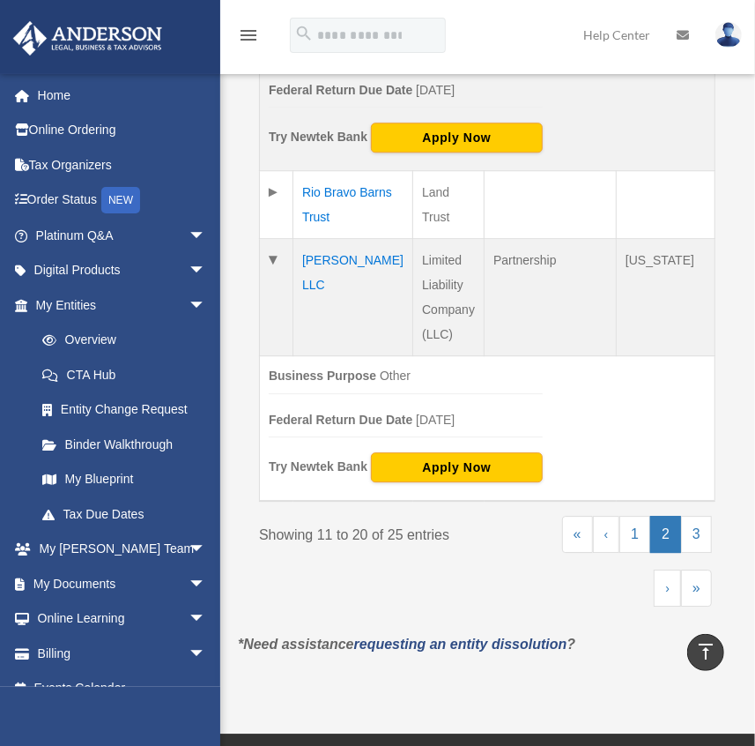
scroll to position [1935, 0]
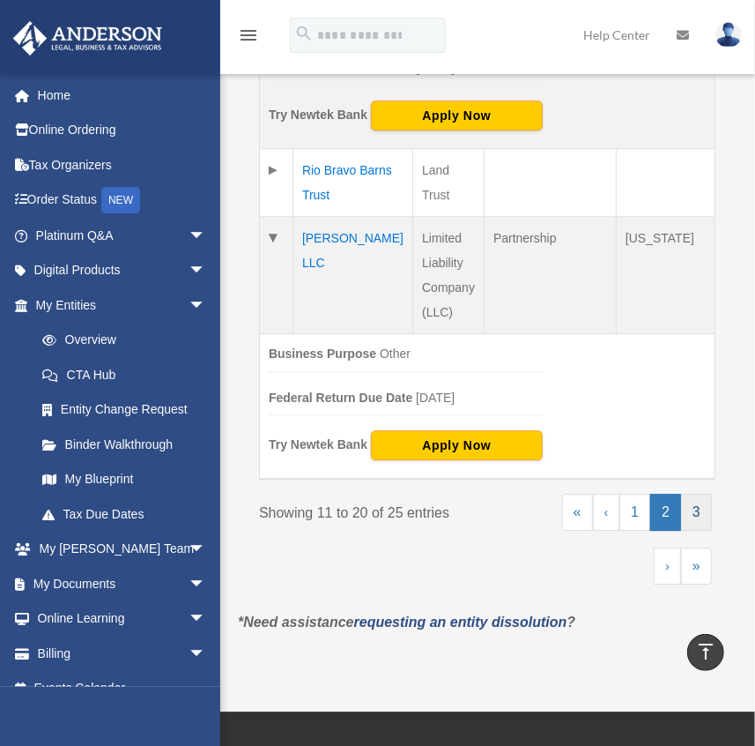
click at [694, 531] on link "3" at bounding box center [696, 512] width 31 height 37
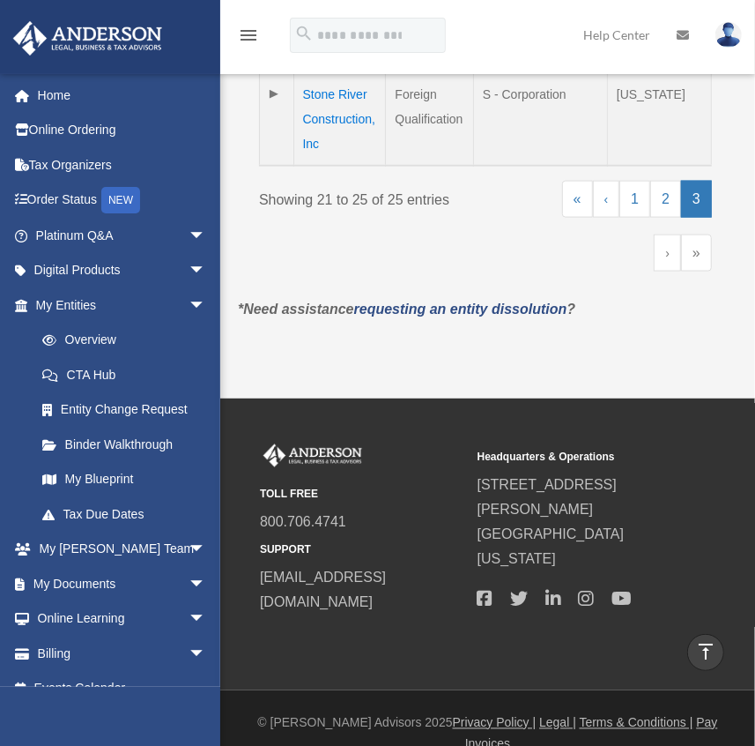
scroll to position [727, 0]
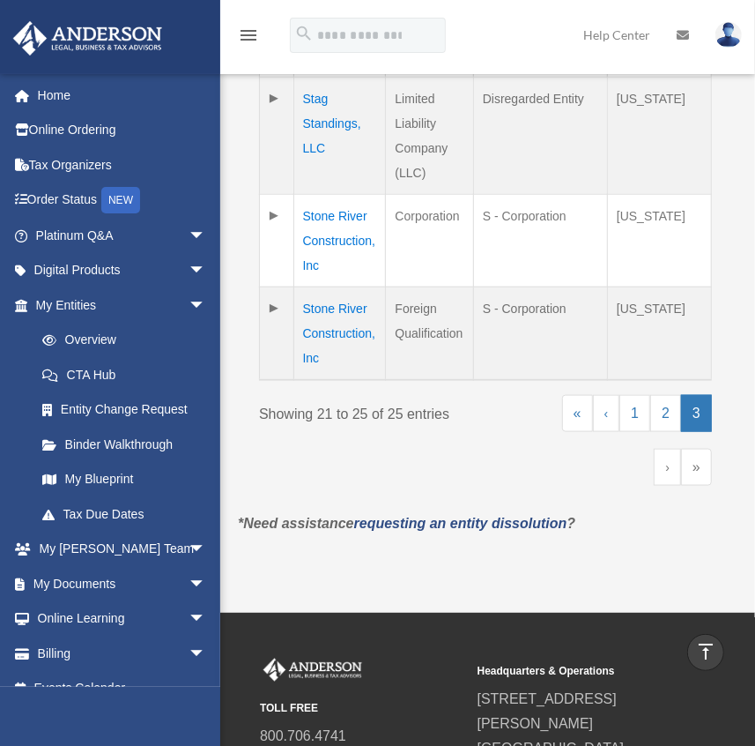
click at [342, 304] on td "Stone River Construction, Inc" at bounding box center [339, 333] width 93 height 93
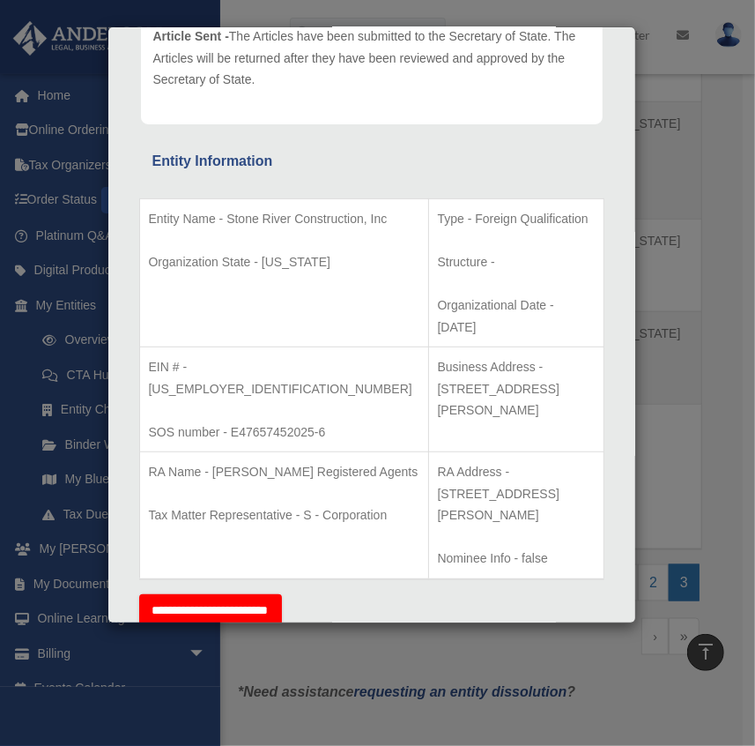
scroll to position [233, 0]
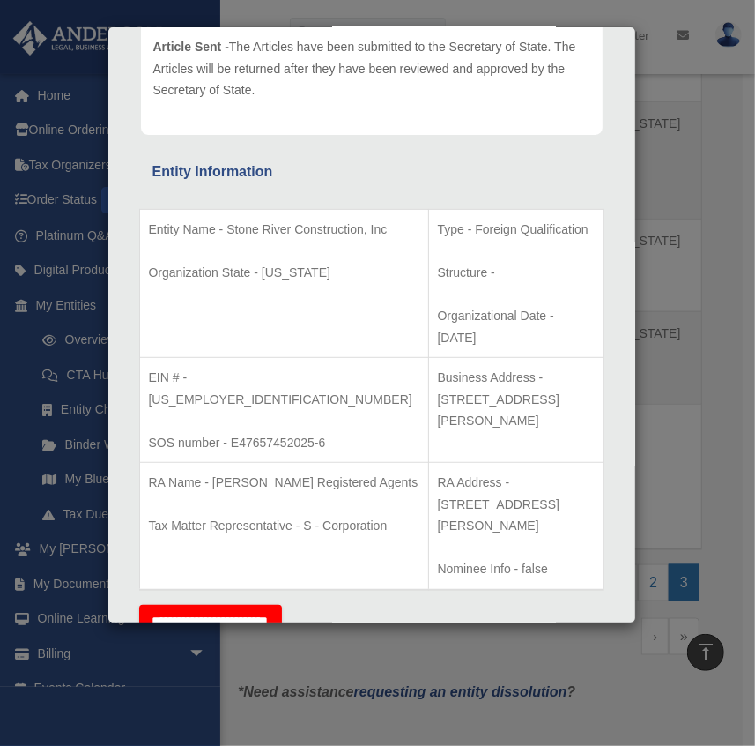
click at [730, 357] on div "Details × Articles Sent Organizational Date" at bounding box center [377, 373] width 755 height 746
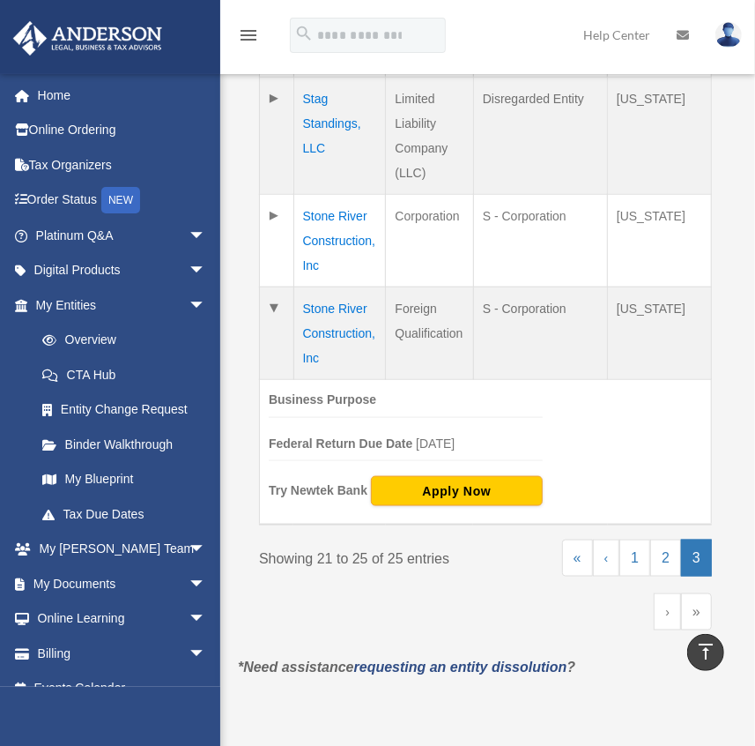
click at [355, 306] on td "Stone River Construction, Inc" at bounding box center [339, 333] width 93 height 93
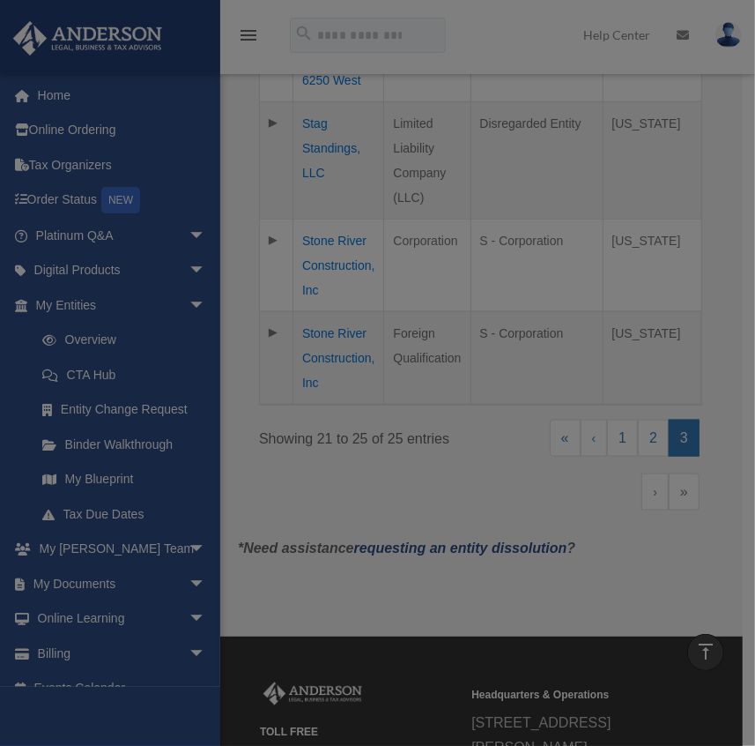
scroll to position [0, 0]
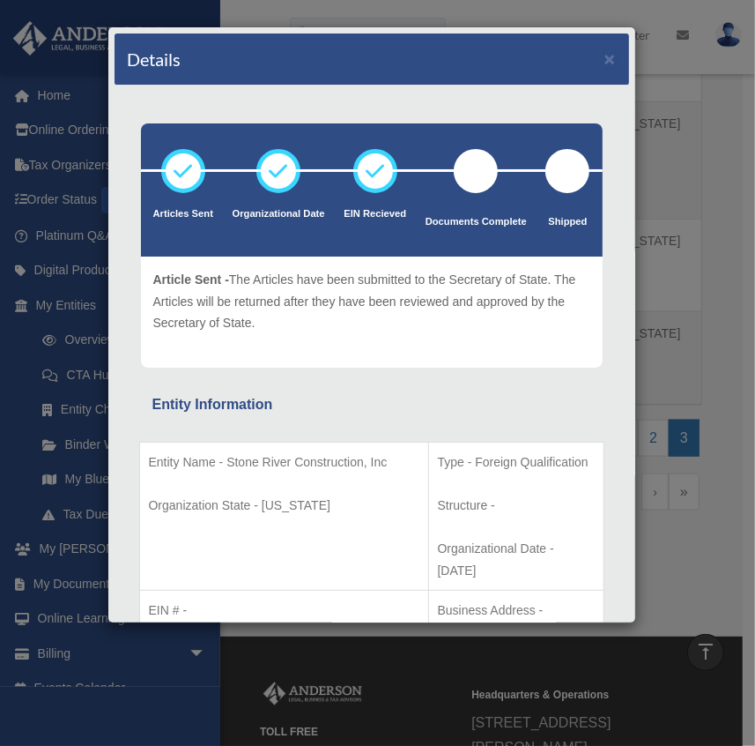
click at [709, 308] on div "Details × Articles Sent Organizational Date" at bounding box center [377, 373] width 755 height 746
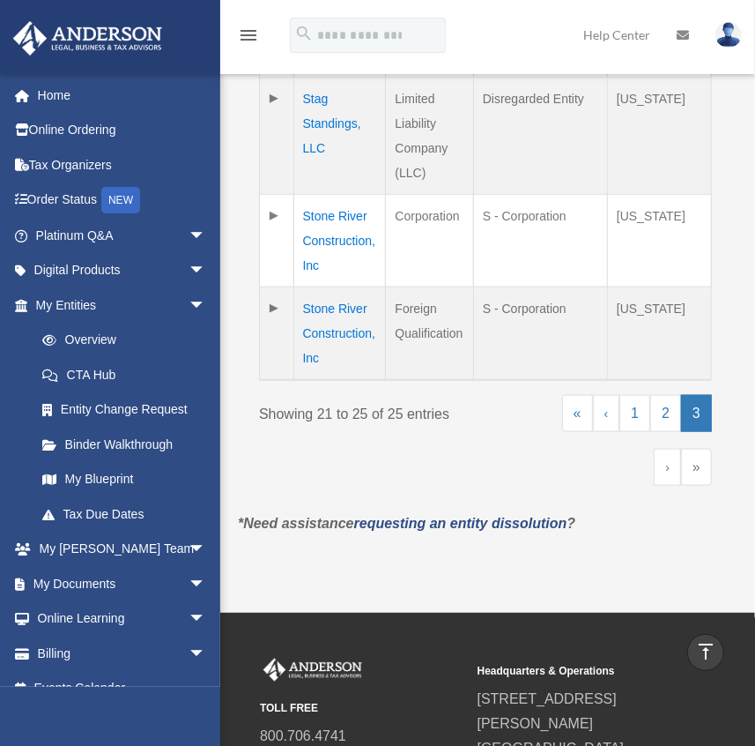
click at [345, 211] on td "Stone River Construction, Inc" at bounding box center [339, 241] width 93 height 93
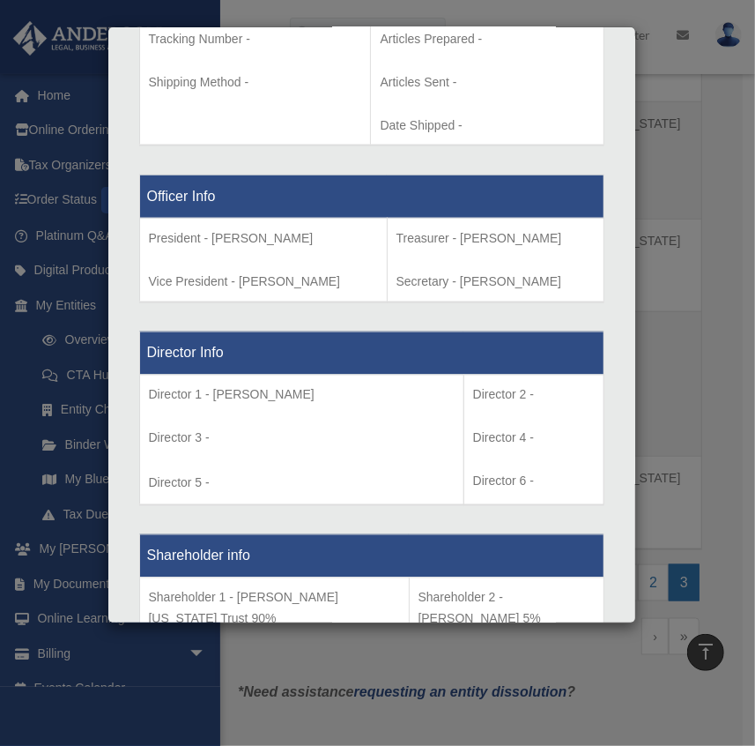
scroll to position [1041, 0]
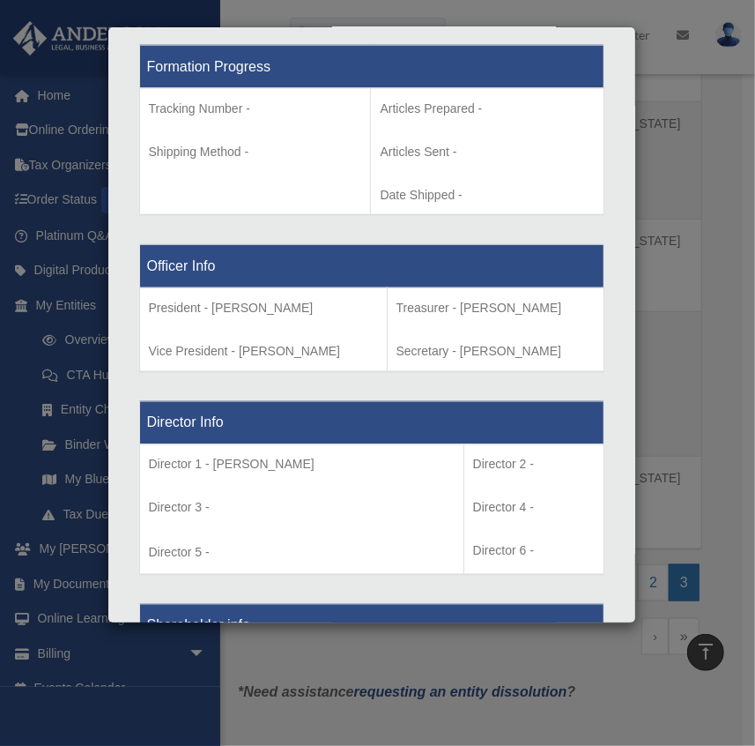
click at [686, 333] on div "Details × Articles Sent Organizational Date" at bounding box center [377, 373] width 755 height 746
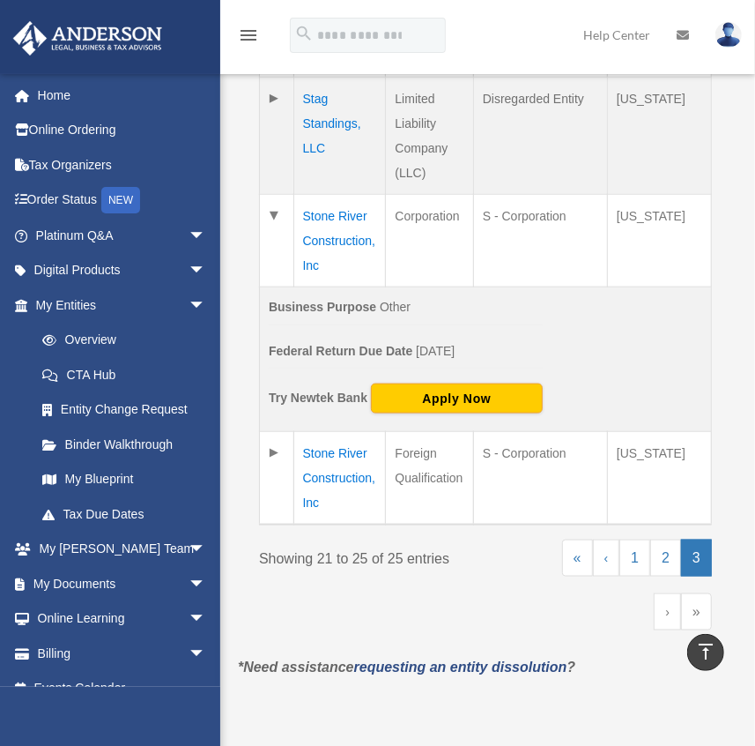
click at [334, 479] on td "Stone River Construction, Inc" at bounding box center [339, 478] width 93 height 93
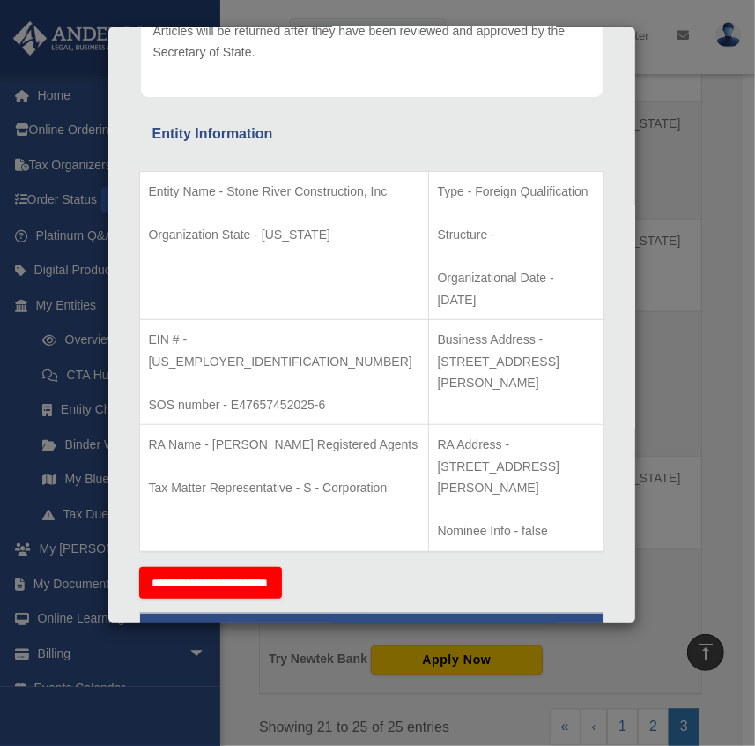
scroll to position [320, 0]
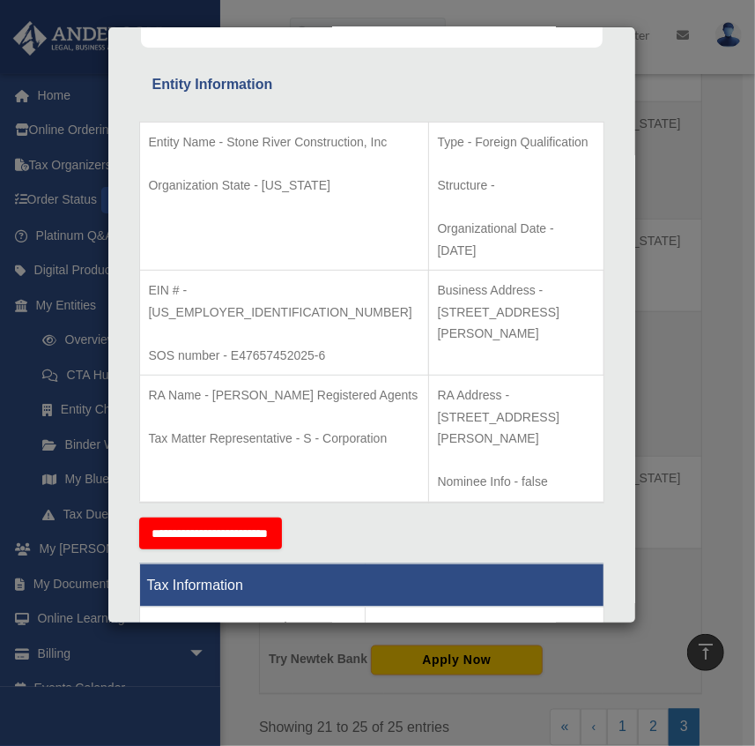
drag, startPoint x: 449, startPoint y: 264, endPoint x: 487, endPoint y: 288, distance: 46.0
click at [487, 288] on p "Business Address - [STREET_ADDRESS][PERSON_NAME]" at bounding box center [516, 311] width 157 height 65
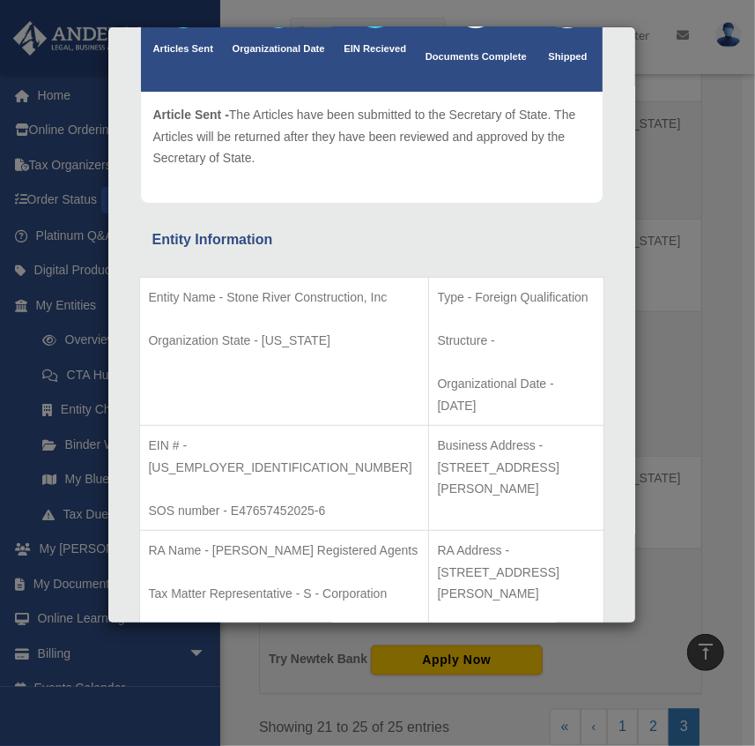
scroll to position [152, 0]
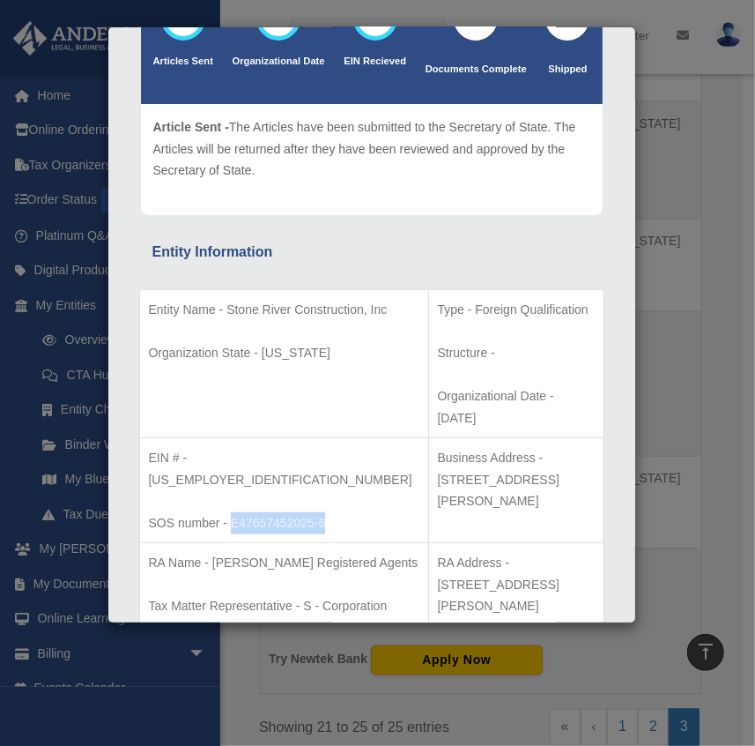
drag, startPoint x: 150, startPoint y: 498, endPoint x: 248, endPoint y: 502, distance: 97.9
click at [248, 512] on p "SOS number - E47657452025-6" at bounding box center [284, 523] width 271 height 22
click at [680, 381] on div "Details × Articles Sent Organizational Date" at bounding box center [377, 373] width 755 height 746
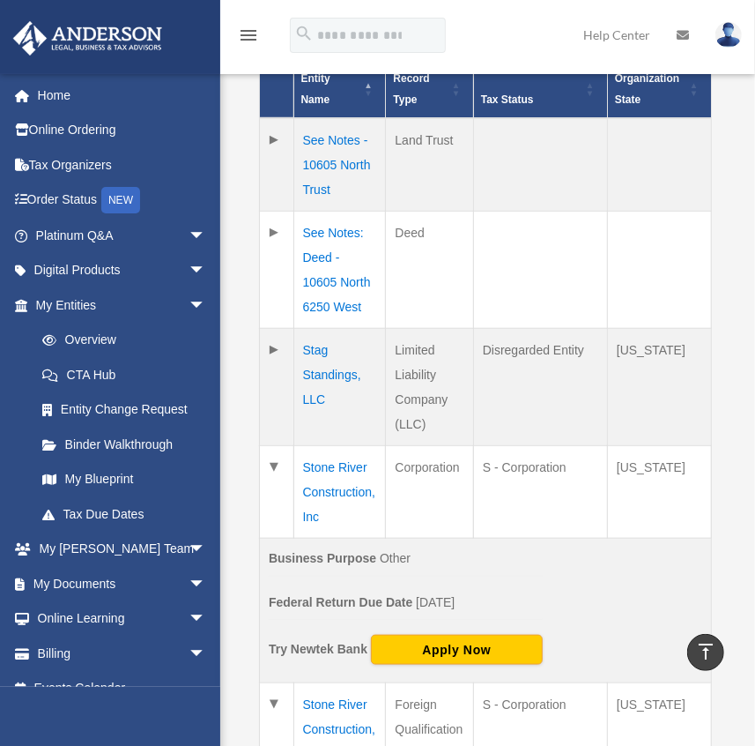
scroll to position [567, 0]
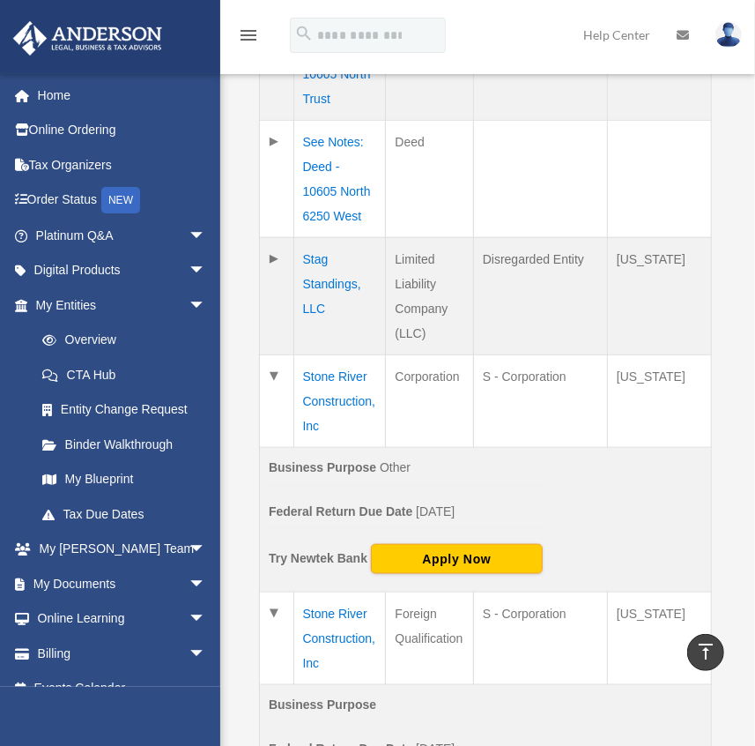
click at [342, 282] on td "Stag Standings, LLC" at bounding box center [339, 296] width 93 height 117
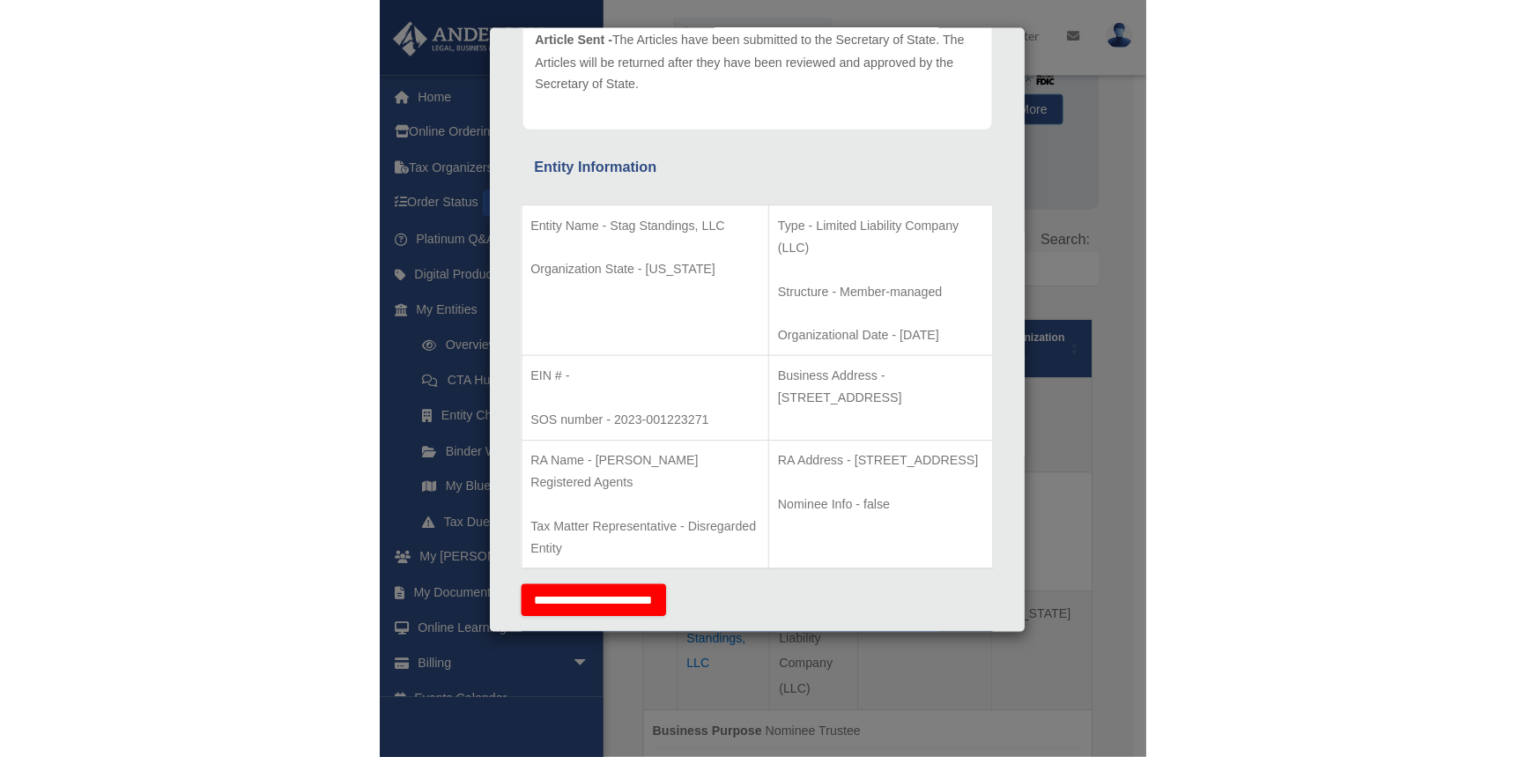
scroll to position [231, 0]
